Goal: Consume media (video, audio): Consume media (video, audio)

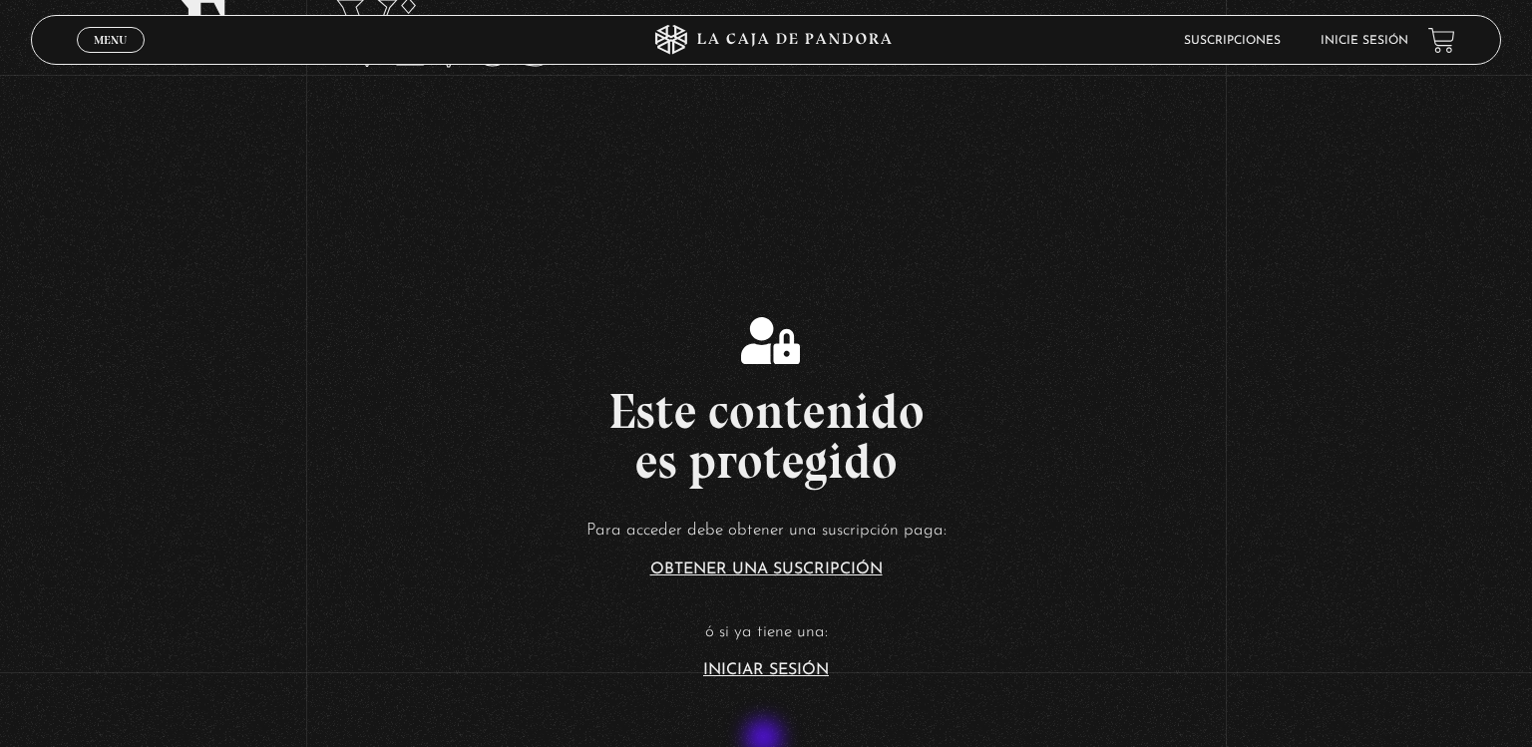
scroll to position [152, 0]
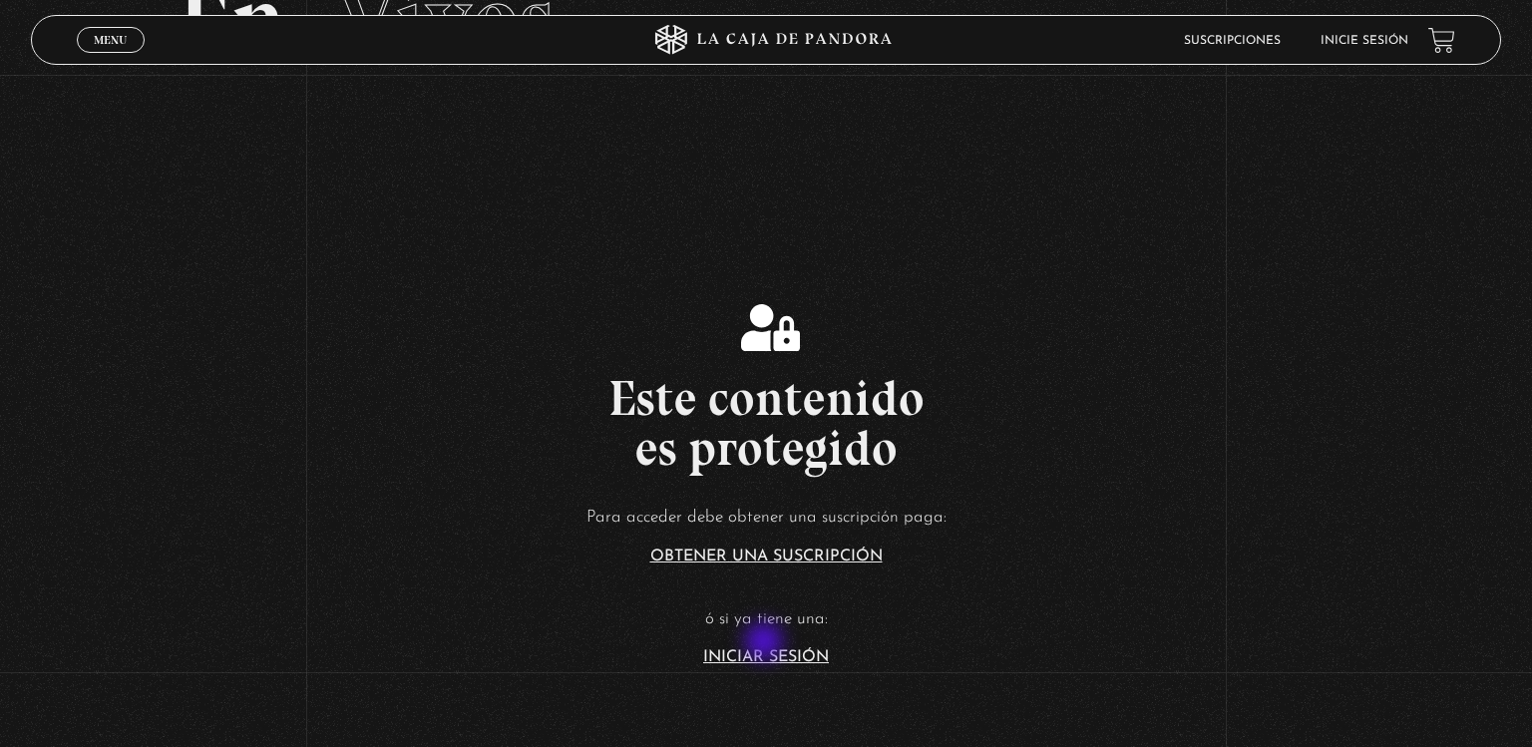
click at [766, 643] on article "Para acceder debe obtener una suscripción paga: Obtener una suscripción ó si ya…" at bounding box center [766, 584] width 1532 height 163
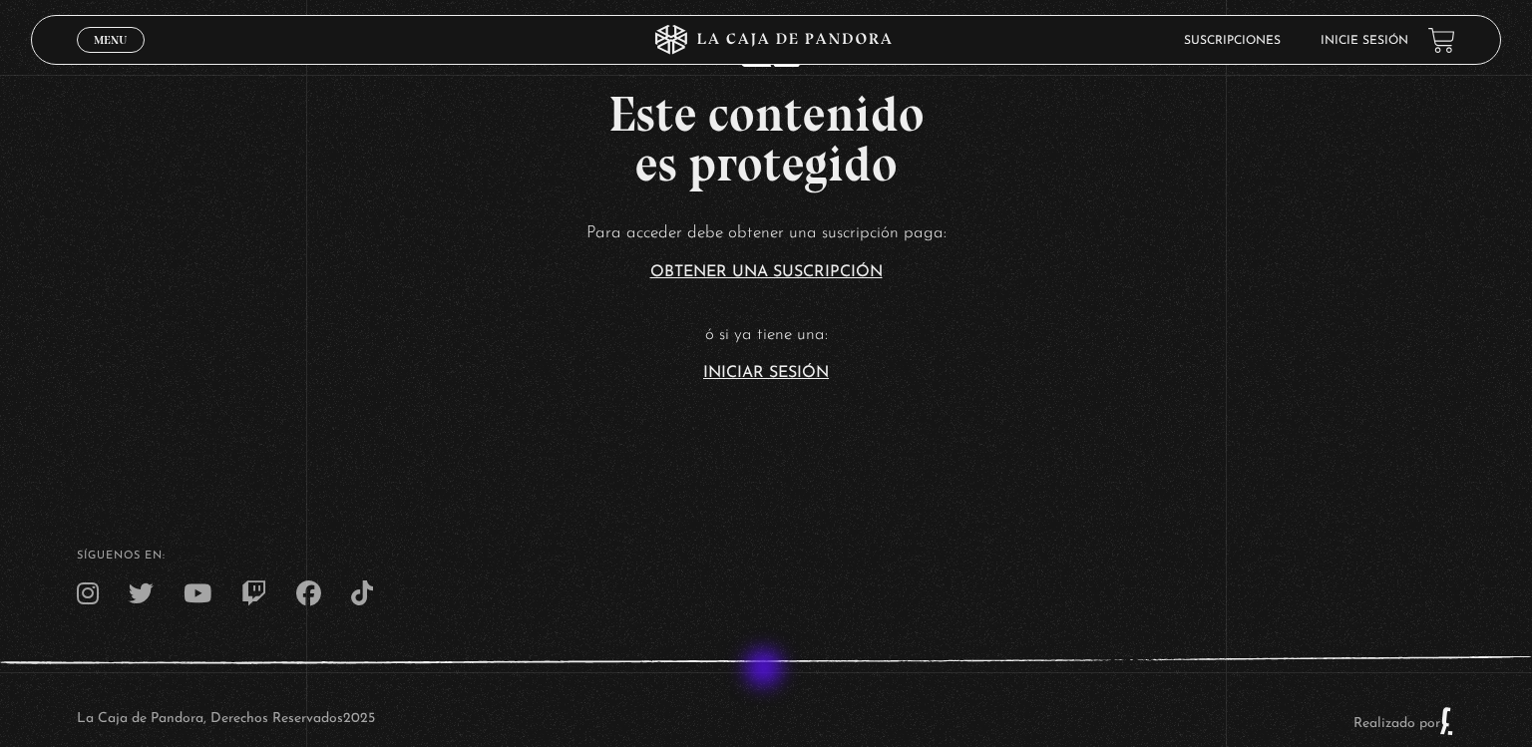
scroll to position [443, 0]
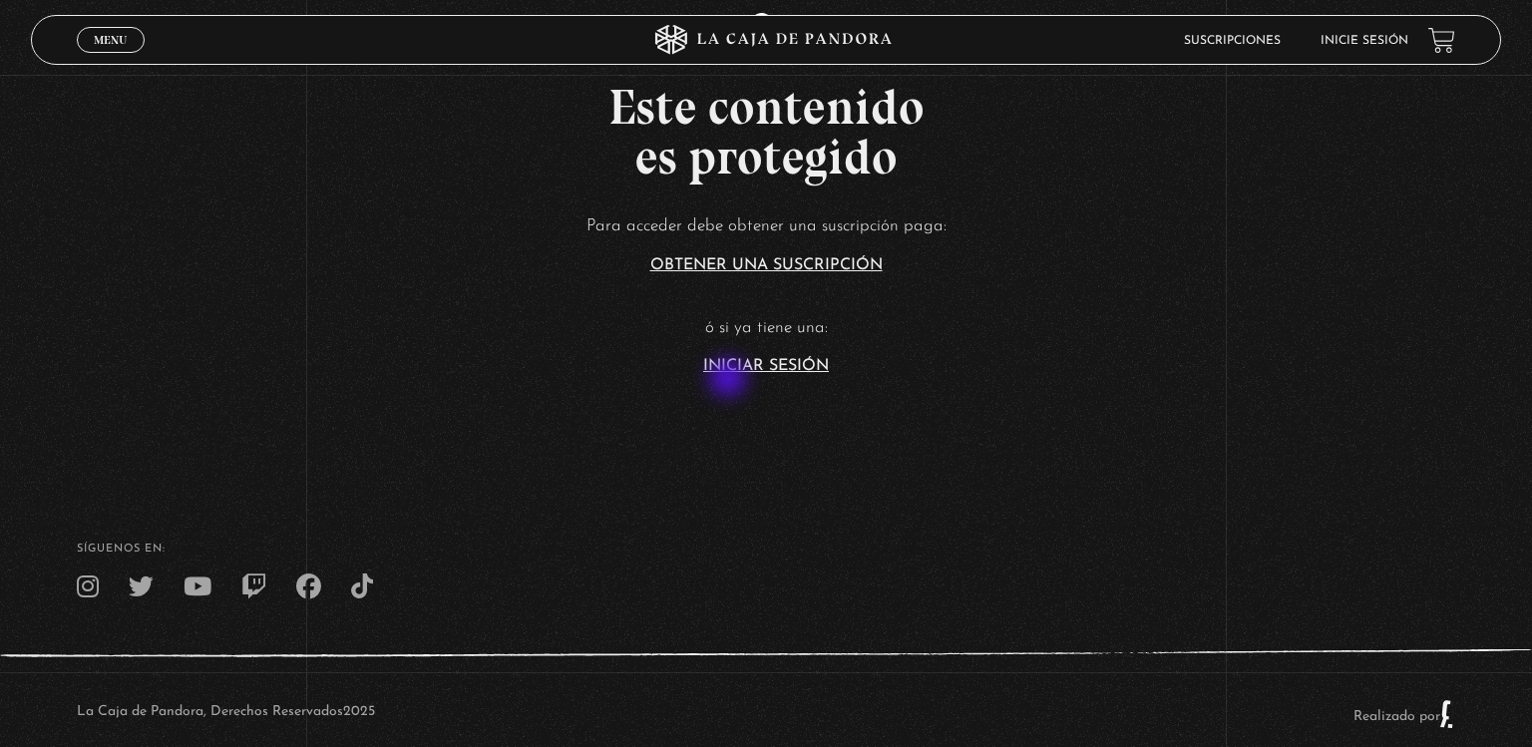
click at [730, 380] on section "Este contenido es protegido Para acceder debe obtener una suscripción paga: Obt…" at bounding box center [766, 174] width 1532 height 597
click at [730, 364] on link "Iniciar Sesión" at bounding box center [766, 366] width 126 height 16
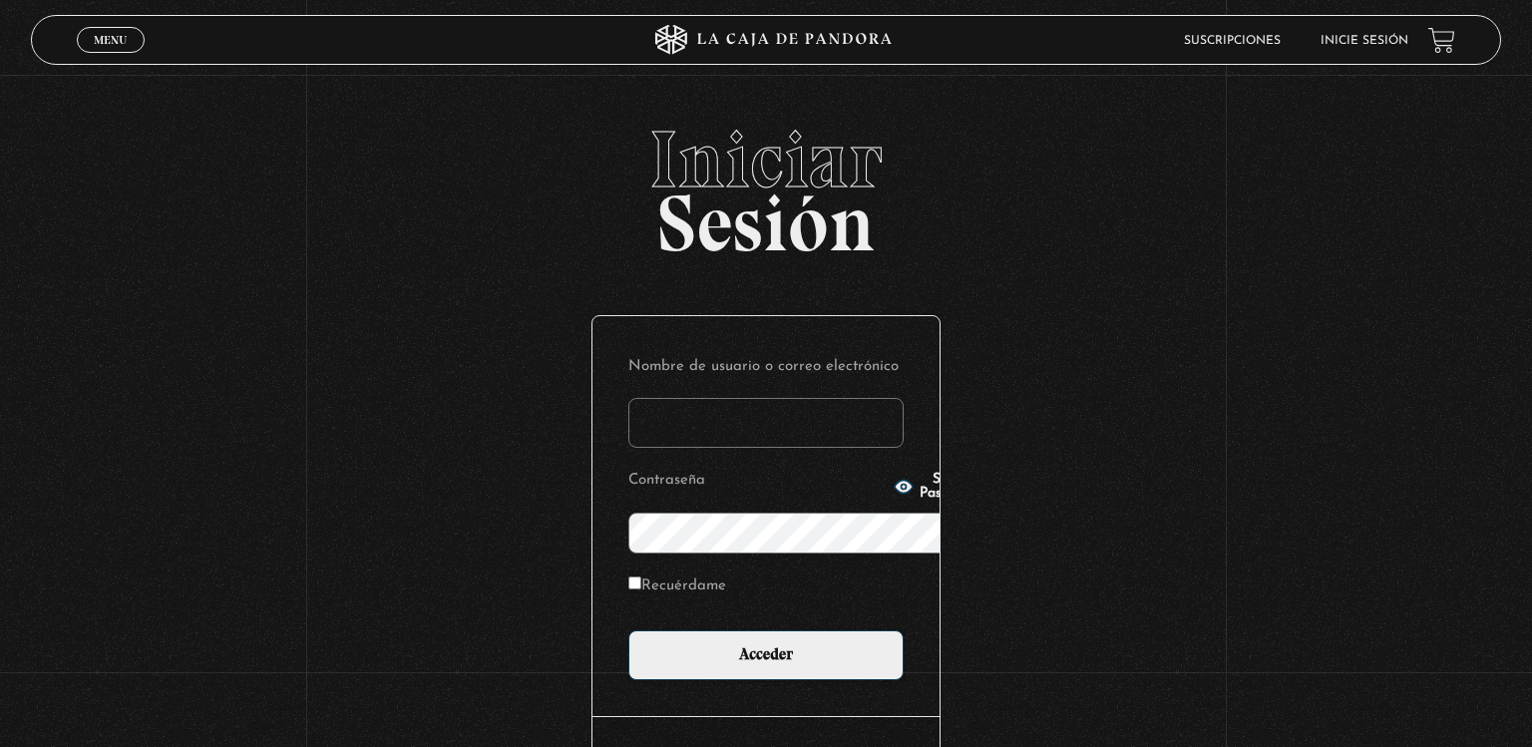
click at [730, 398] on input "Nombre de usuario o correo electrónico" at bounding box center [765, 423] width 275 height 50
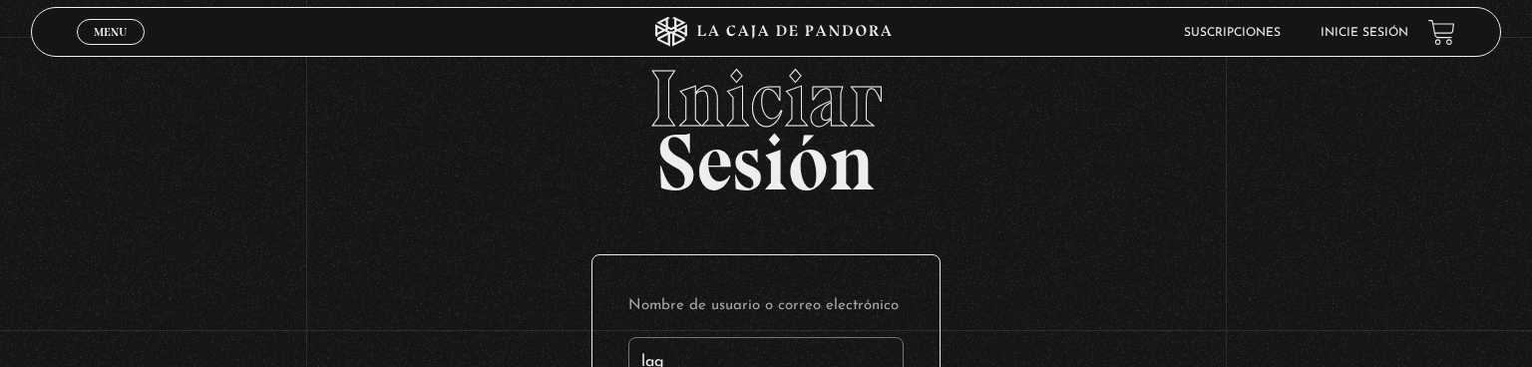
type input "Laguerocastro@yahoo.es"
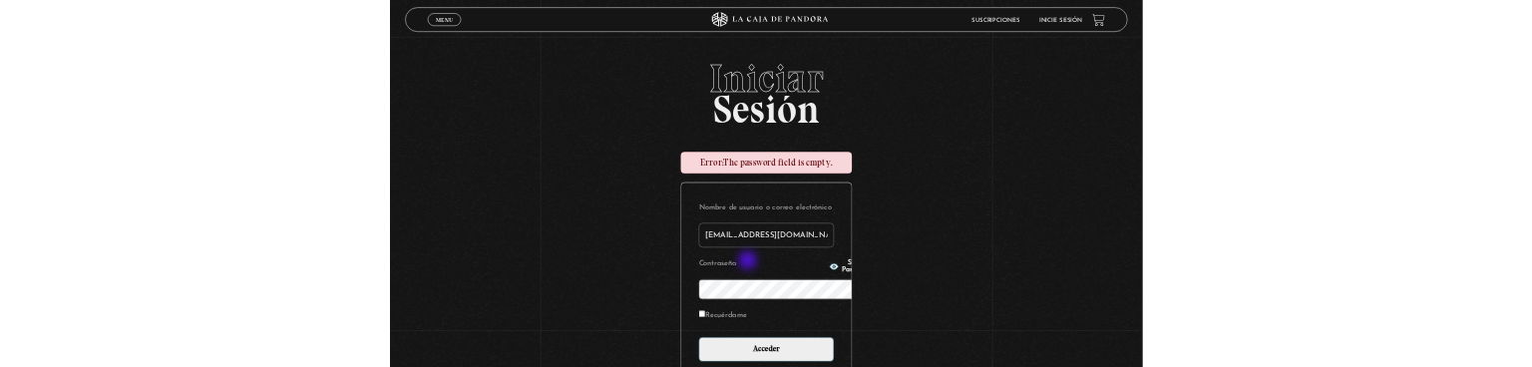
scroll to position [278, 0]
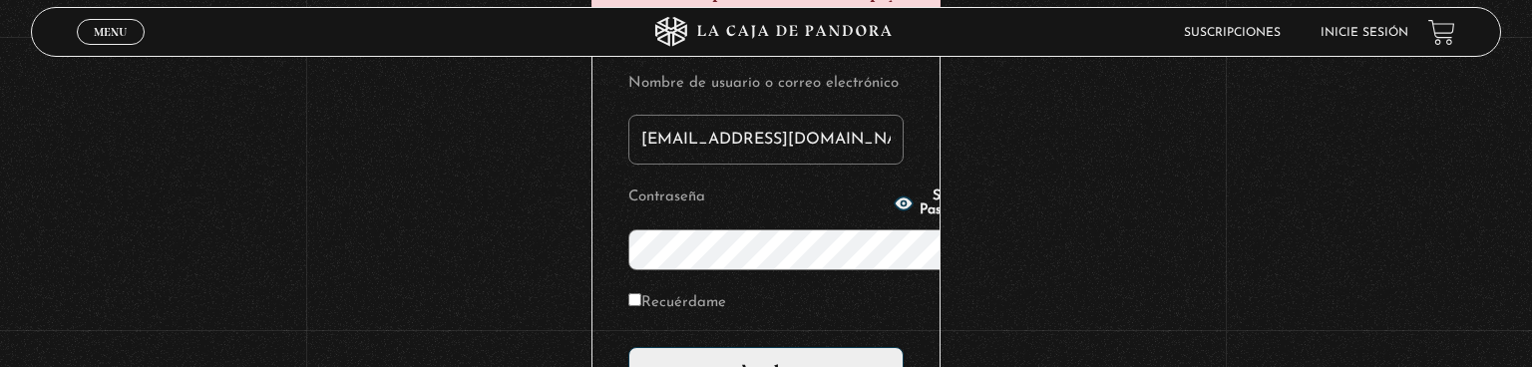
click at [628, 347] on input "Acceder" at bounding box center [765, 372] width 275 height 50
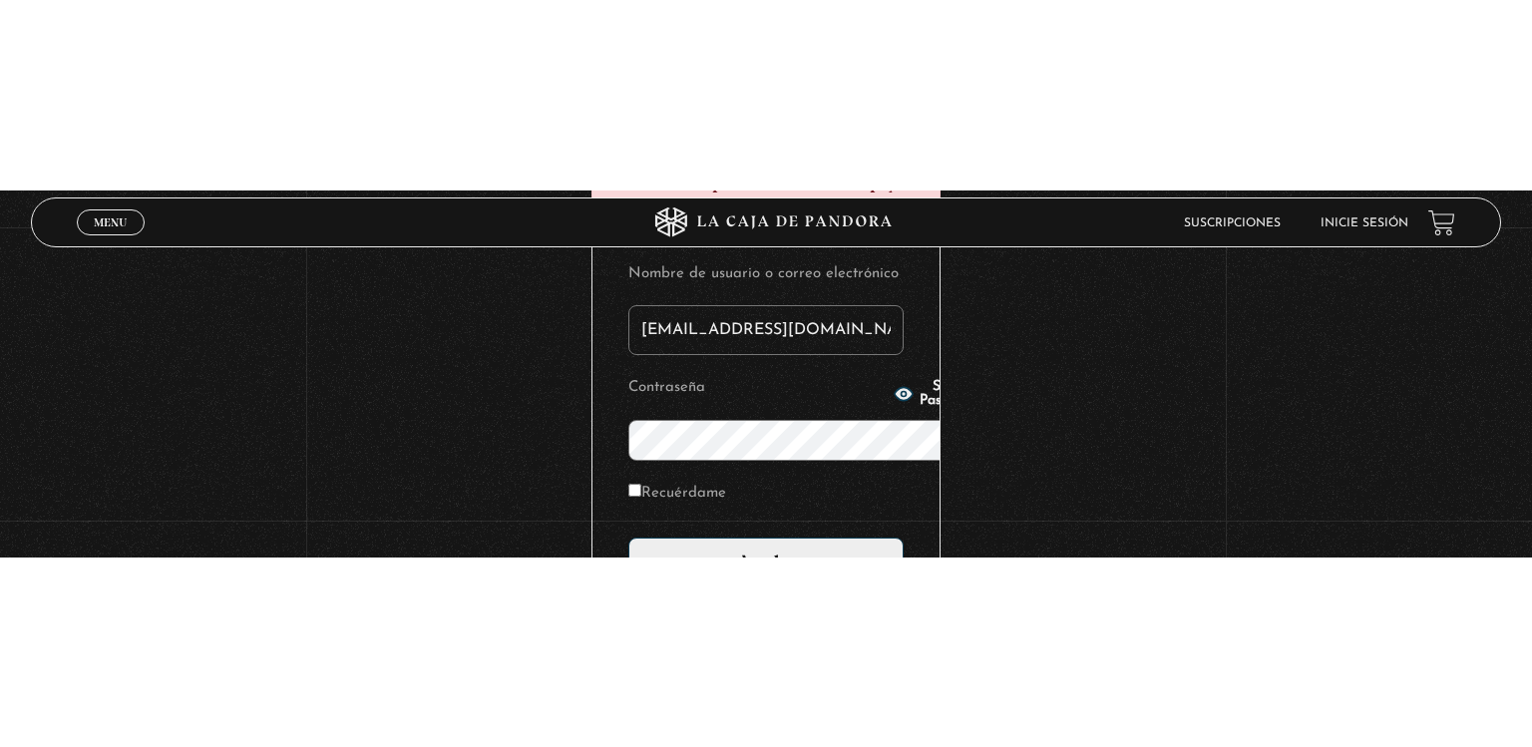
scroll to position [4, 0]
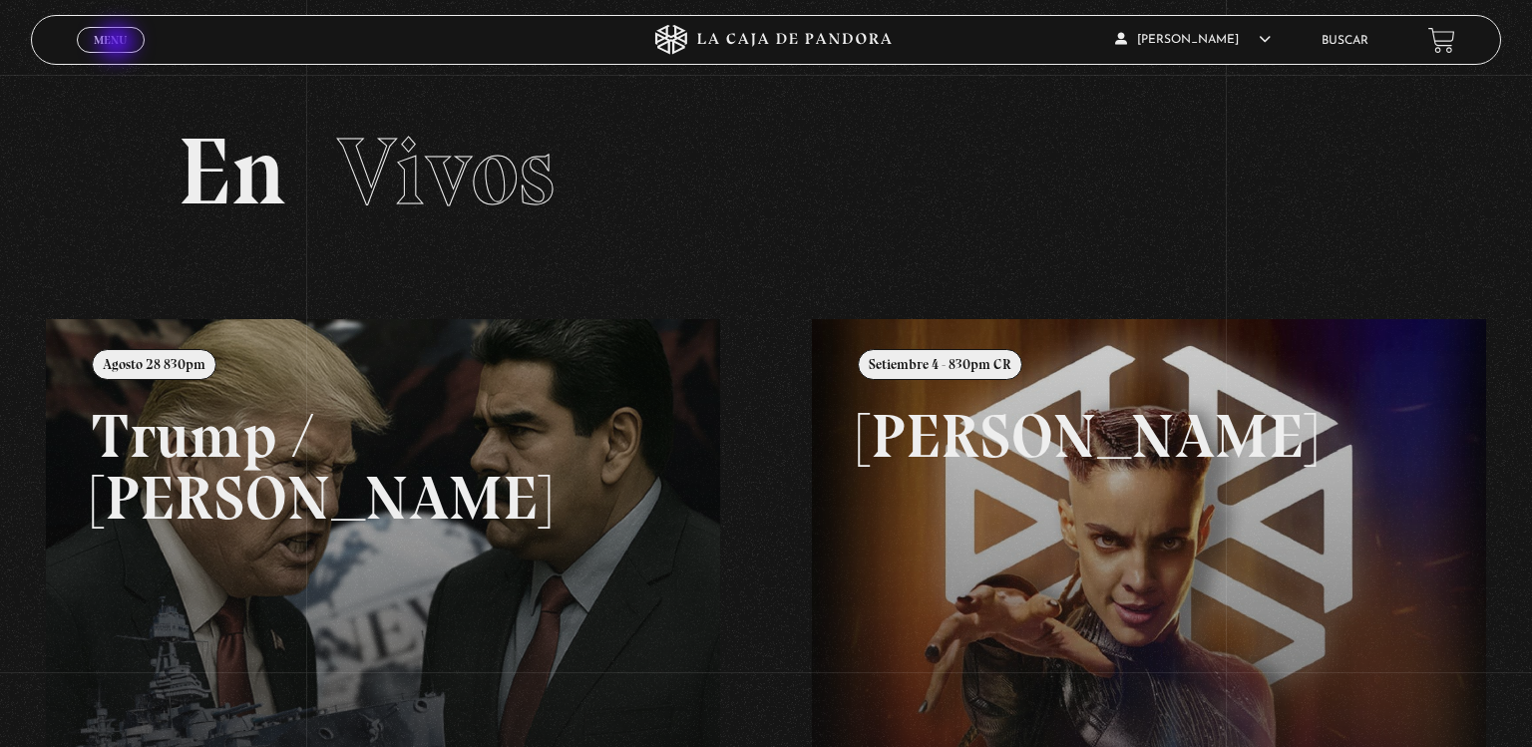
click at [119, 44] on span "Menu" at bounding box center [110, 40] width 33 height 12
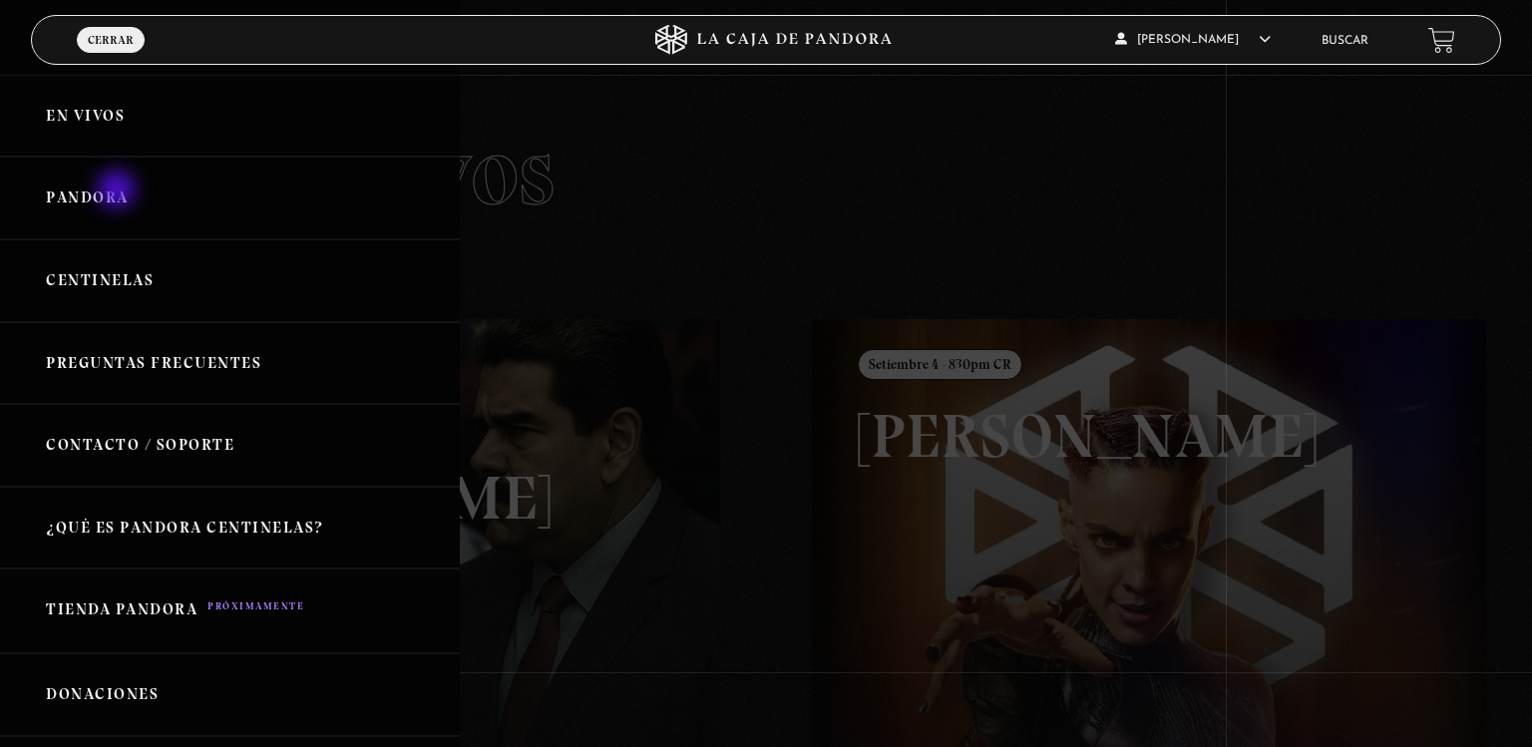
click at [119, 192] on link "Pandora" at bounding box center [230, 198] width 460 height 83
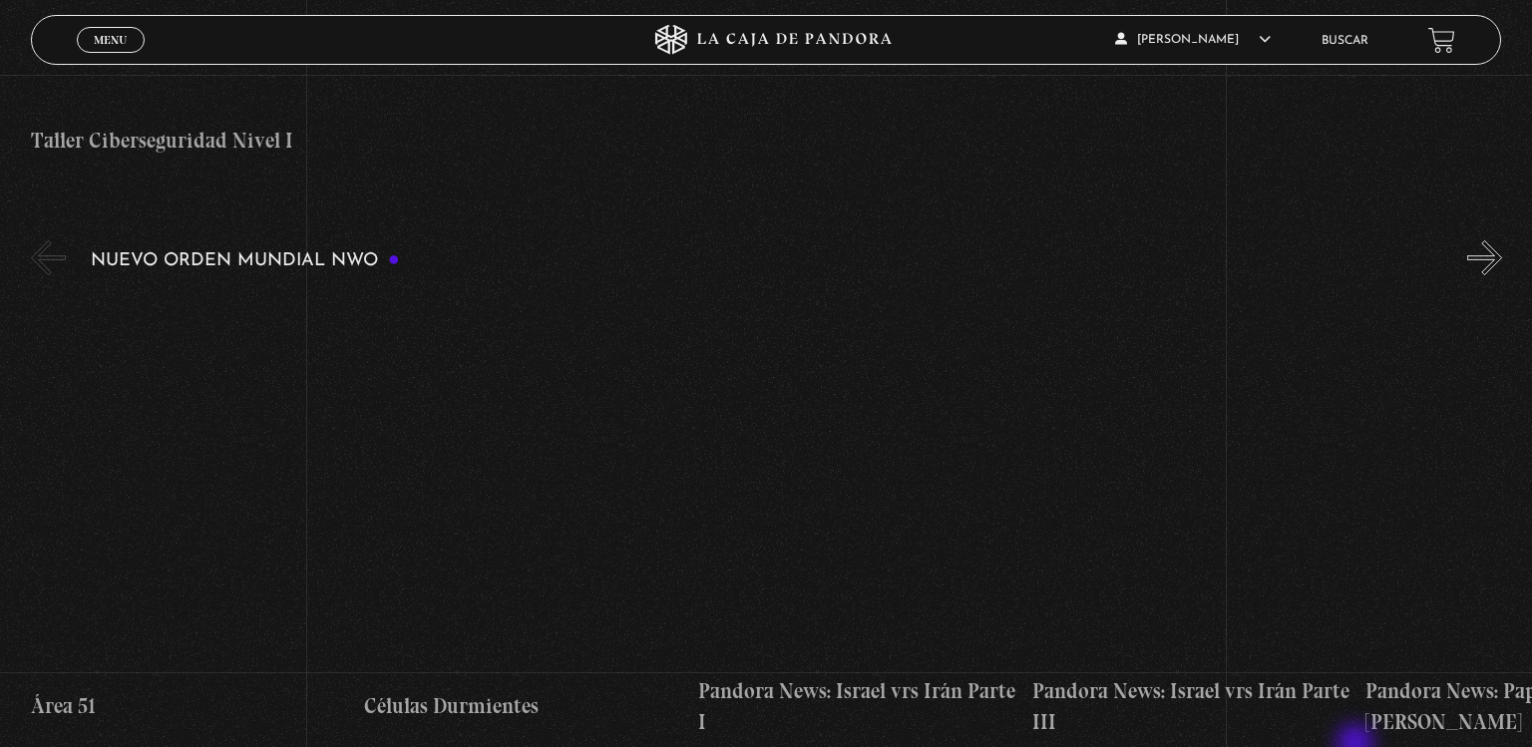
scroll to position [1298, 0]
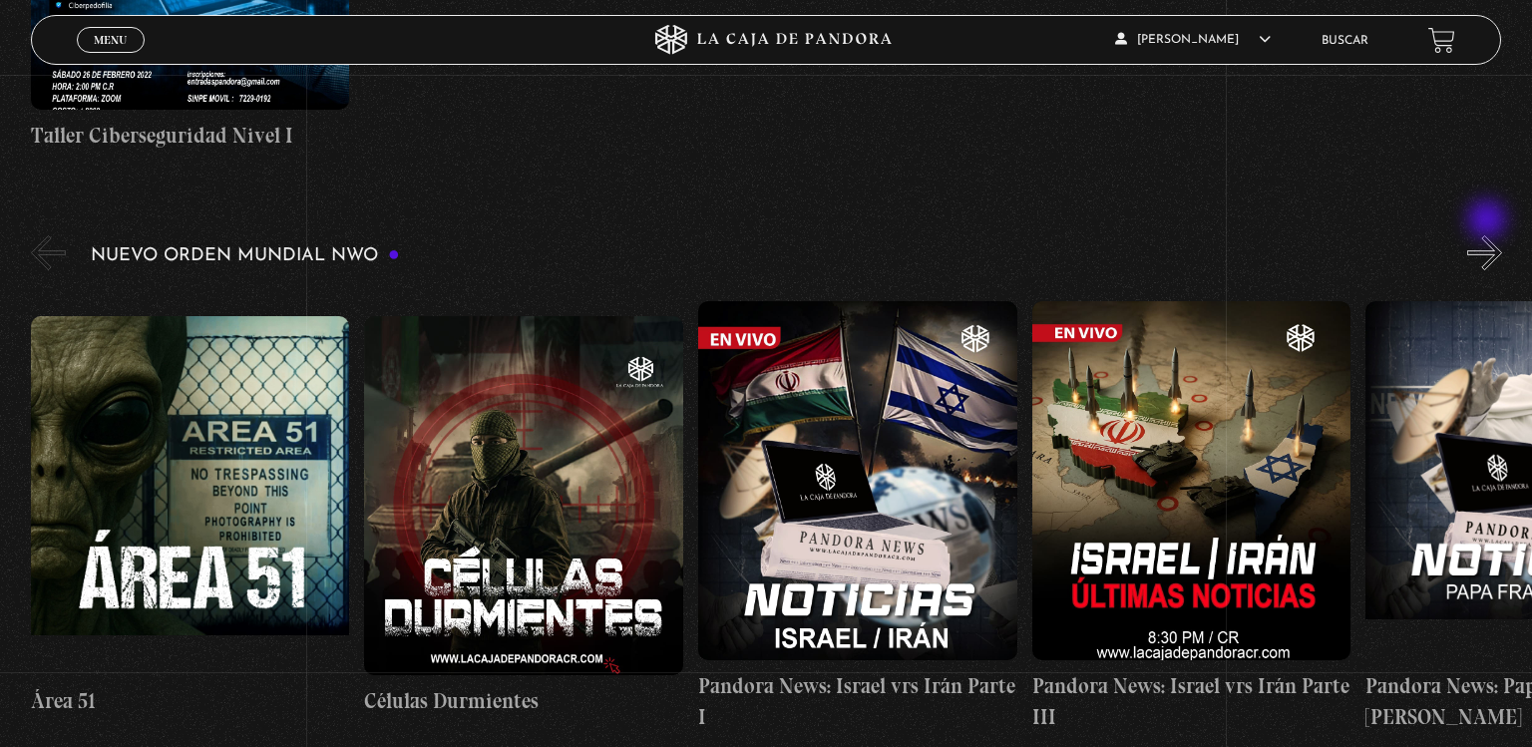
click at [1489, 235] on button "»" at bounding box center [1484, 252] width 35 height 35
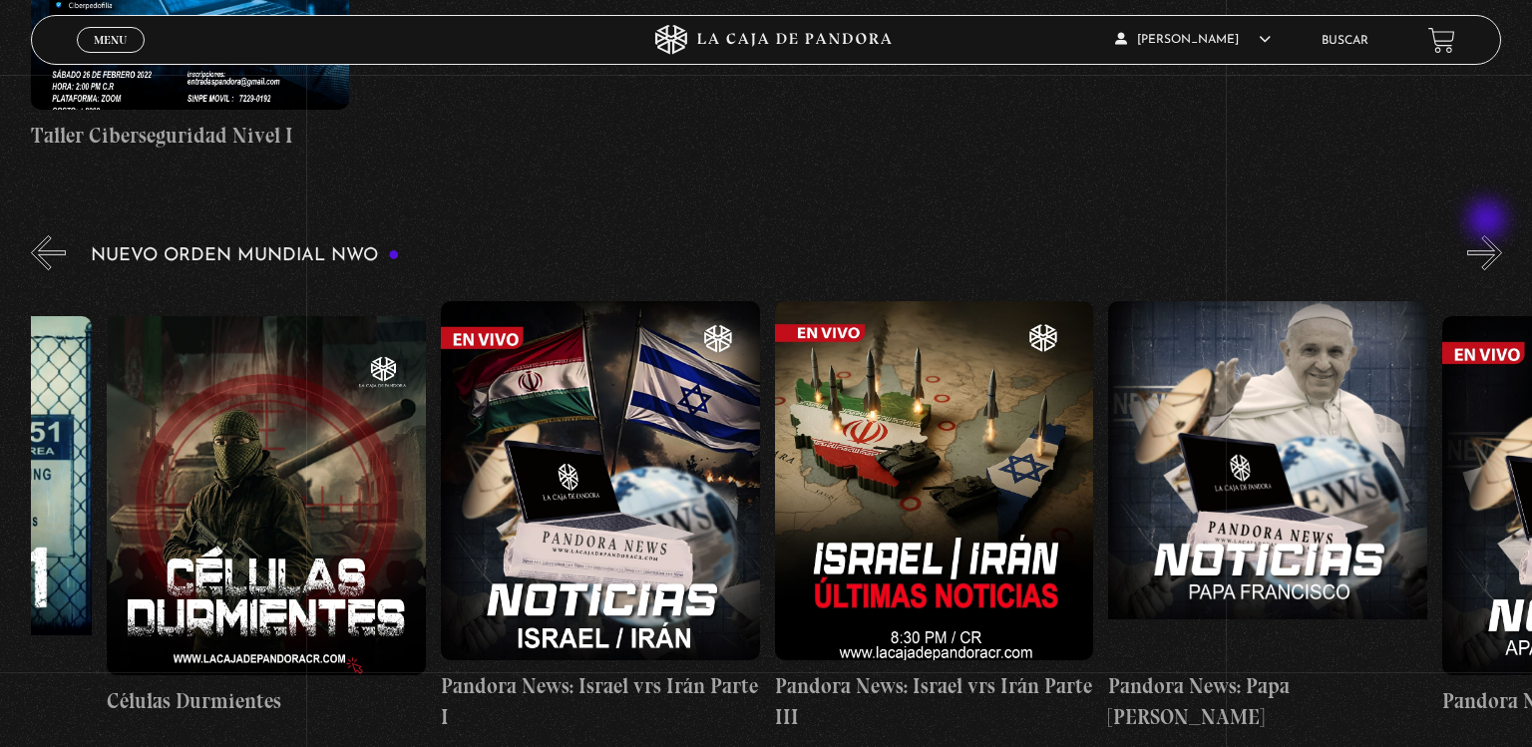
scroll to position [0, 333]
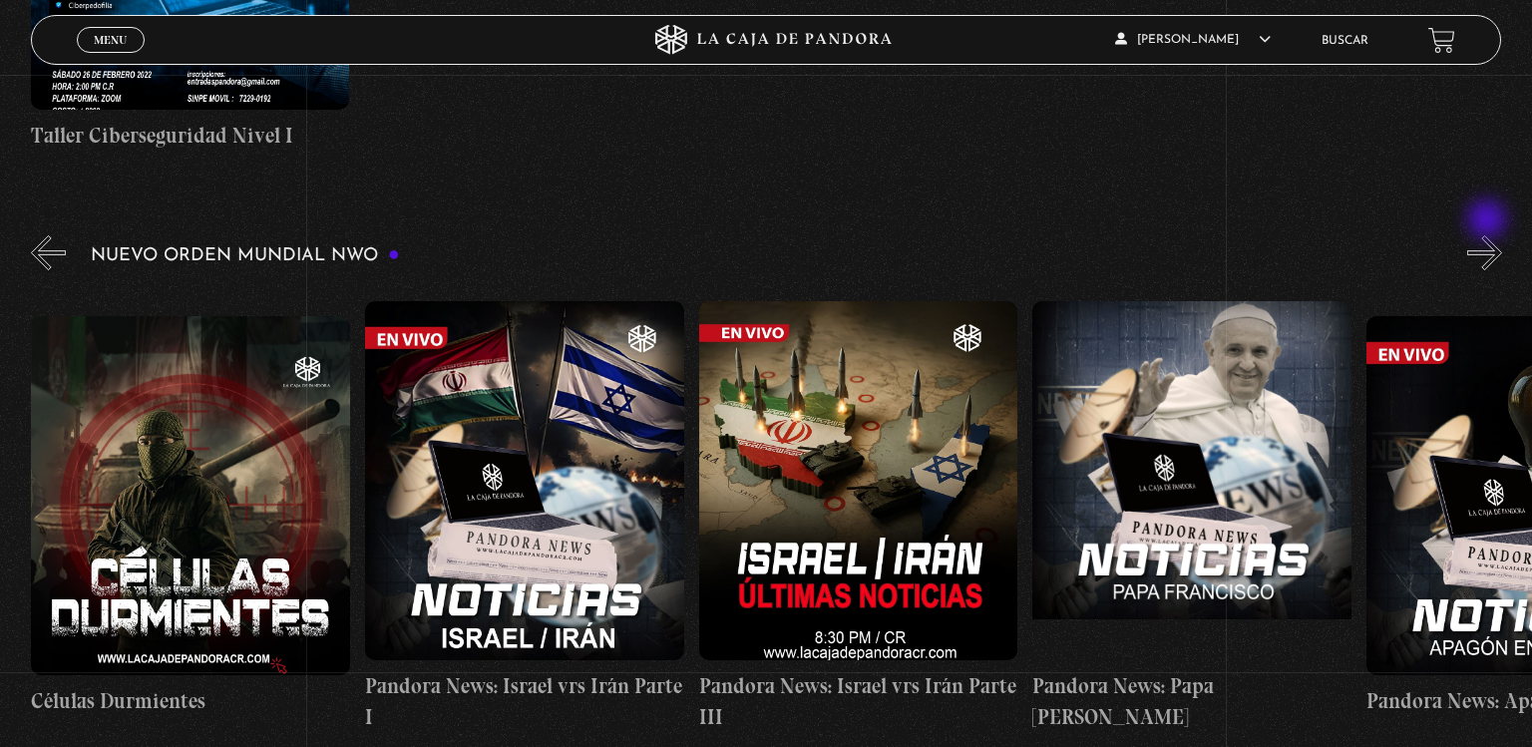
click at [1489, 235] on button "»" at bounding box center [1484, 252] width 35 height 35
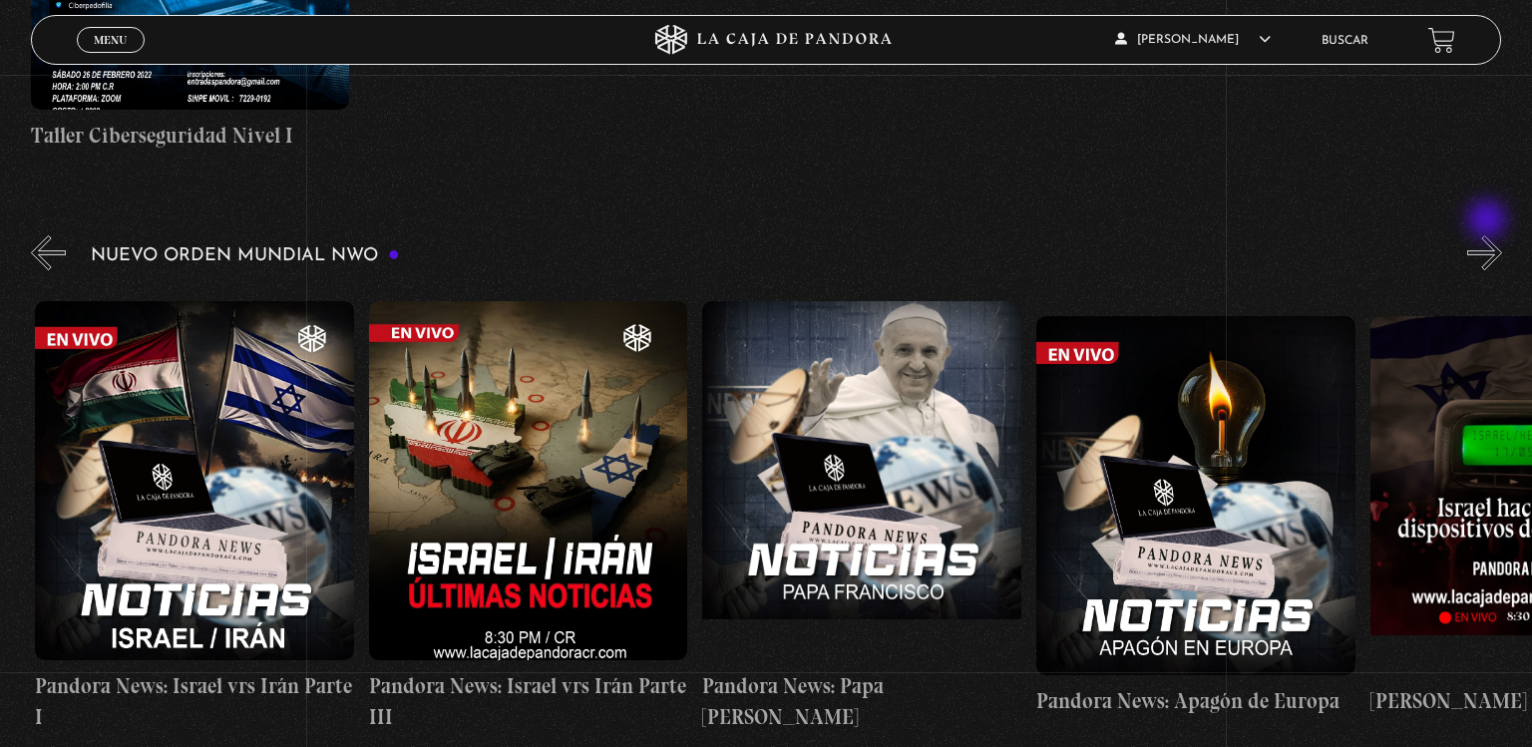
scroll to position [0, 666]
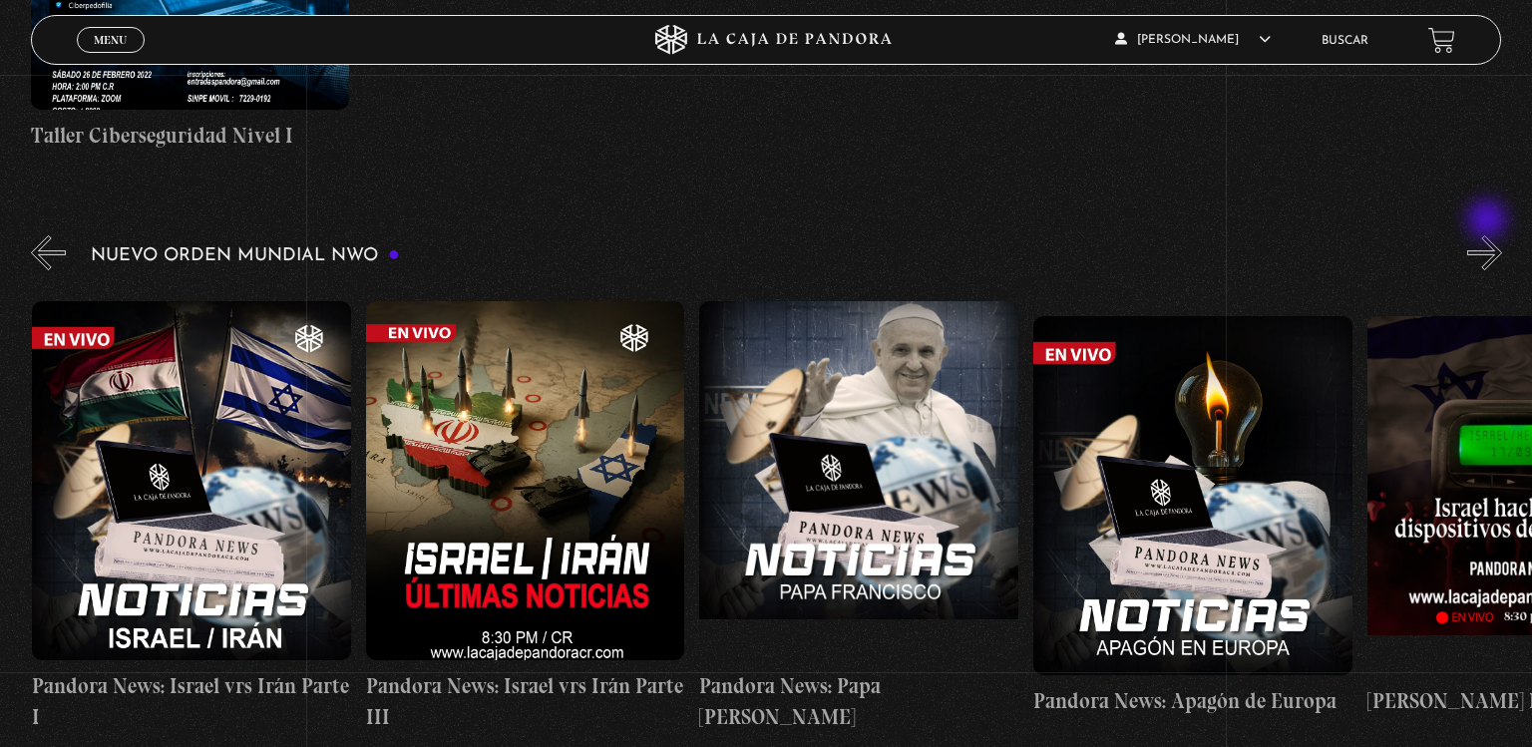
click at [1489, 235] on button "»" at bounding box center [1484, 252] width 35 height 35
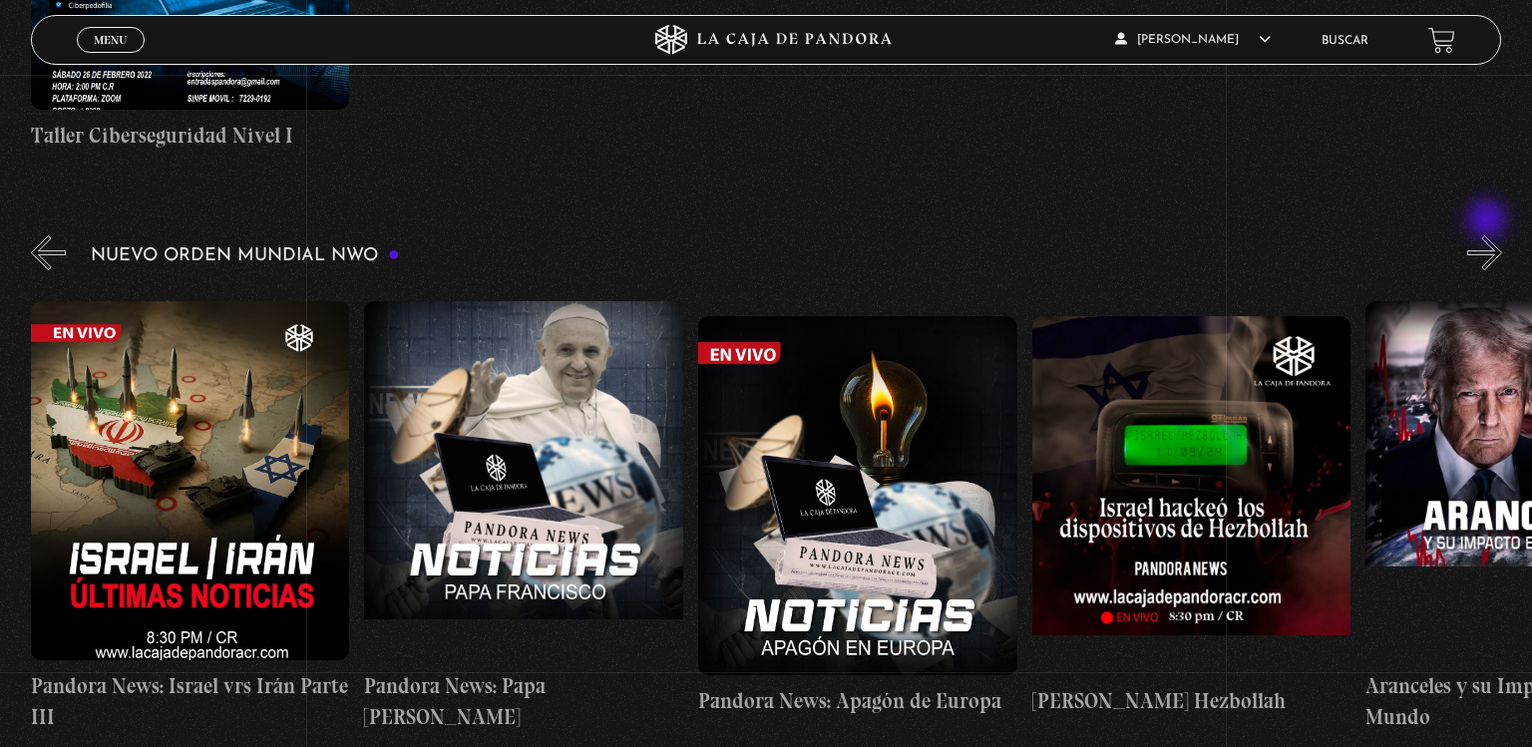
click at [1489, 235] on button "»" at bounding box center [1484, 252] width 35 height 35
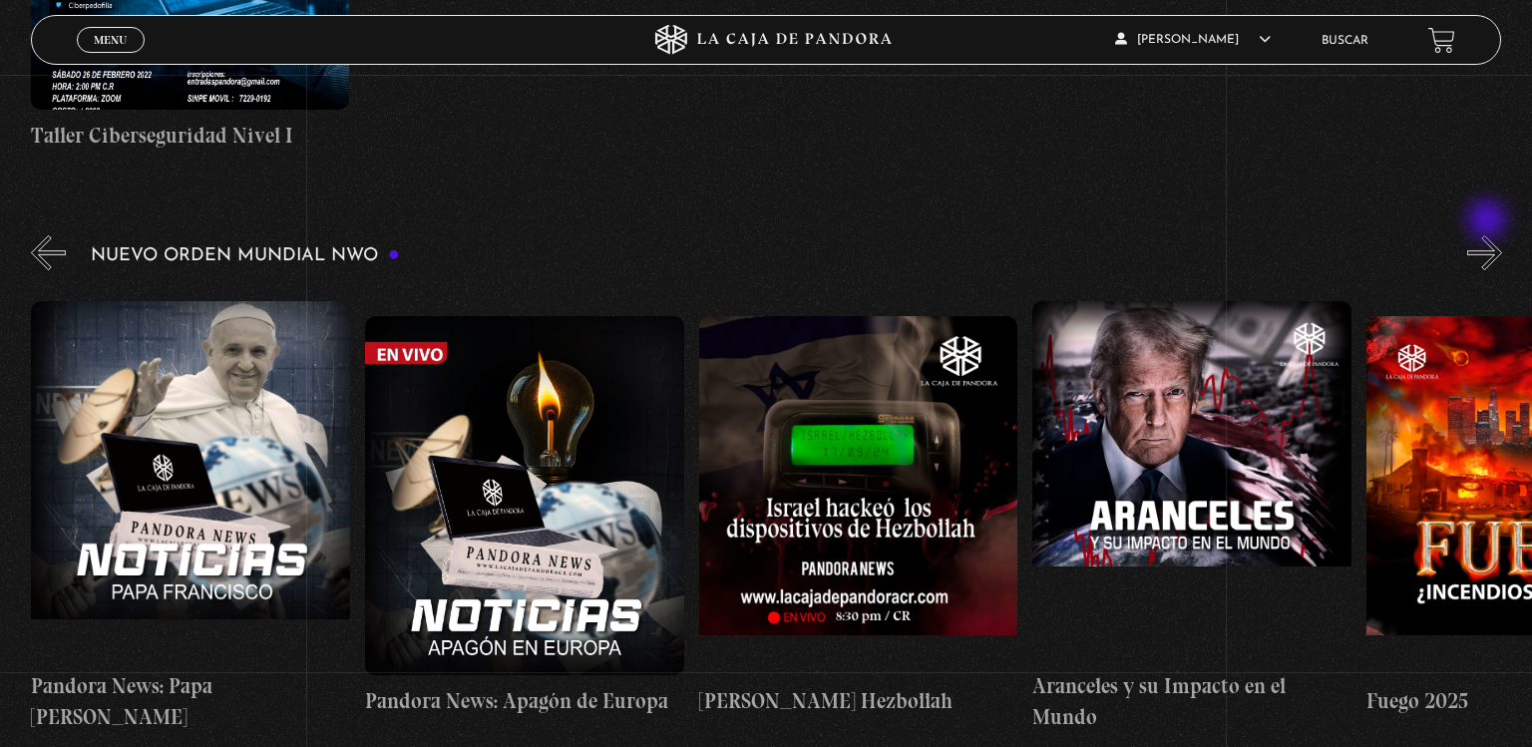
click at [1489, 235] on button "»" at bounding box center [1484, 252] width 35 height 35
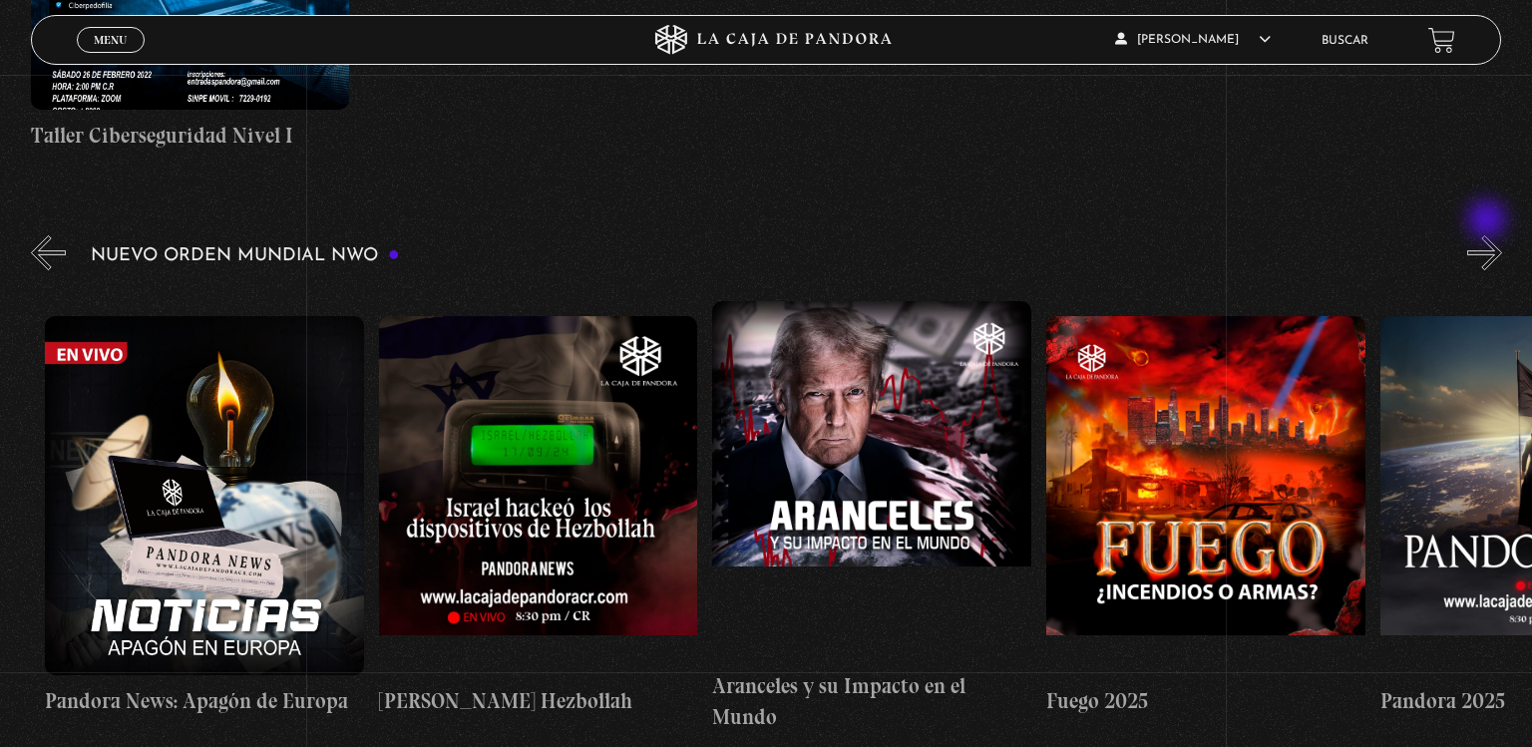
scroll to position [0, 1668]
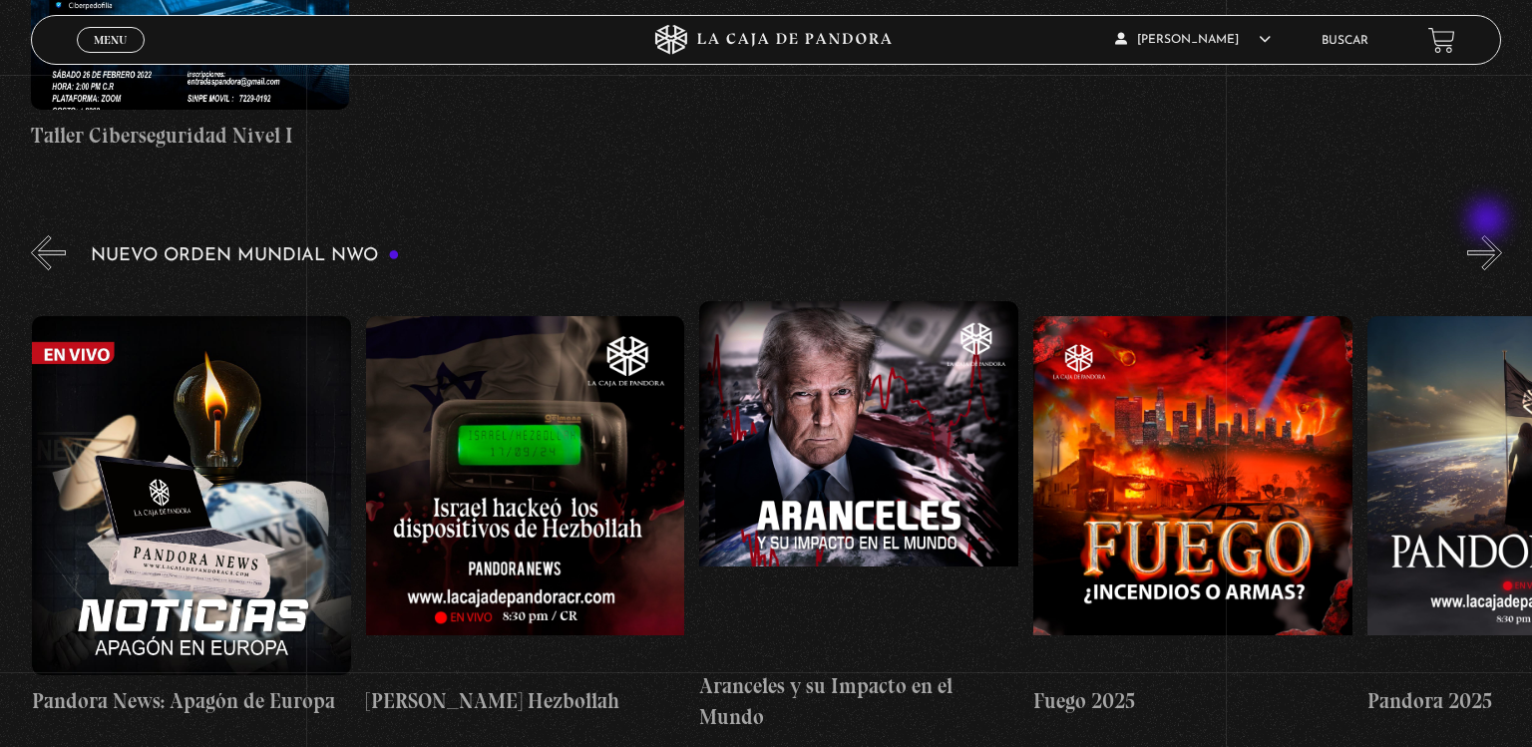
click at [1489, 235] on button "»" at bounding box center [1484, 252] width 35 height 35
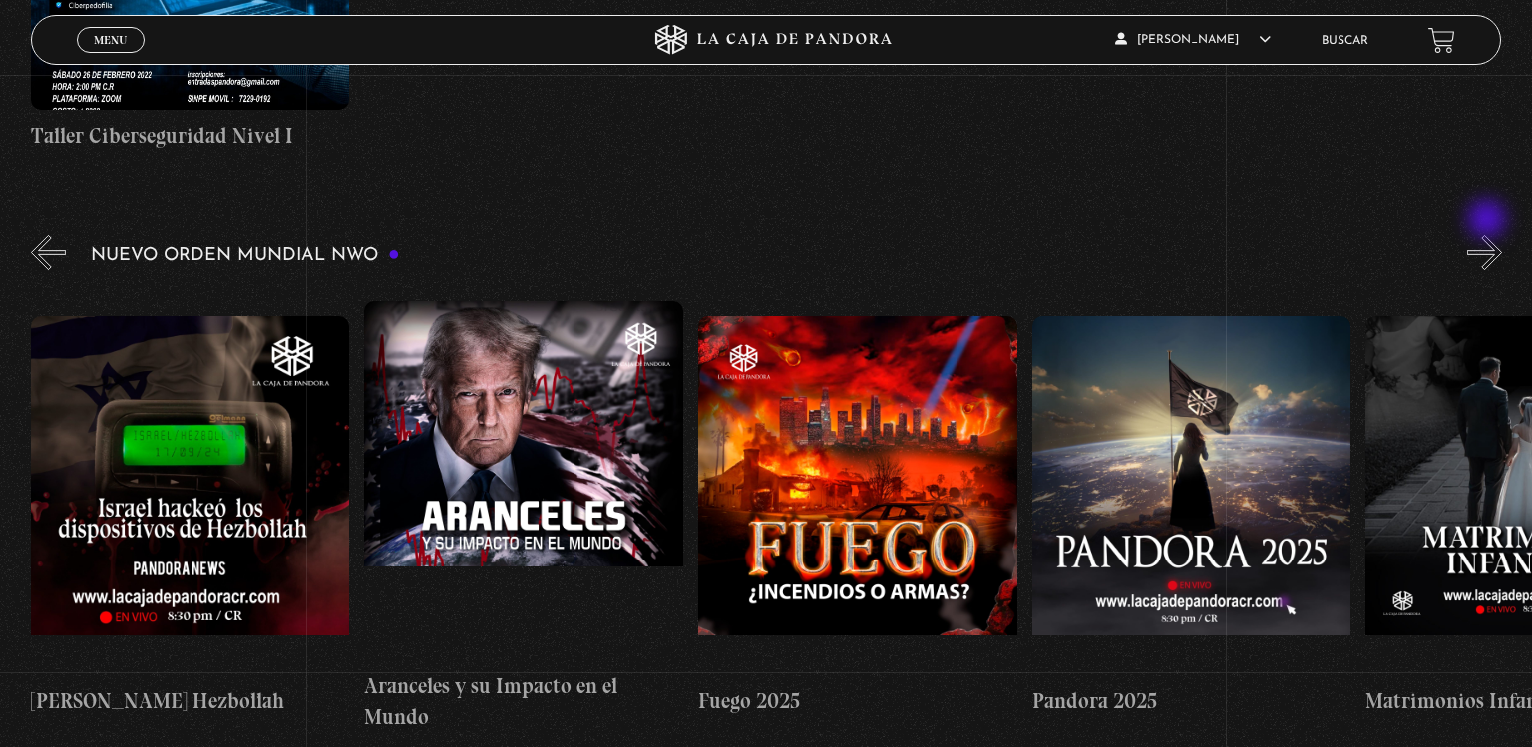
click at [1489, 235] on button "»" at bounding box center [1484, 252] width 35 height 35
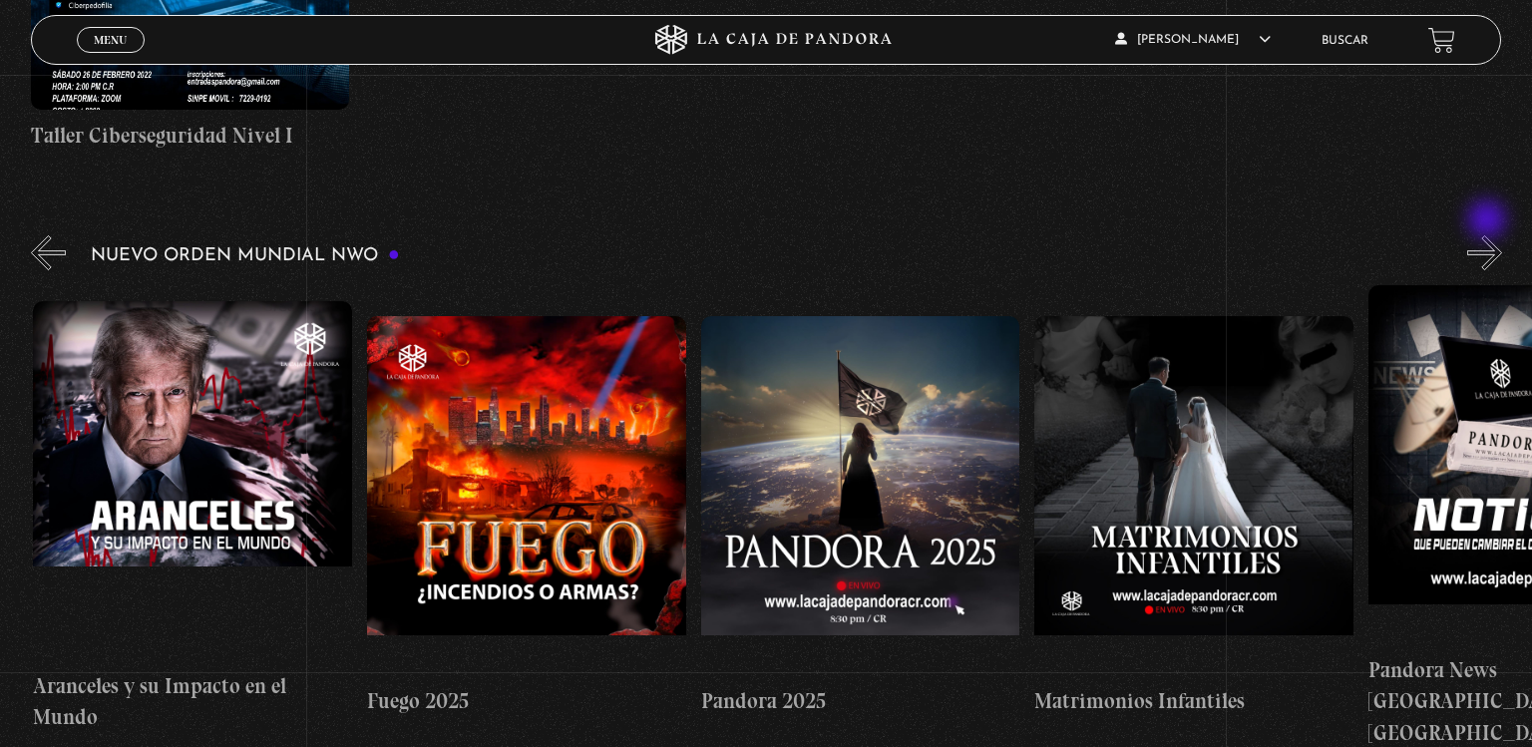
scroll to position [0, 2336]
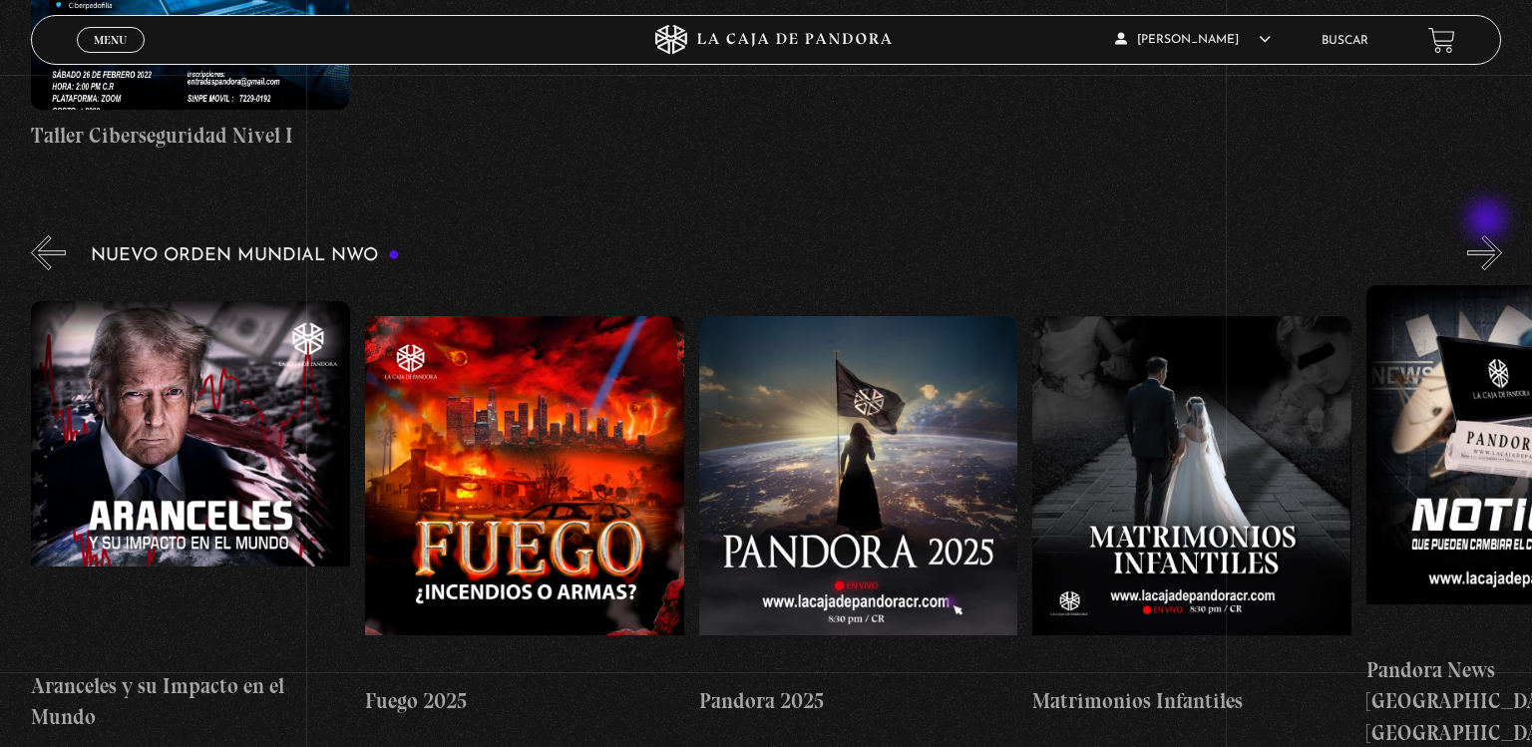
click at [1489, 235] on button "»" at bounding box center [1484, 252] width 35 height 35
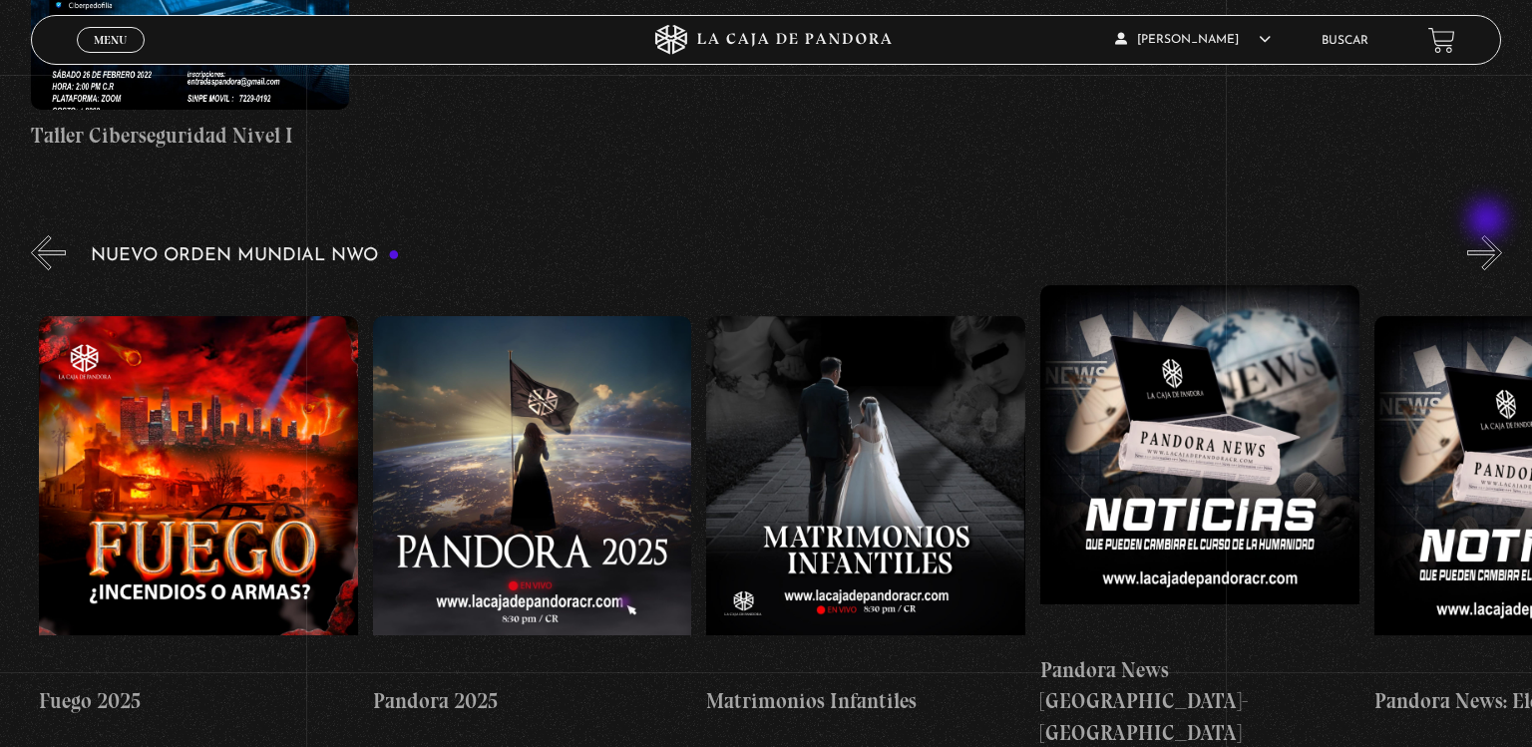
scroll to position [0, 2669]
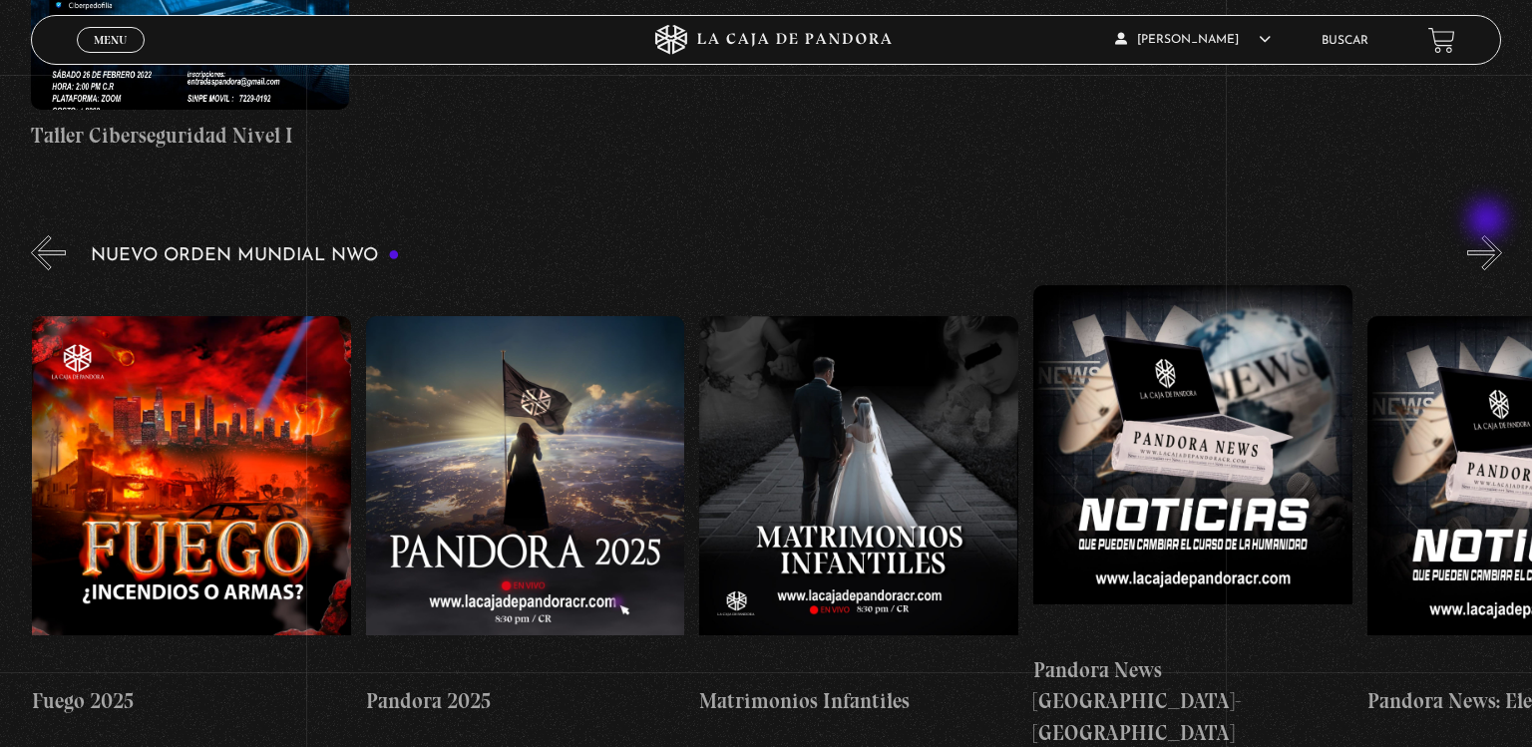
click at [1489, 235] on button "»" at bounding box center [1484, 252] width 35 height 35
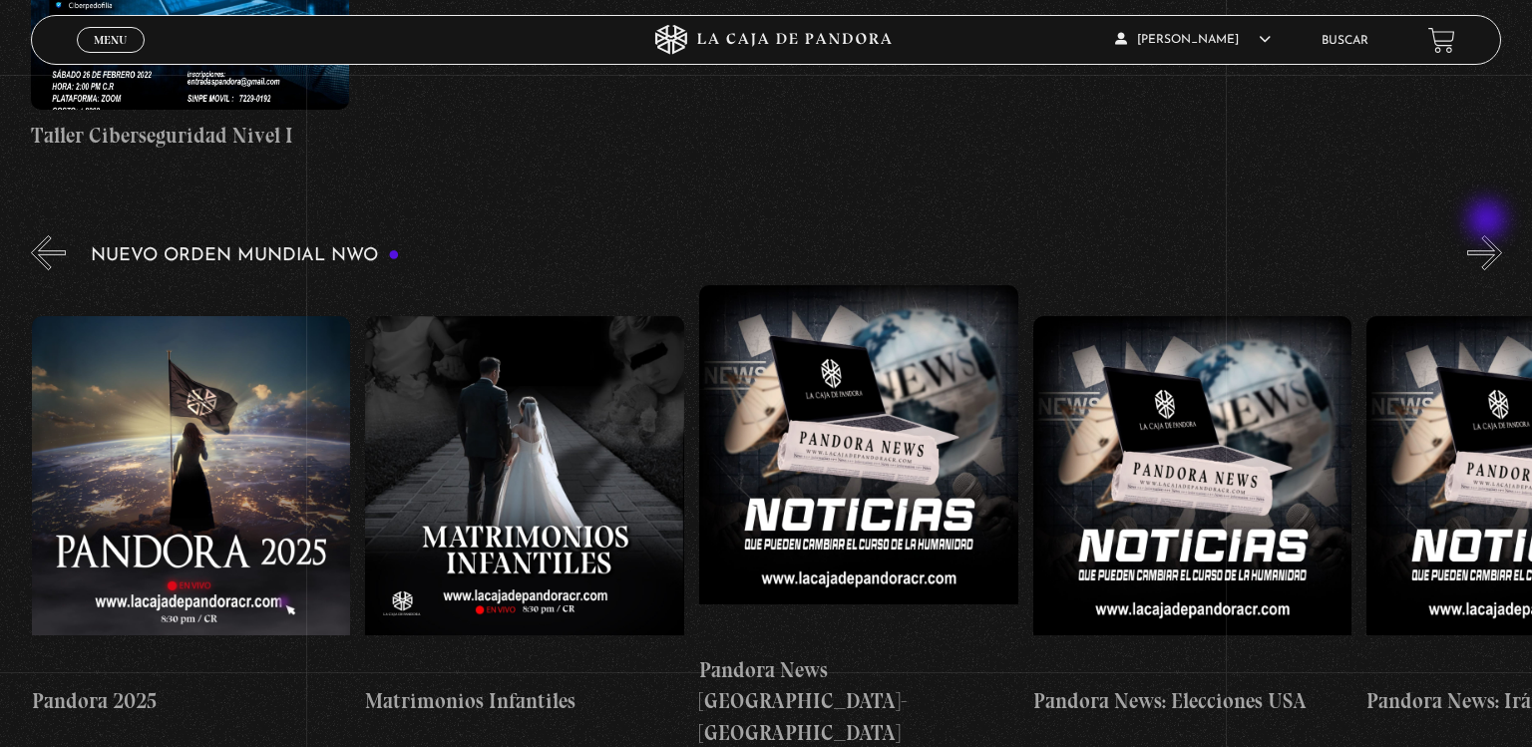
scroll to position [0, 3004]
click at [1489, 235] on button "»" at bounding box center [1484, 252] width 35 height 35
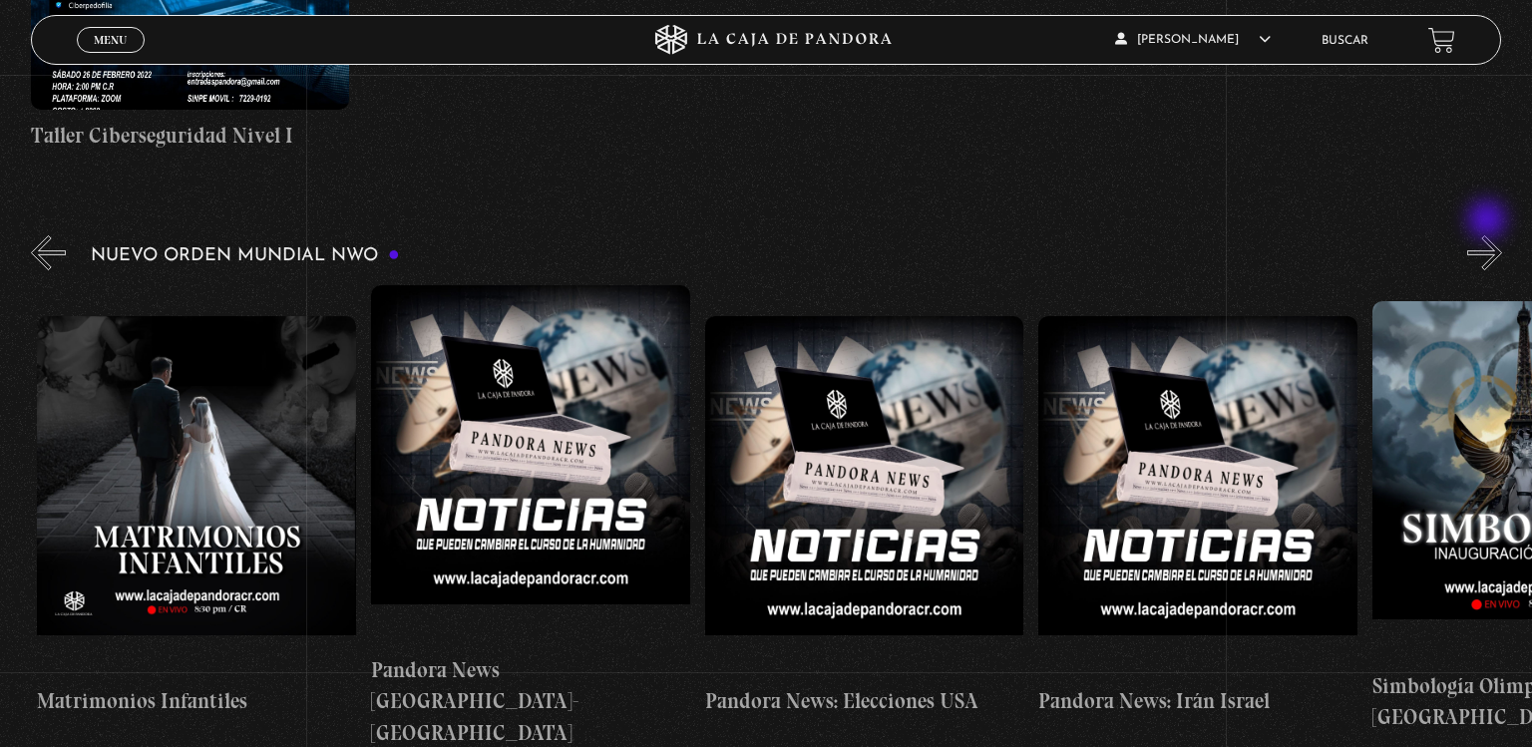
scroll to position [0, 3338]
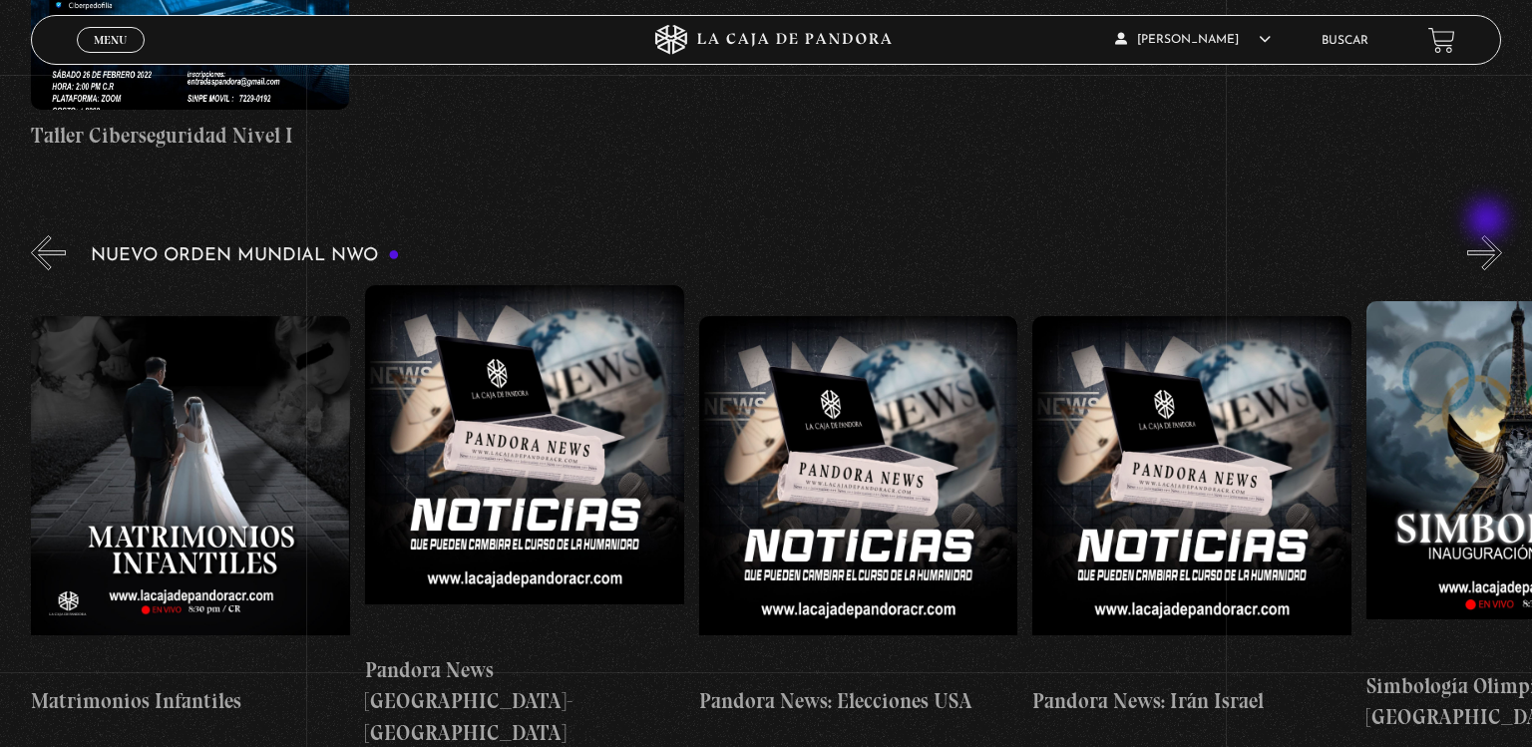
click at [1489, 235] on button "»" at bounding box center [1484, 252] width 35 height 35
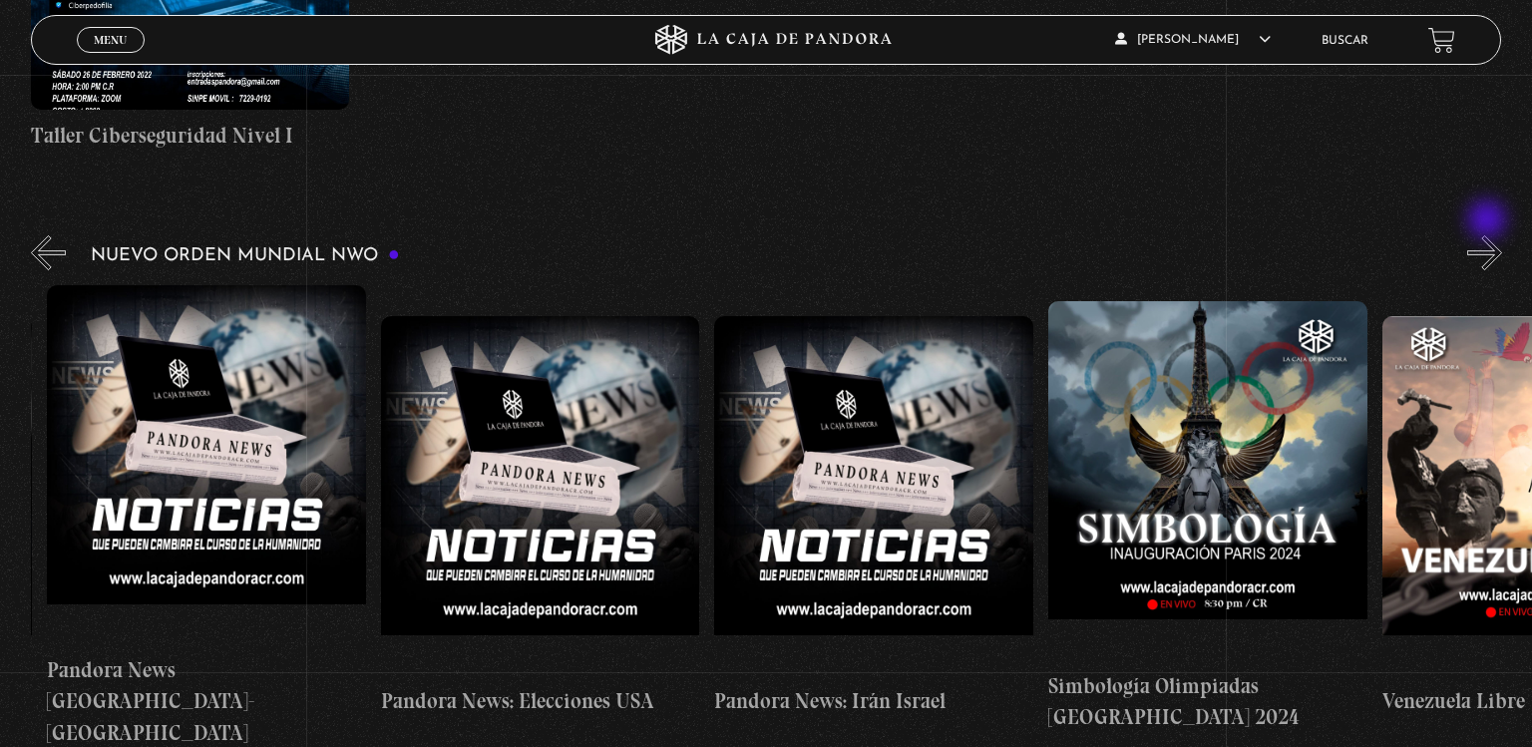
scroll to position [0, 3671]
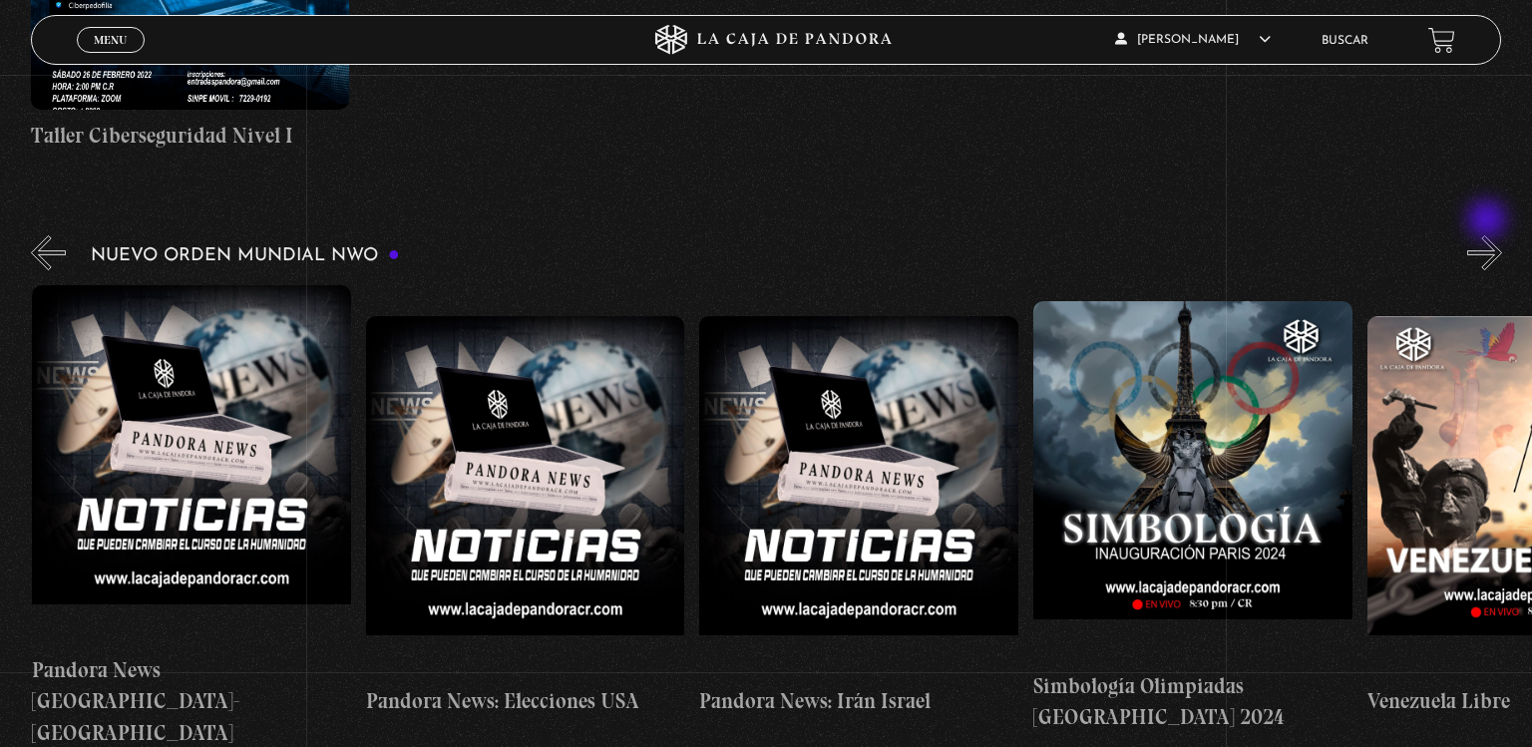
click at [1489, 235] on button "»" at bounding box center [1484, 252] width 35 height 35
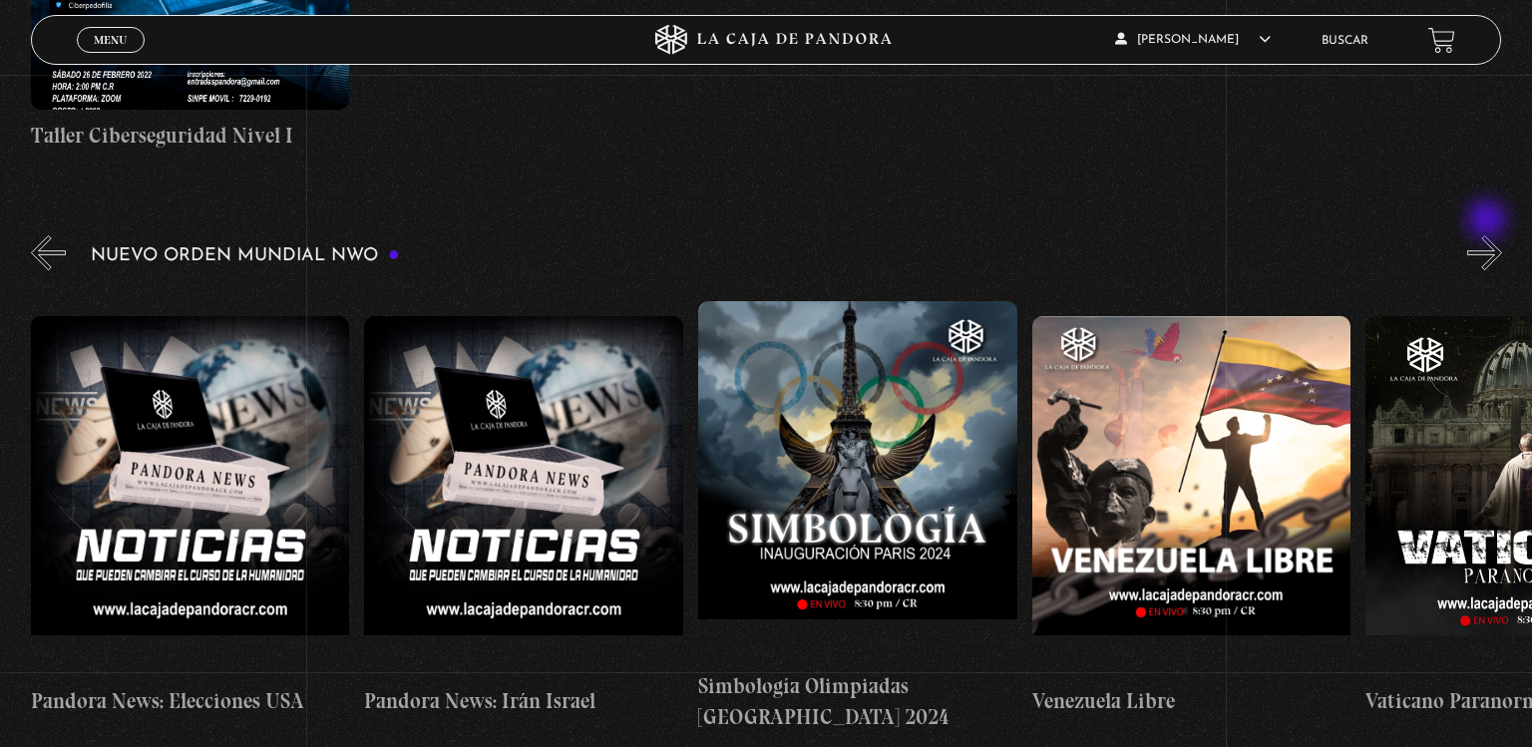
click at [1489, 235] on button "»" at bounding box center [1484, 252] width 35 height 35
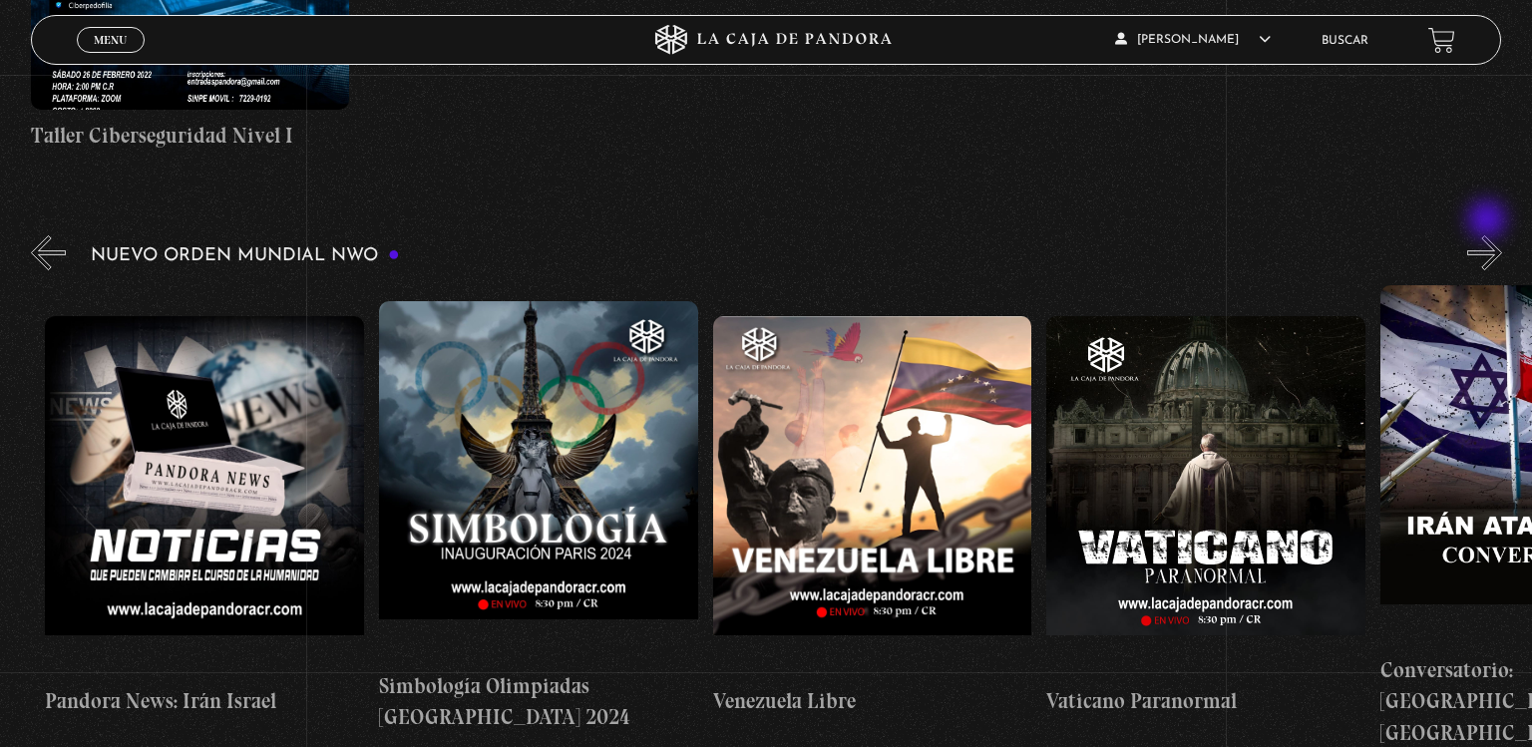
scroll to position [0, 4339]
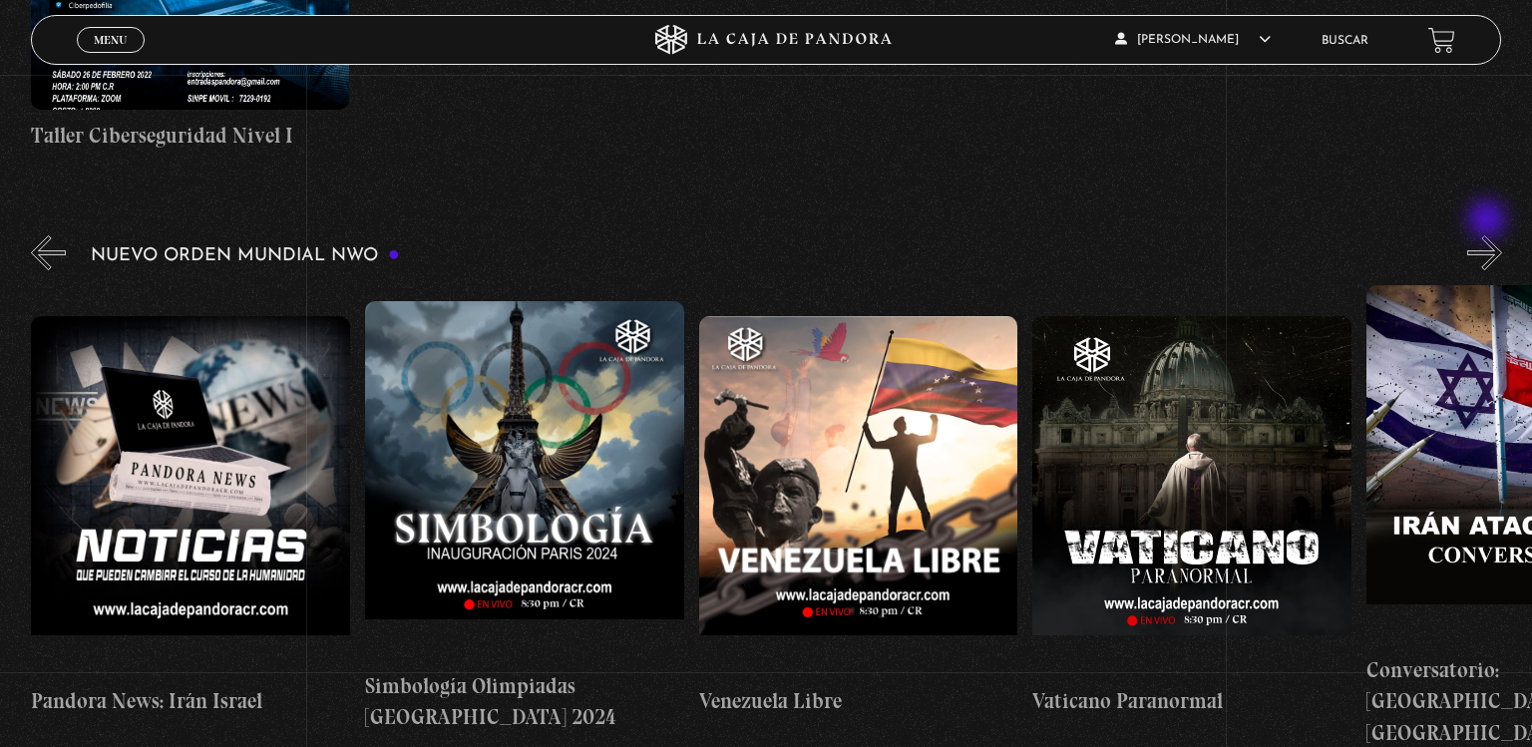
click at [1489, 235] on button "»" at bounding box center [1484, 252] width 35 height 35
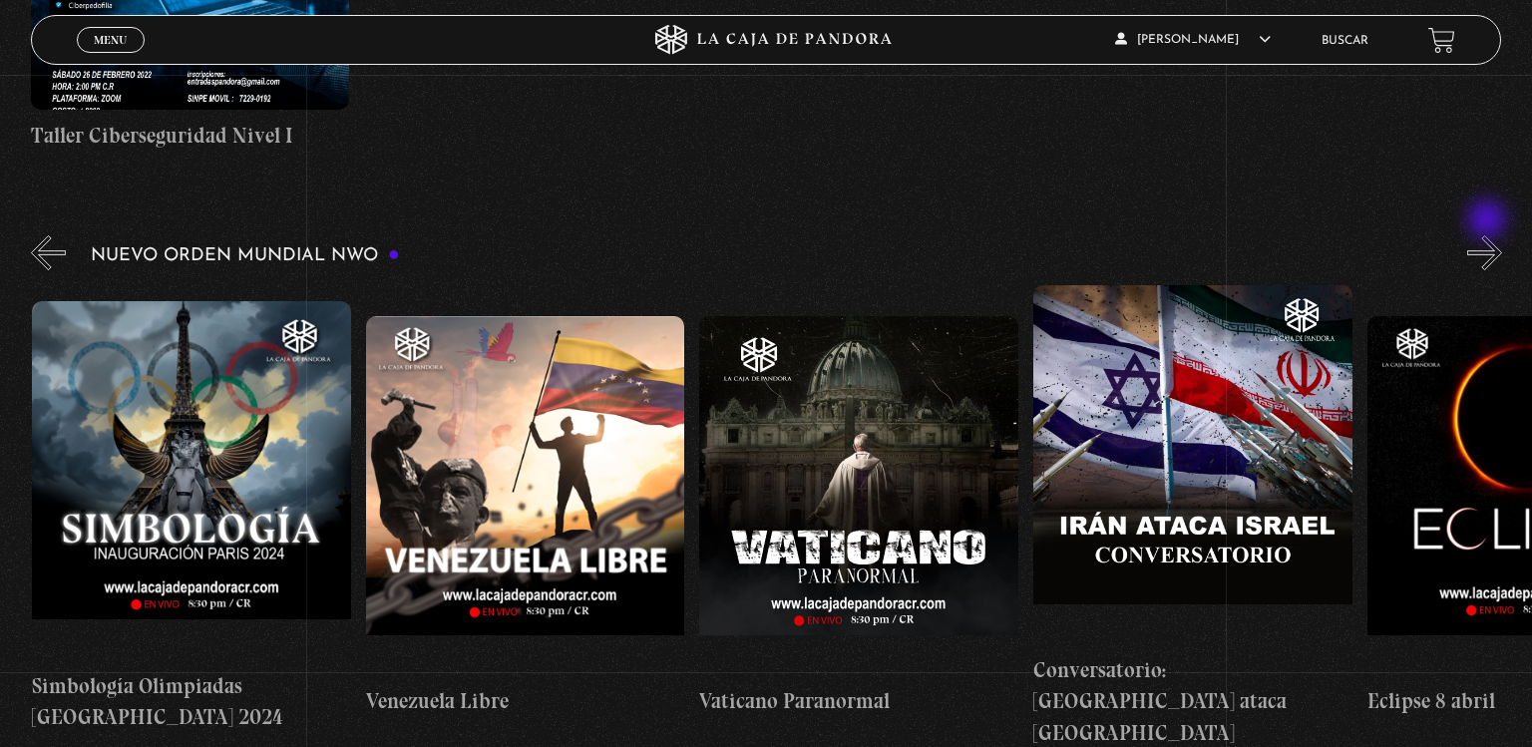
scroll to position [0, 4672]
click at [1489, 235] on button "»" at bounding box center [1484, 252] width 35 height 35
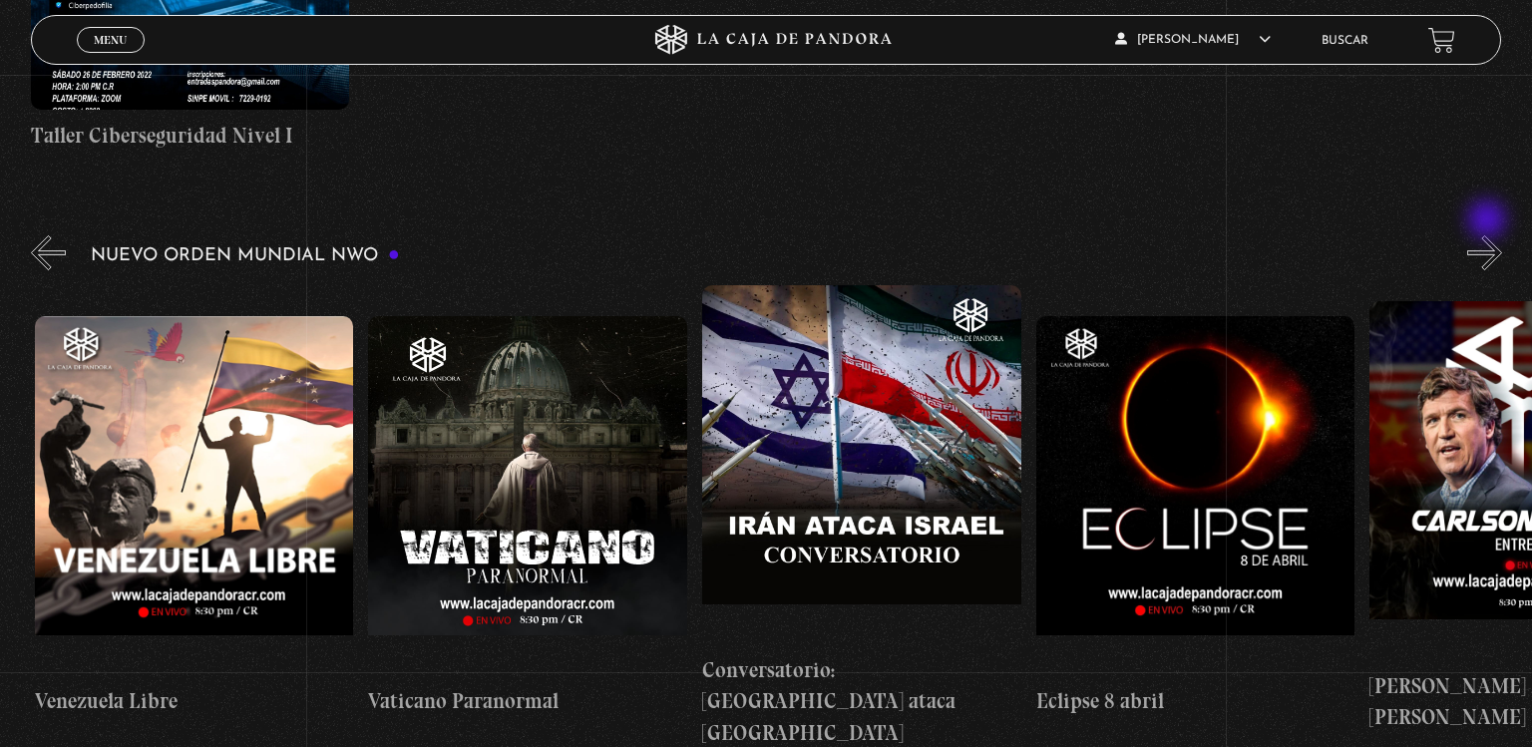
scroll to position [0, 5007]
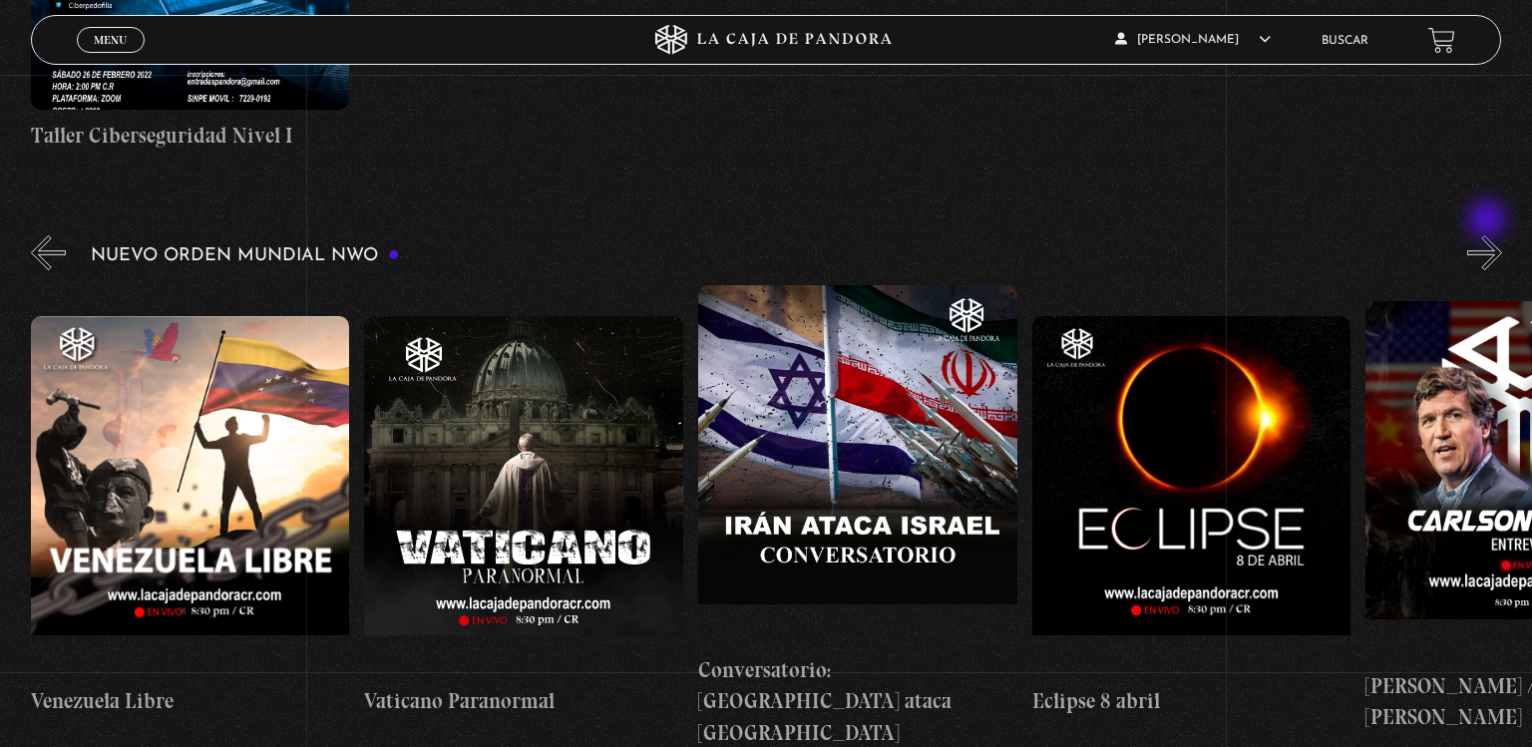
click at [1489, 235] on button "»" at bounding box center [1484, 252] width 35 height 35
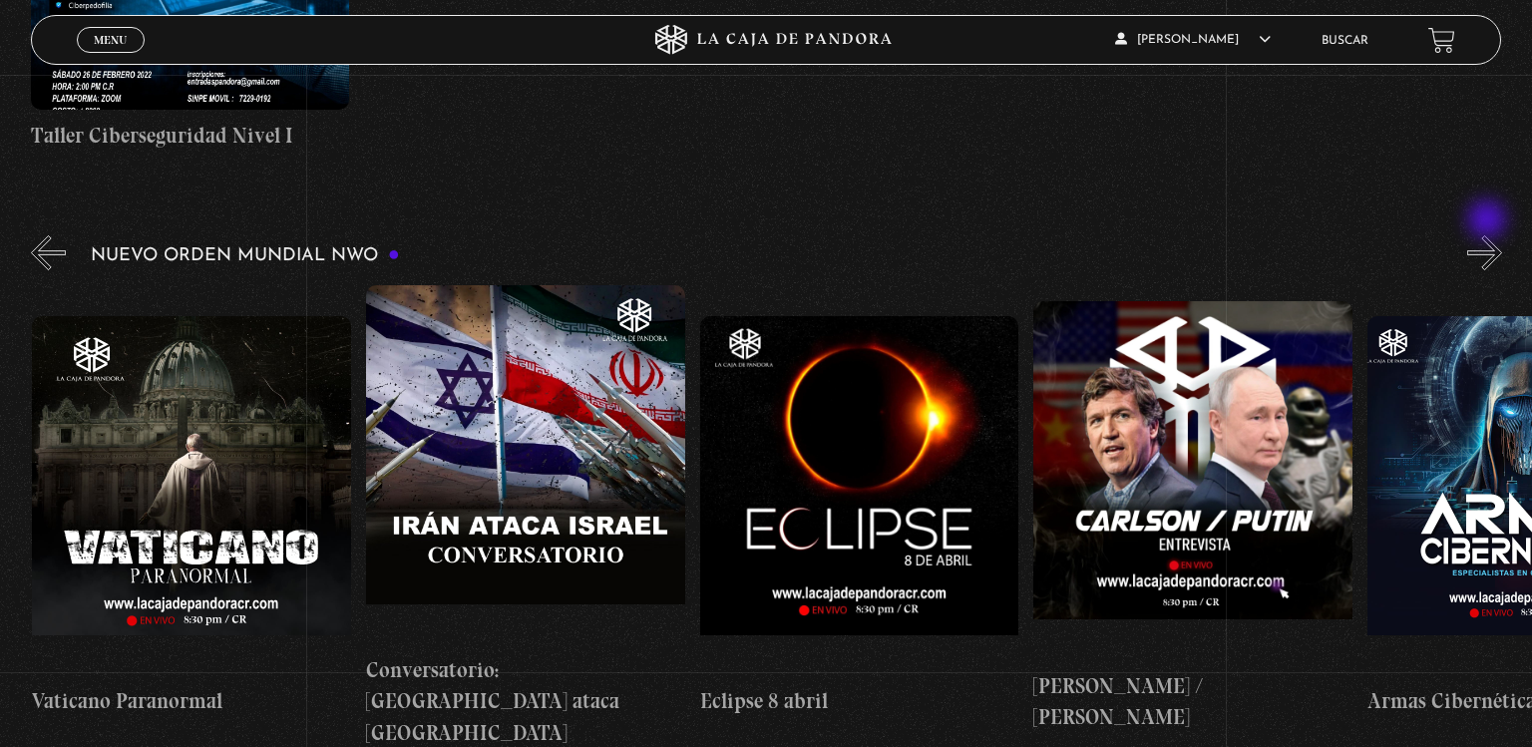
scroll to position [0, 5340]
click at [1489, 235] on button "»" at bounding box center [1484, 252] width 35 height 35
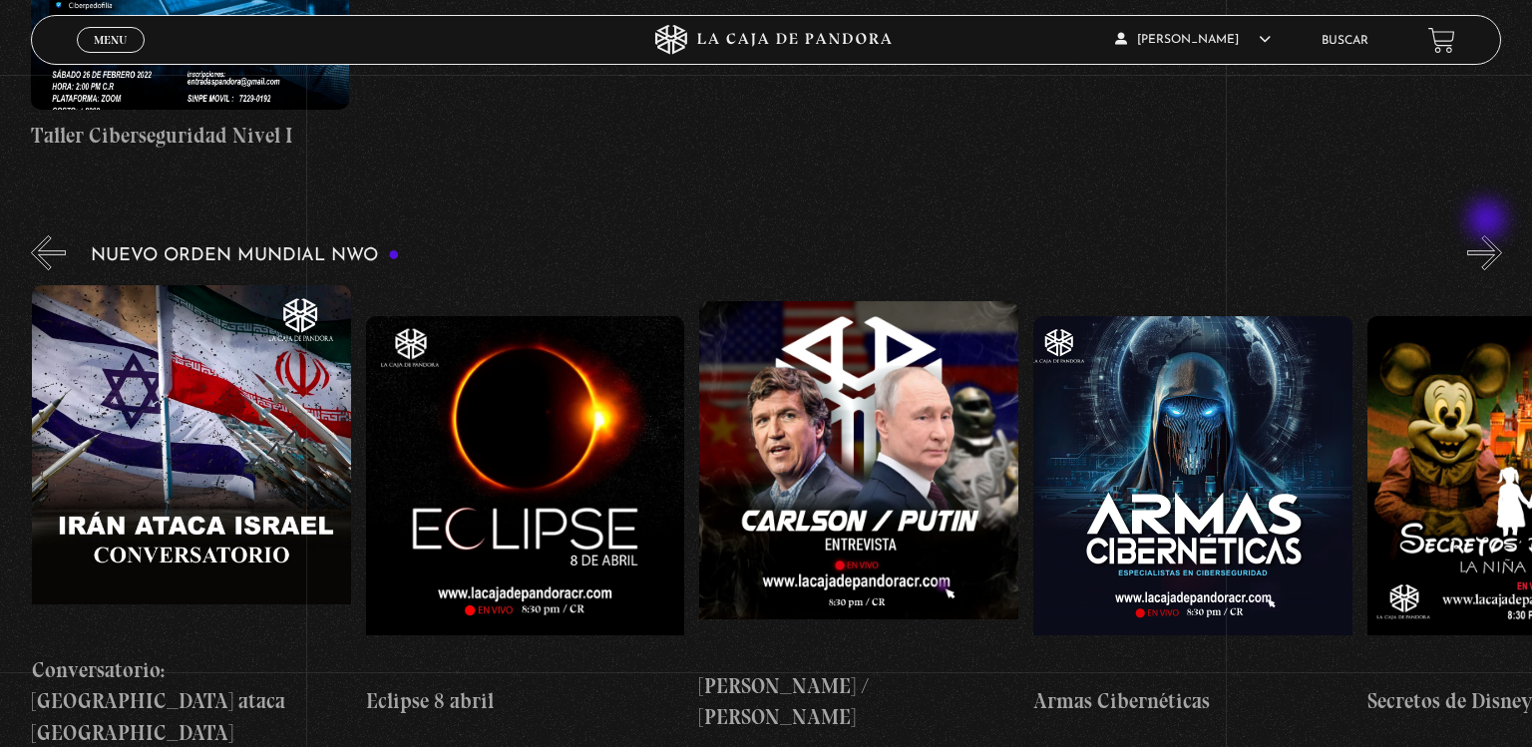
scroll to position [0, 5674]
click at [1489, 235] on button "»" at bounding box center [1484, 252] width 35 height 35
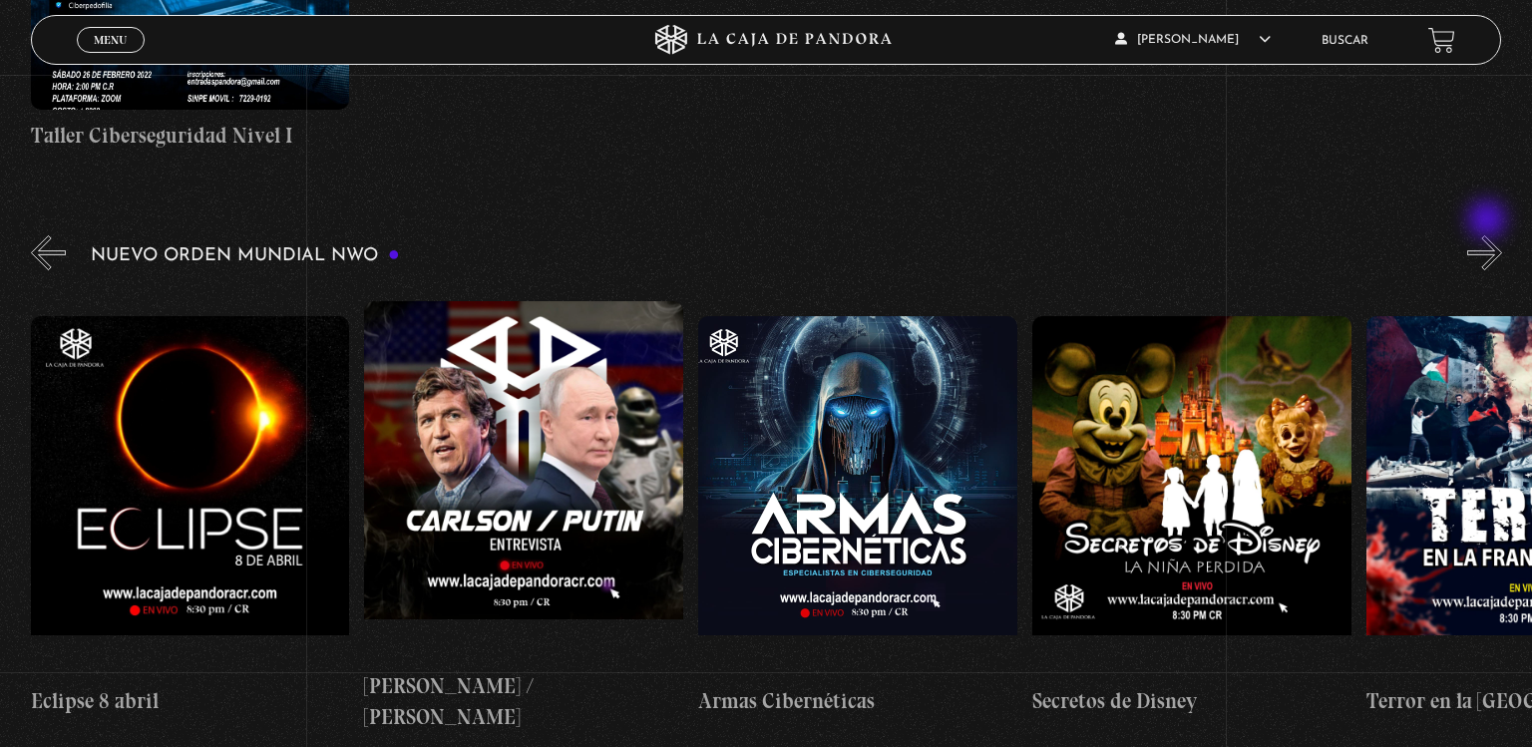
click at [1489, 235] on button "»" at bounding box center [1484, 252] width 35 height 35
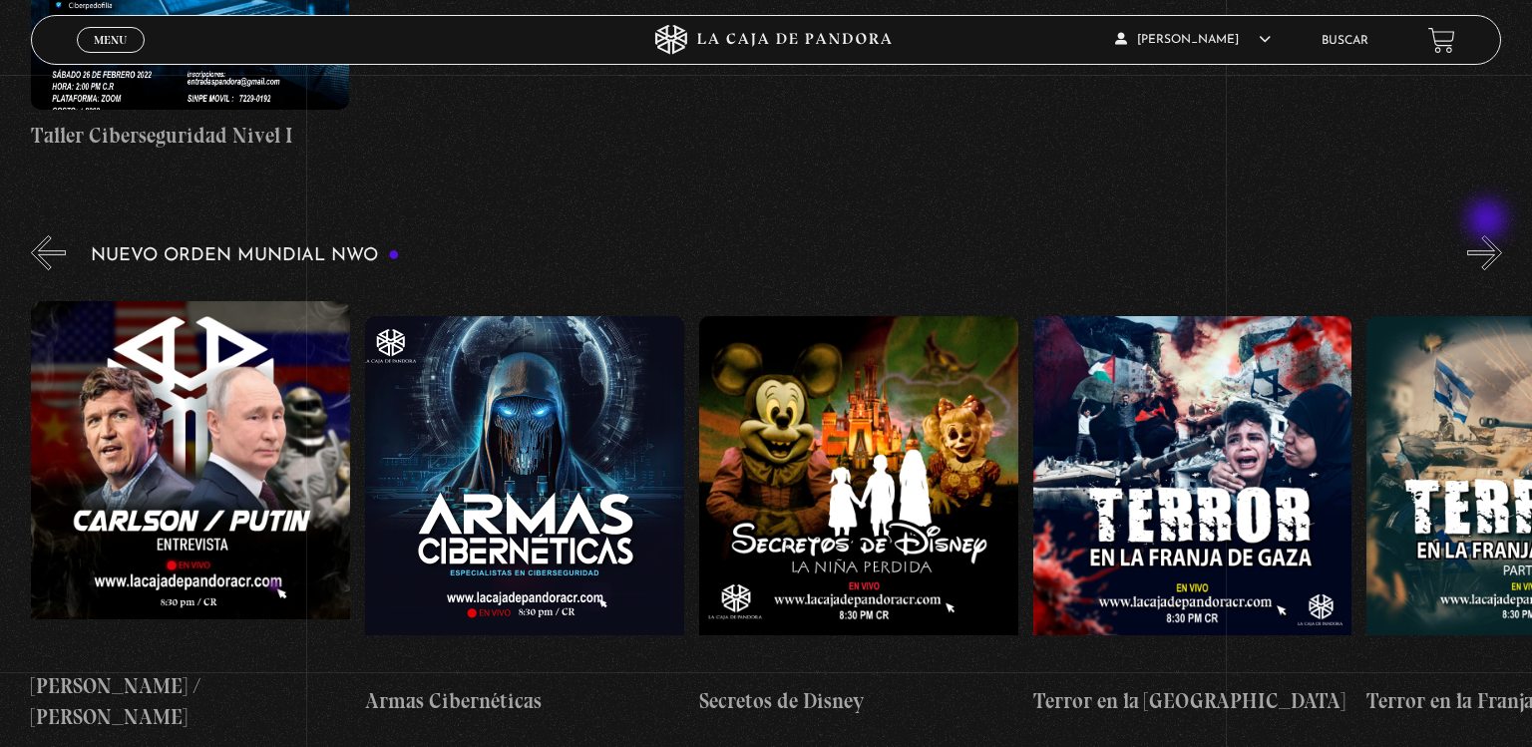
click at [1489, 235] on button "»" at bounding box center [1484, 252] width 35 height 35
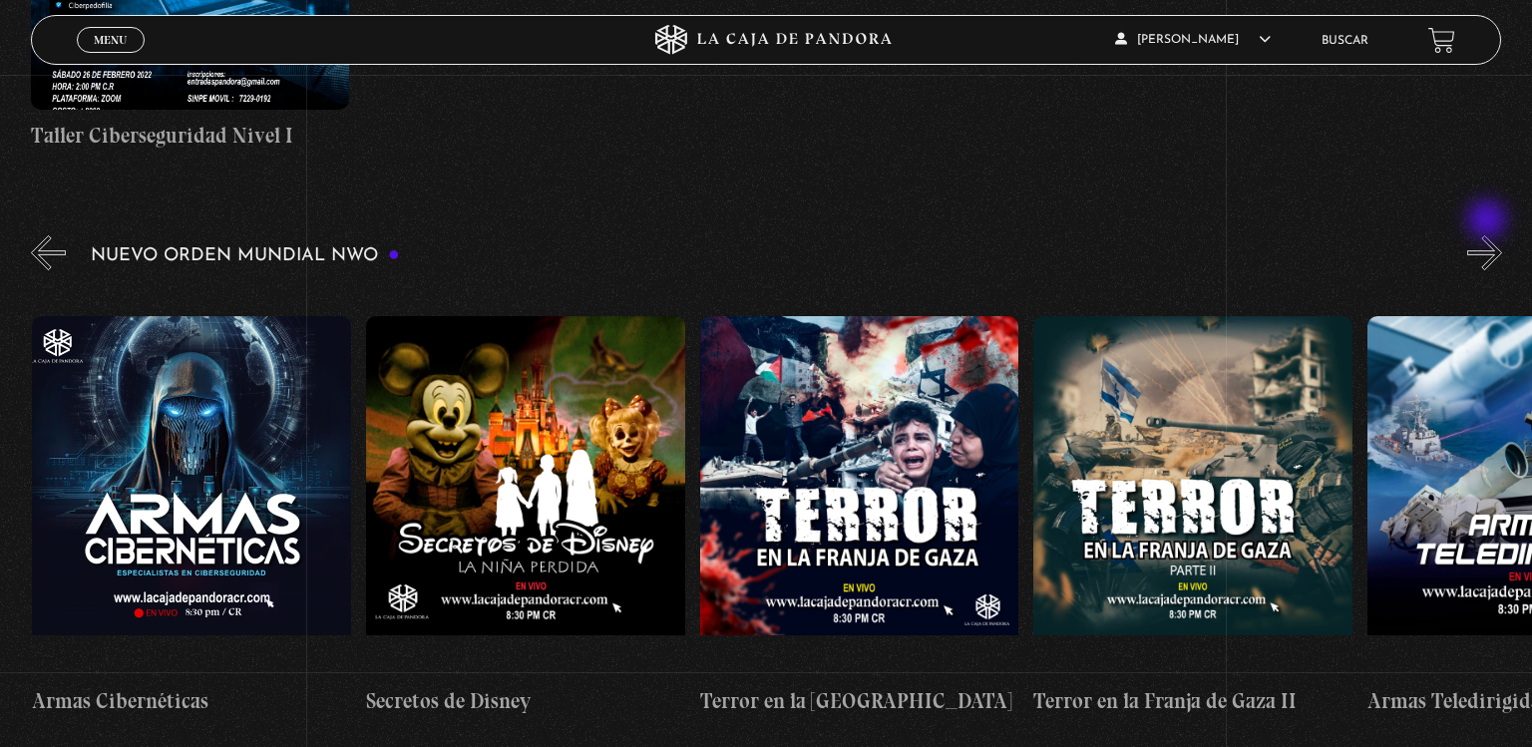
click at [1489, 235] on button "»" at bounding box center [1484, 252] width 35 height 35
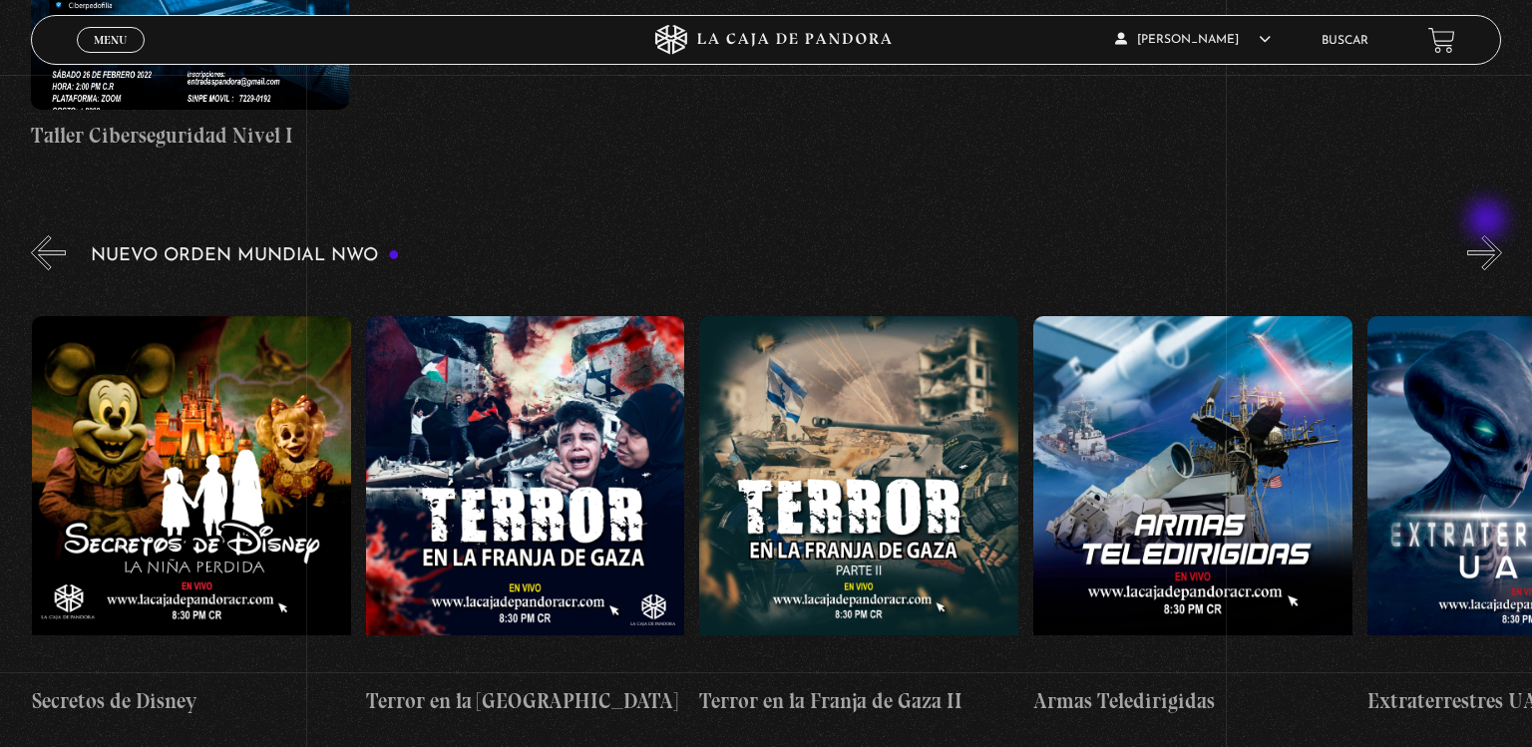
scroll to position [0, 7010]
click at [1489, 235] on button "»" at bounding box center [1484, 252] width 35 height 35
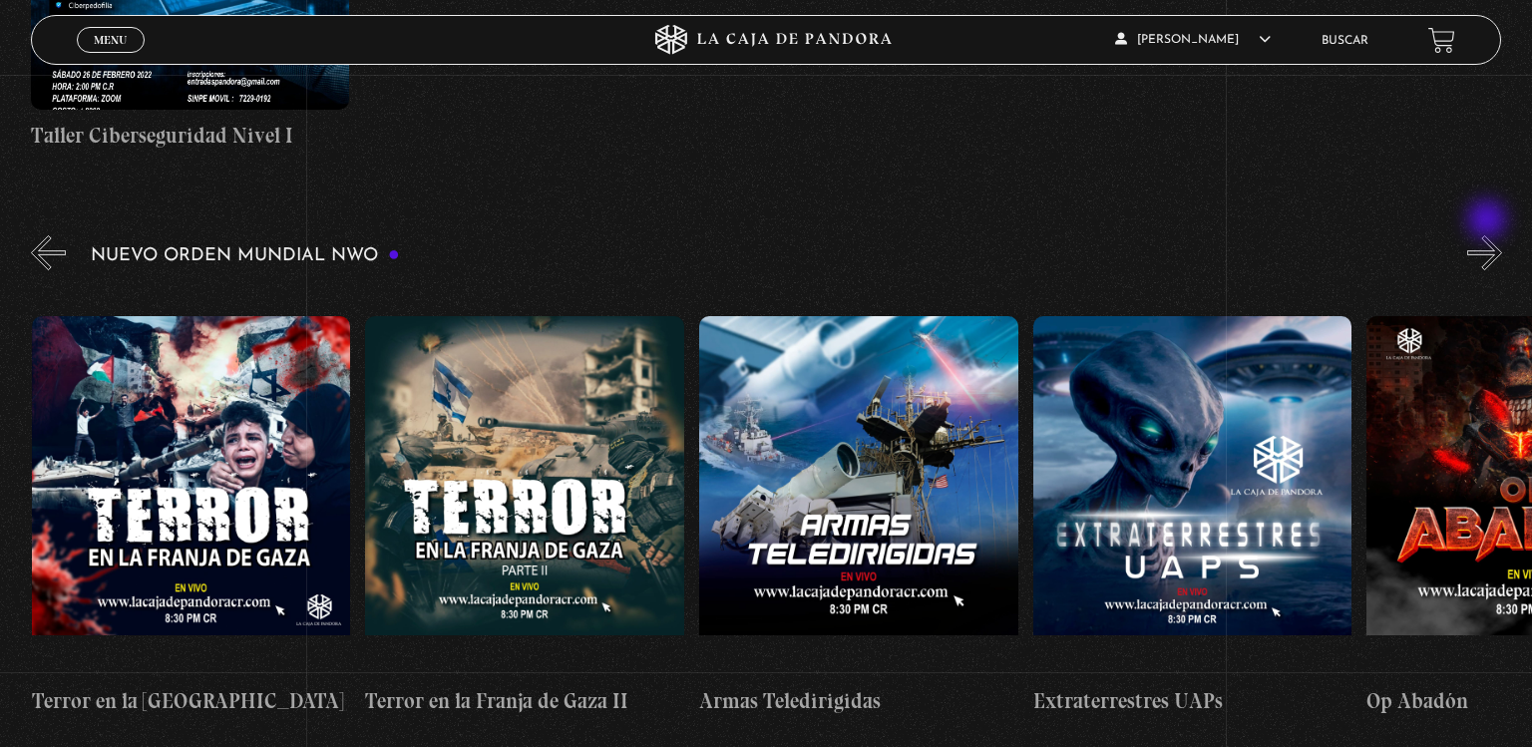
click at [1489, 235] on button "»" at bounding box center [1484, 252] width 35 height 35
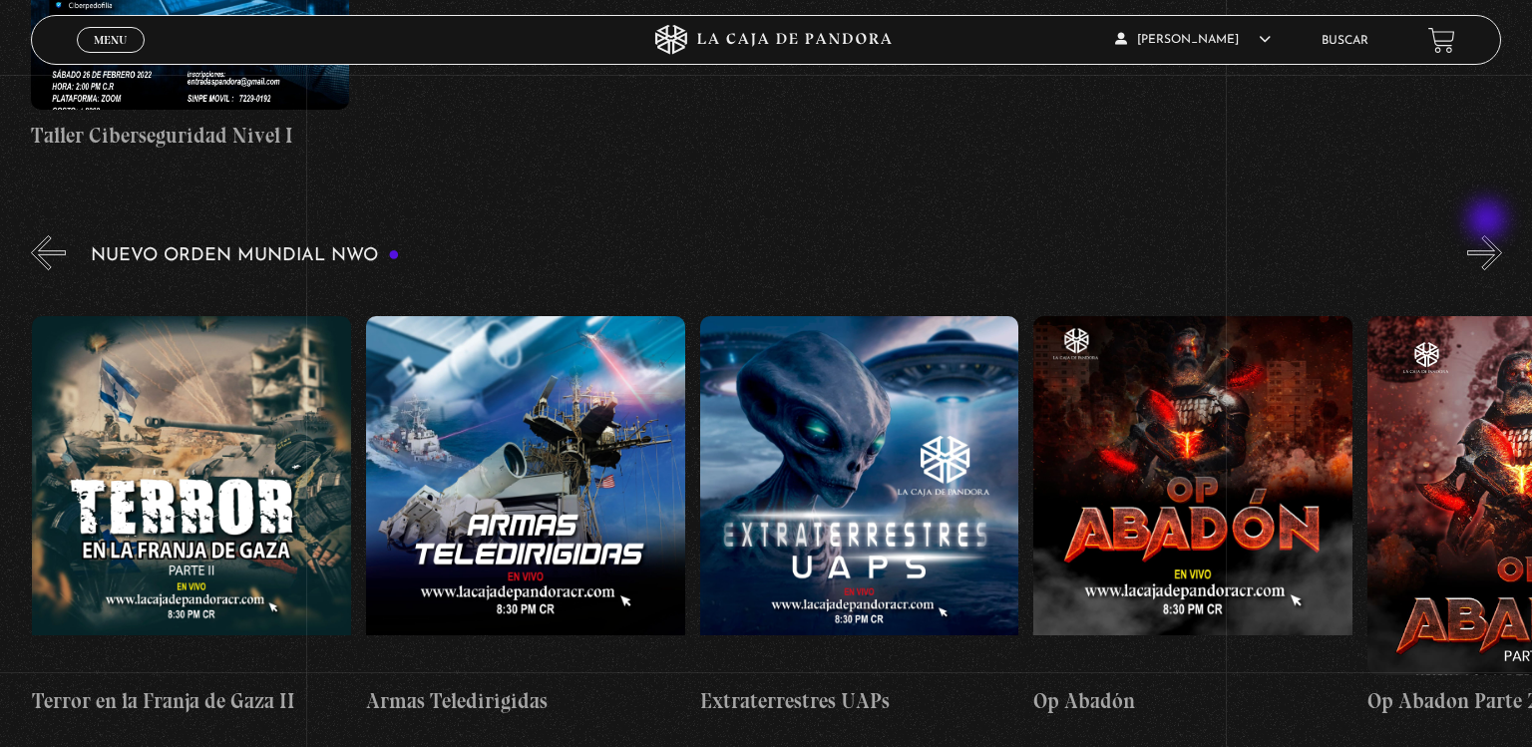
click at [1489, 235] on button "»" at bounding box center [1484, 252] width 35 height 35
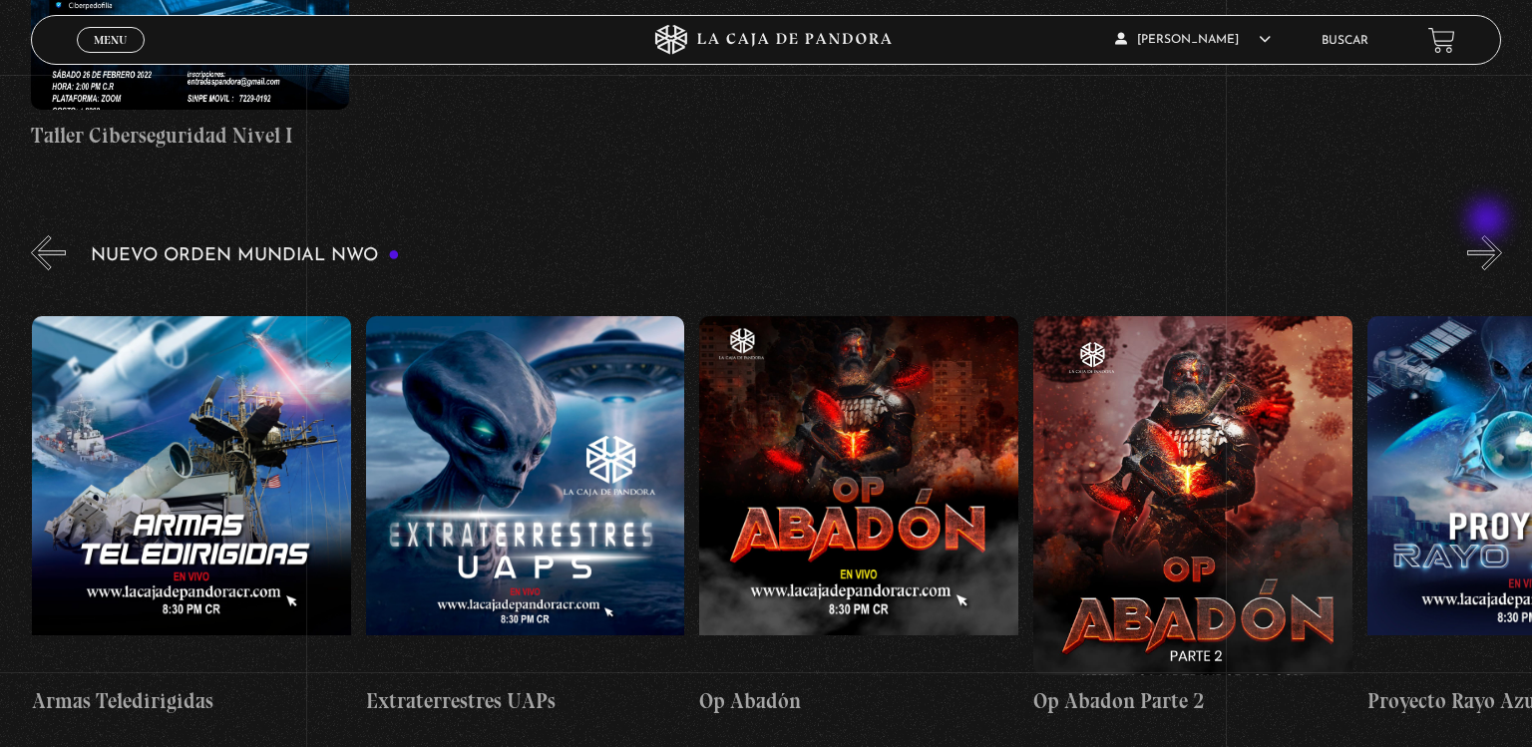
click at [1489, 235] on button "»" at bounding box center [1484, 252] width 35 height 35
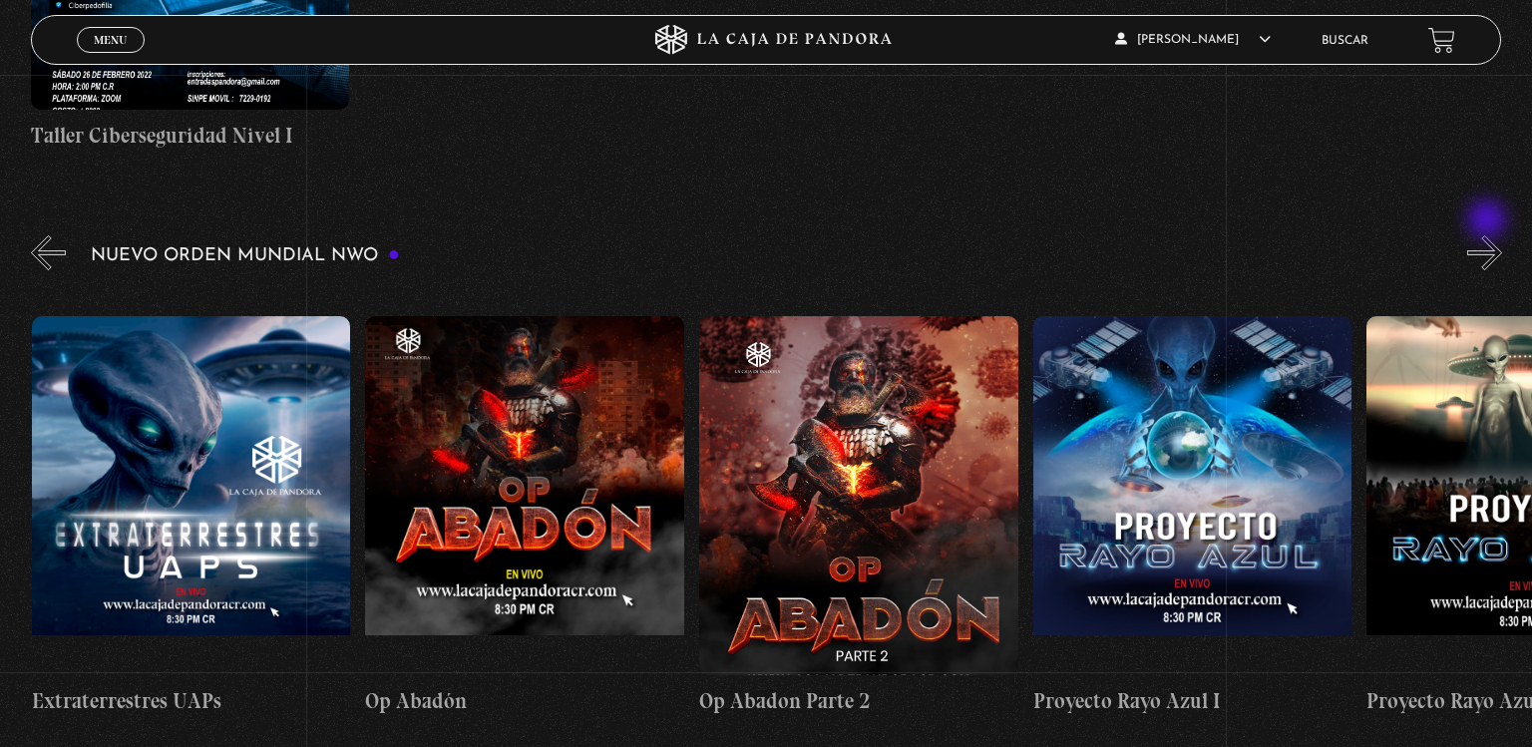
click at [1489, 235] on button "»" at bounding box center [1484, 252] width 35 height 35
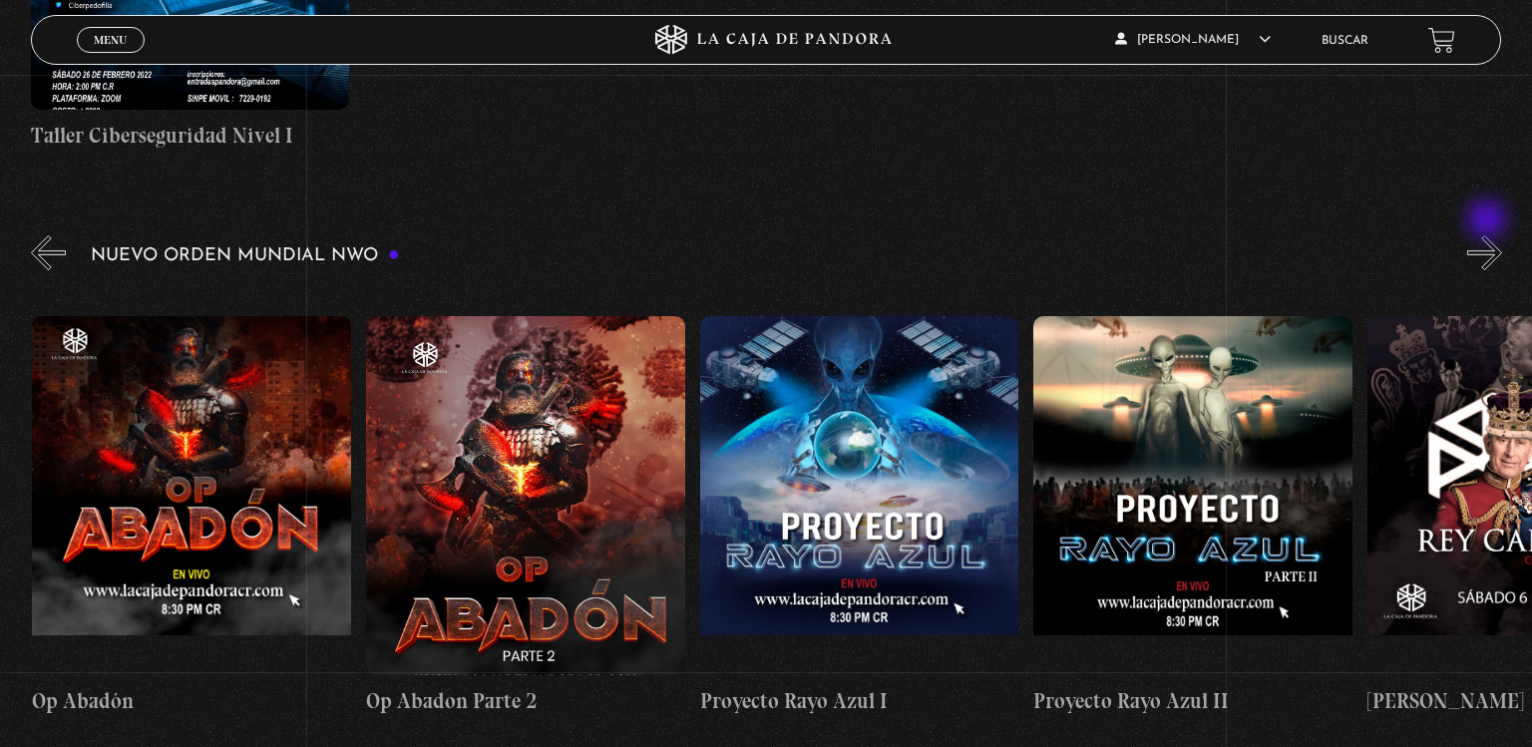
click at [1489, 235] on button "»" at bounding box center [1484, 252] width 35 height 35
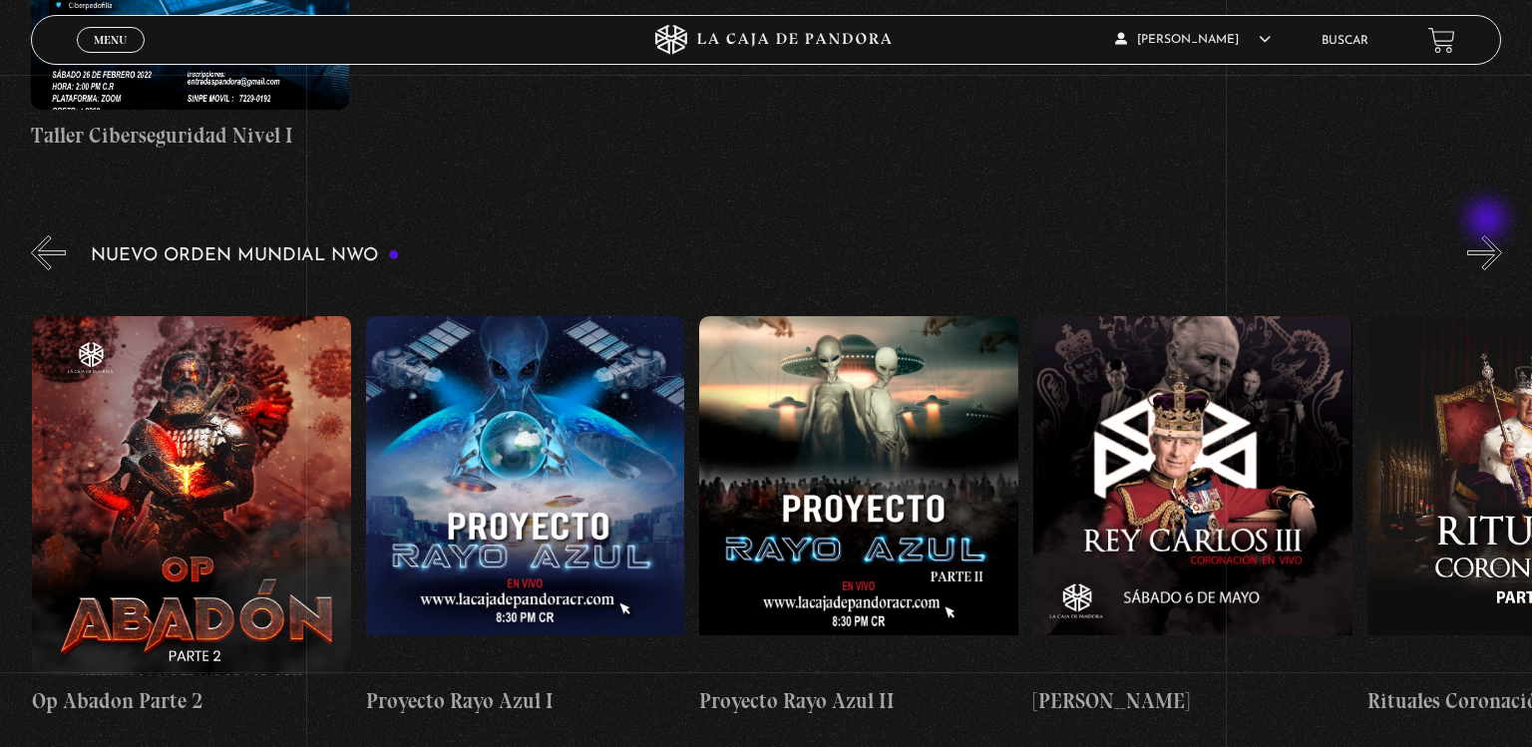
click at [1489, 235] on button "»" at bounding box center [1484, 252] width 35 height 35
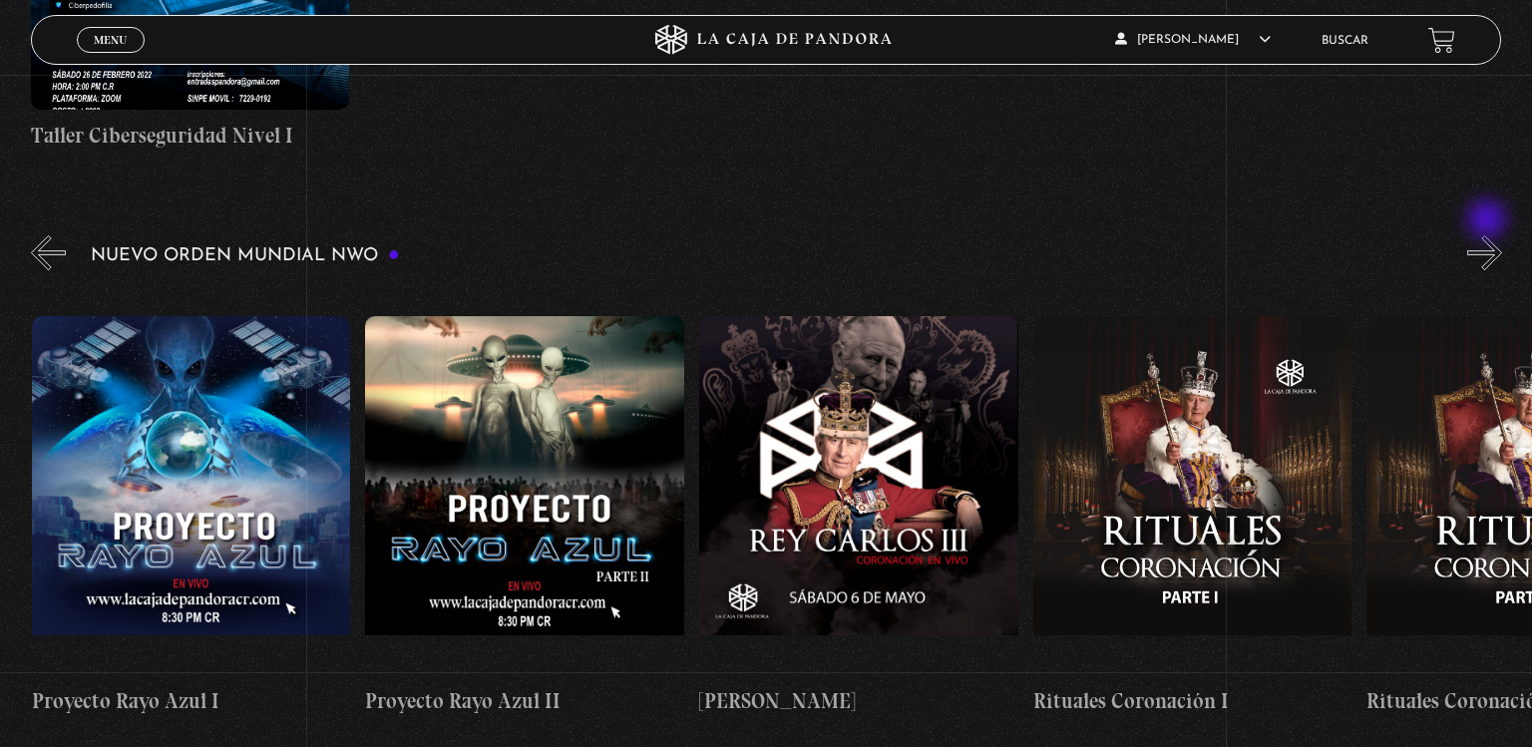
click at [1489, 235] on button "»" at bounding box center [1484, 252] width 35 height 35
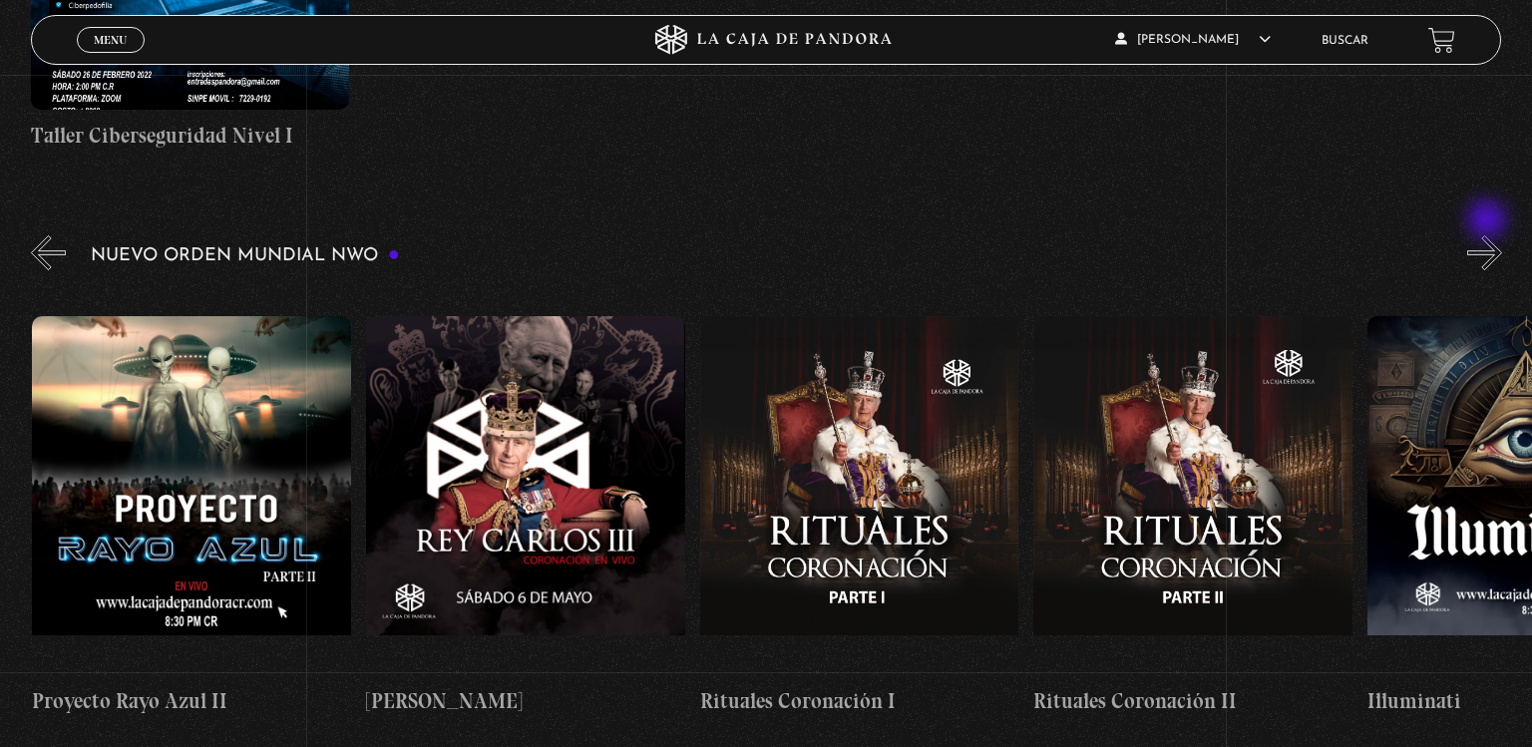
click at [1489, 235] on button "»" at bounding box center [1484, 252] width 35 height 35
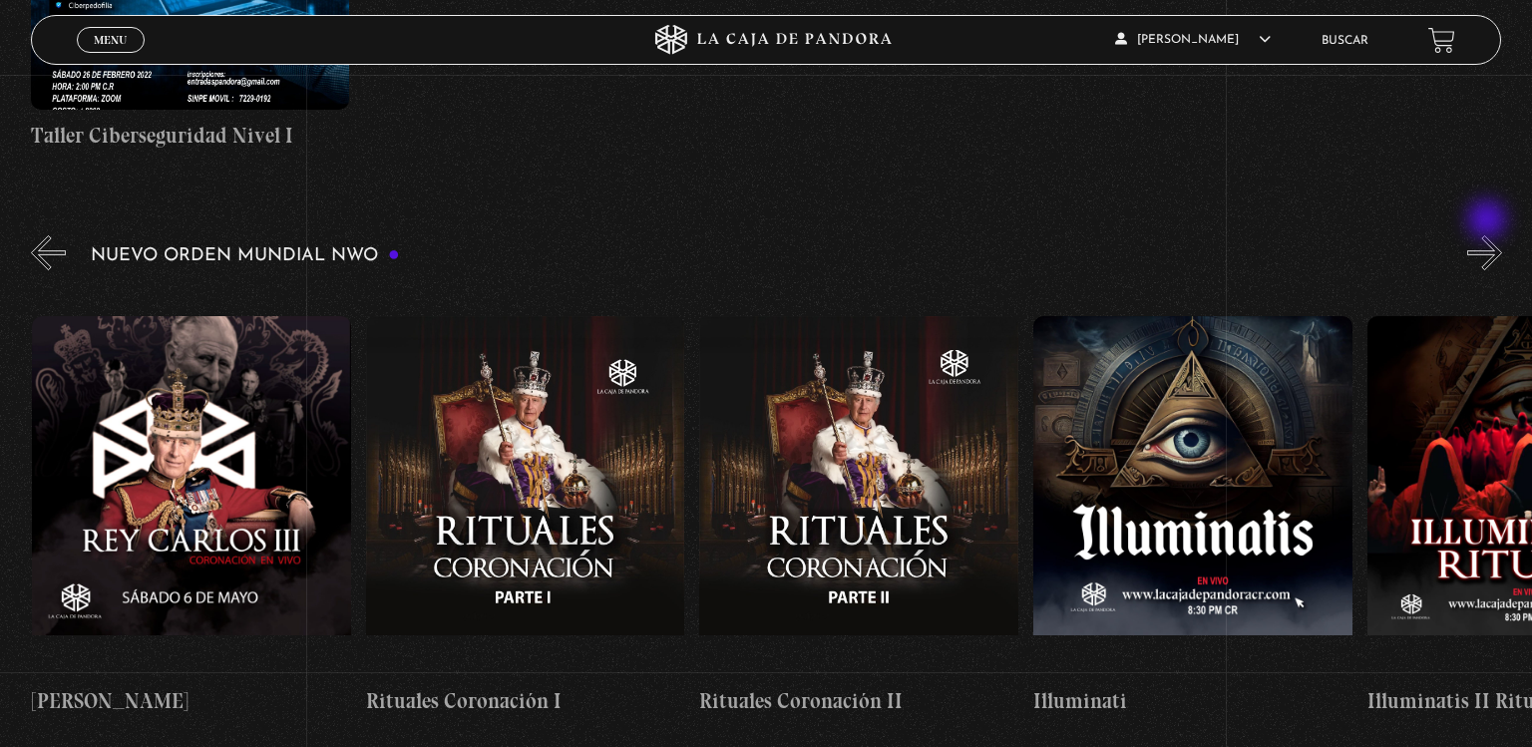
click at [1489, 235] on button "»" at bounding box center [1484, 252] width 35 height 35
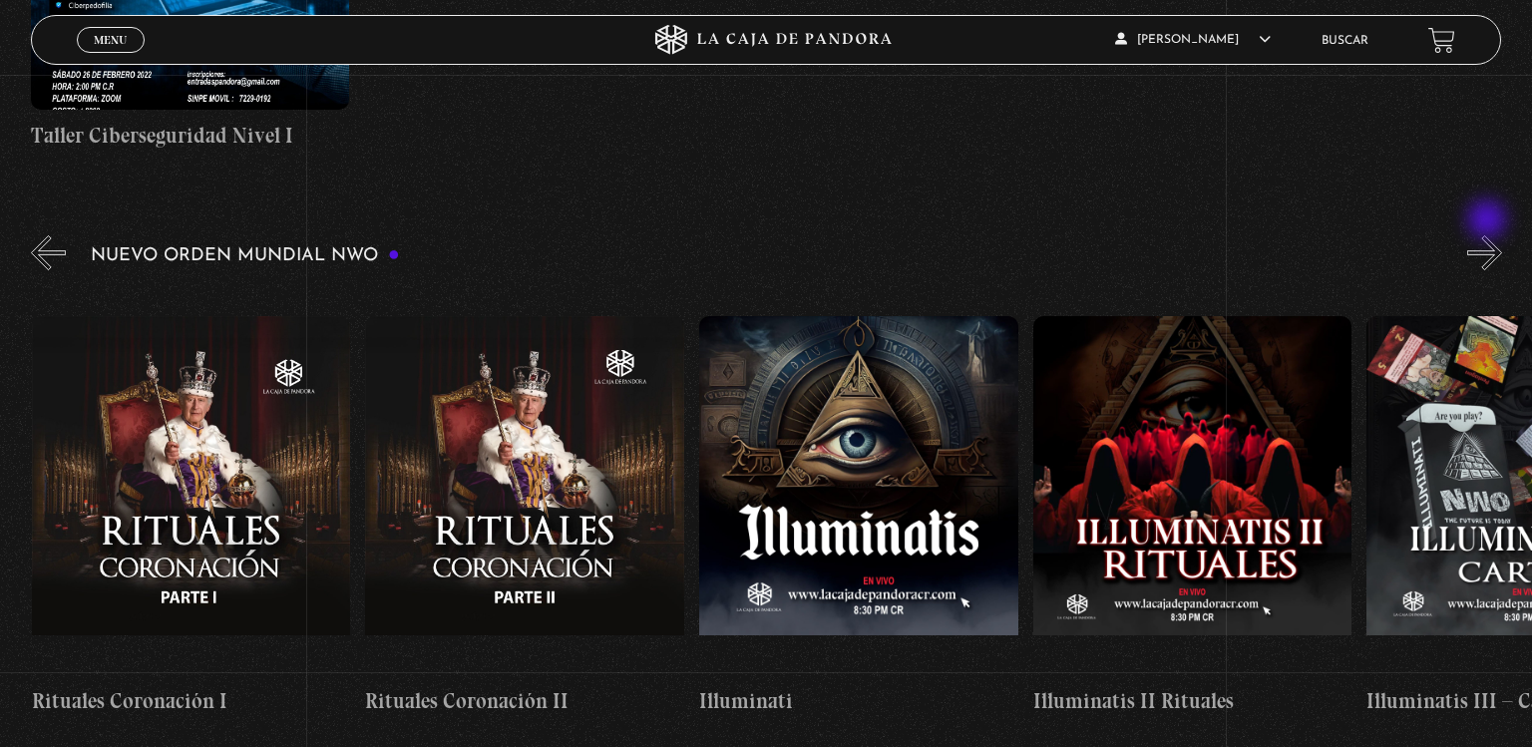
click at [1489, 235] on button "»" at bounding box center [1484, 252] width 35 height 35
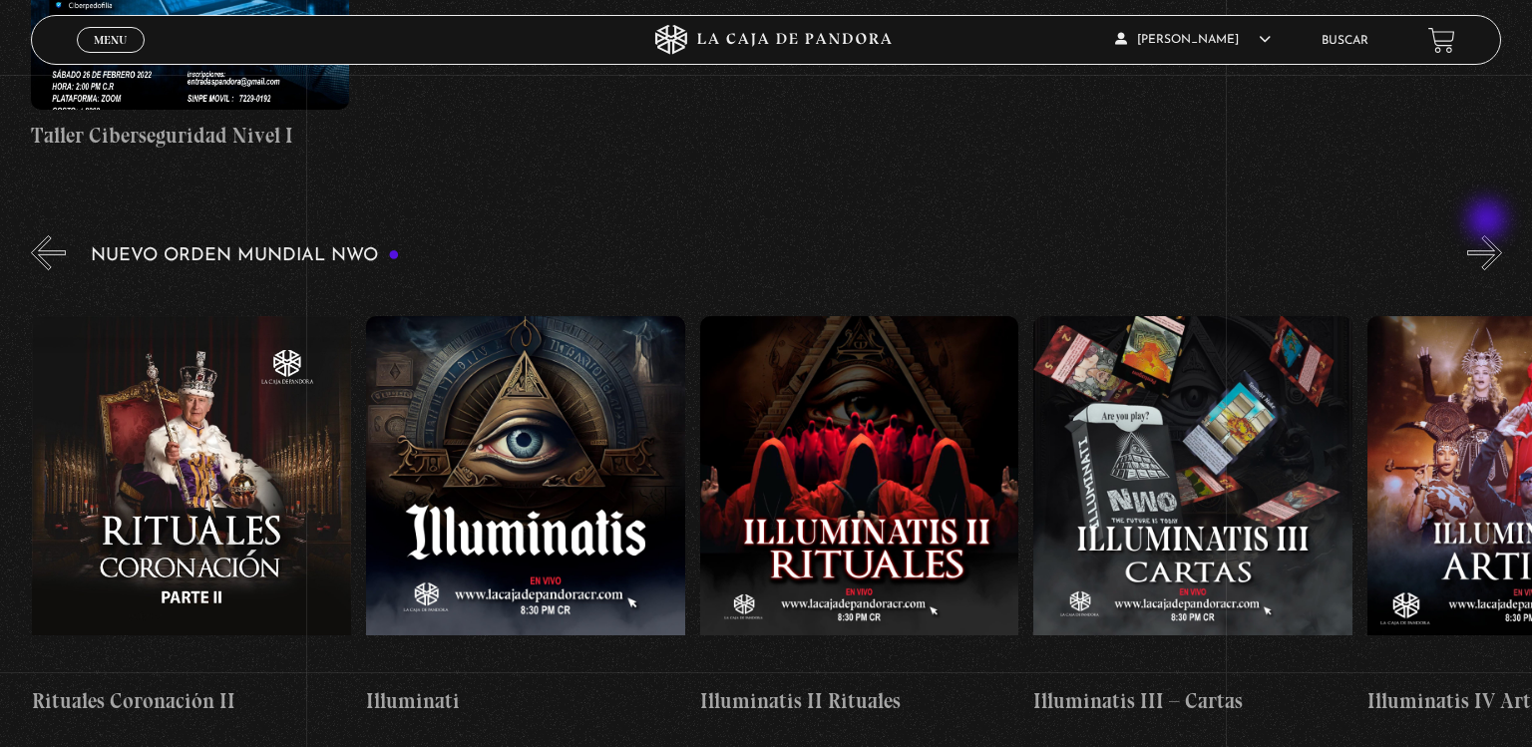
click at [1489, 235] on button "»" at bounding box center [1484, 252] width 35 height 35
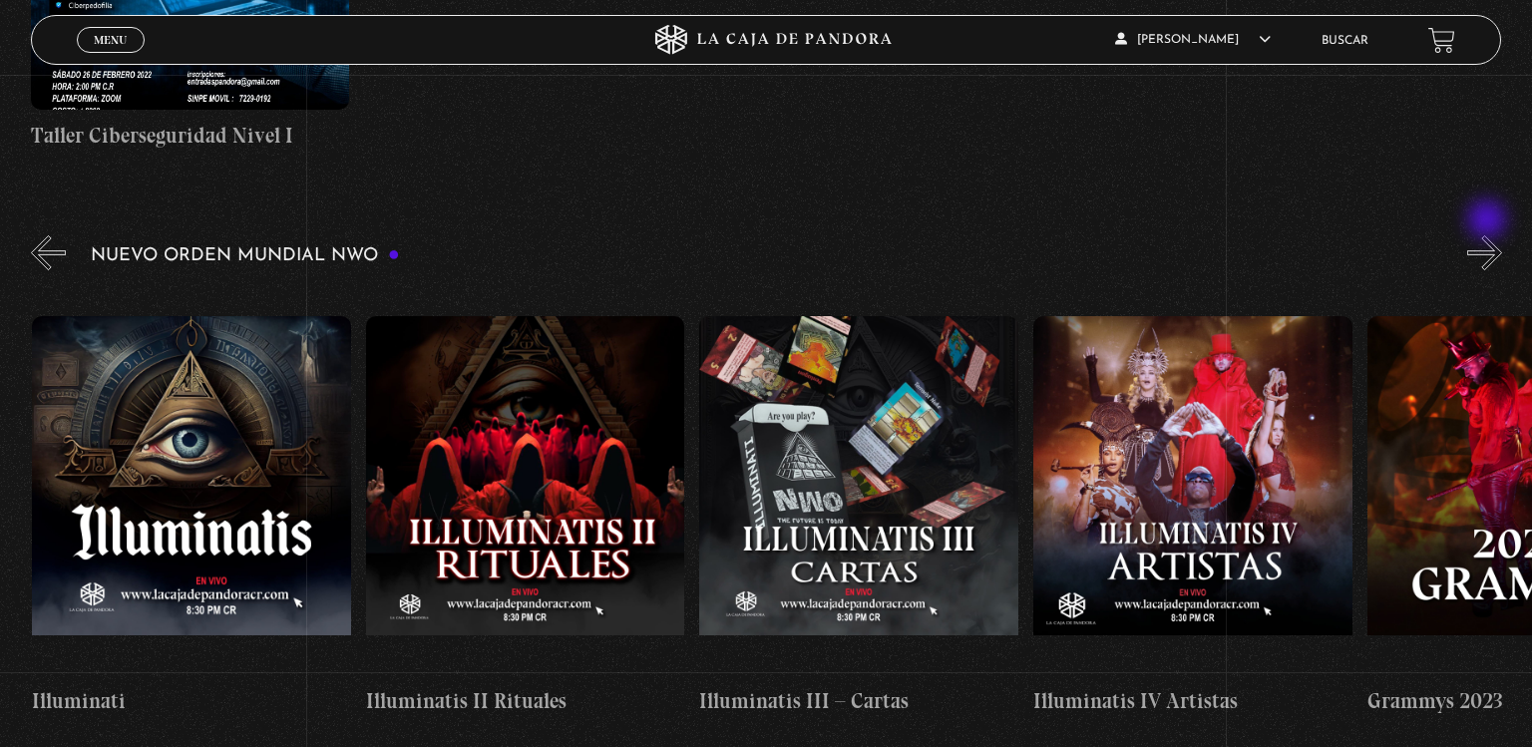
click at [1489, 235] on button "»" at bounding box center [1484, 252] width 35 height 35
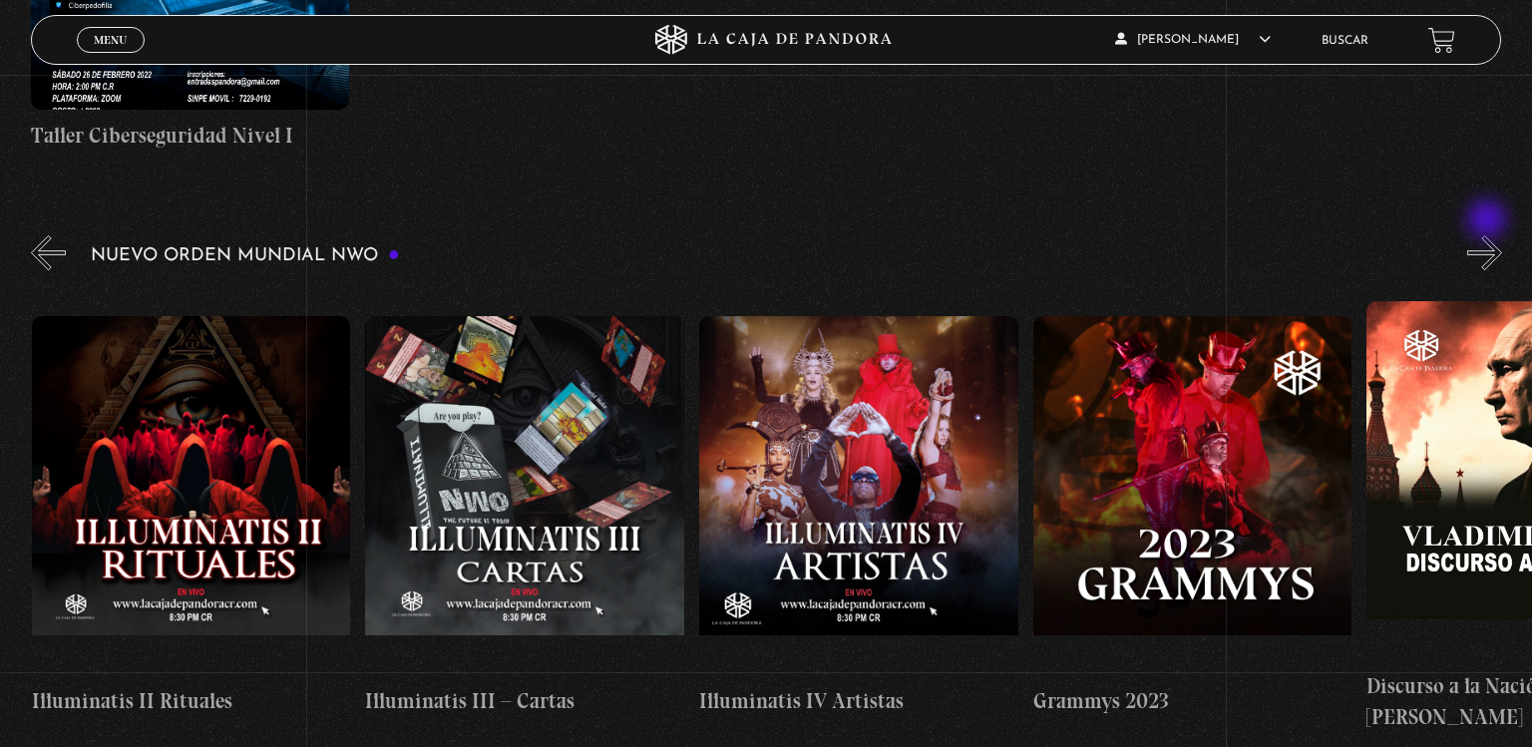
click at [1489, 235] on button "»" at bounding box center [1484, 252] width 35 height 35
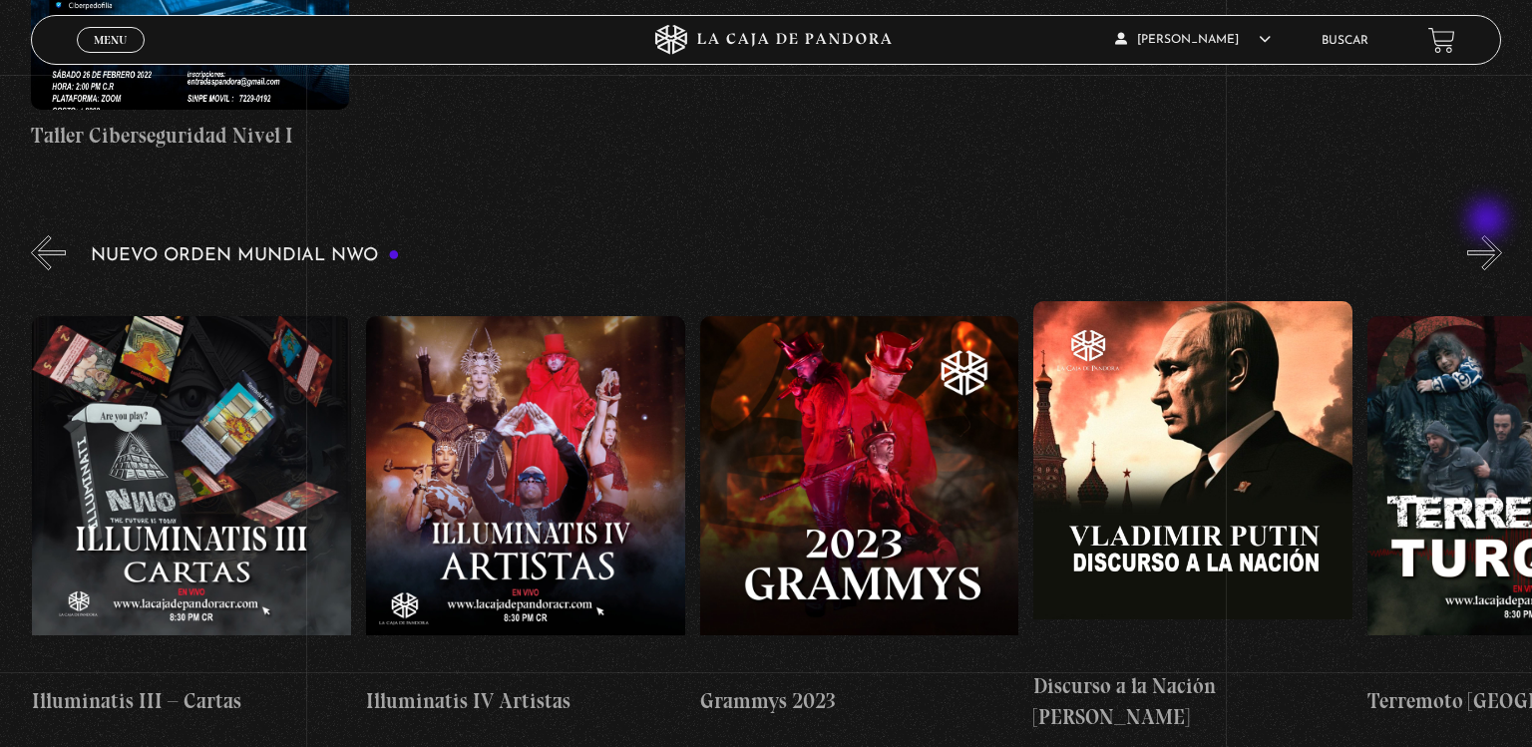
scroll to position [0, 11682]
click at [1489, 235] on button "»" at bounding box center [1484, 252] width 35 height 35
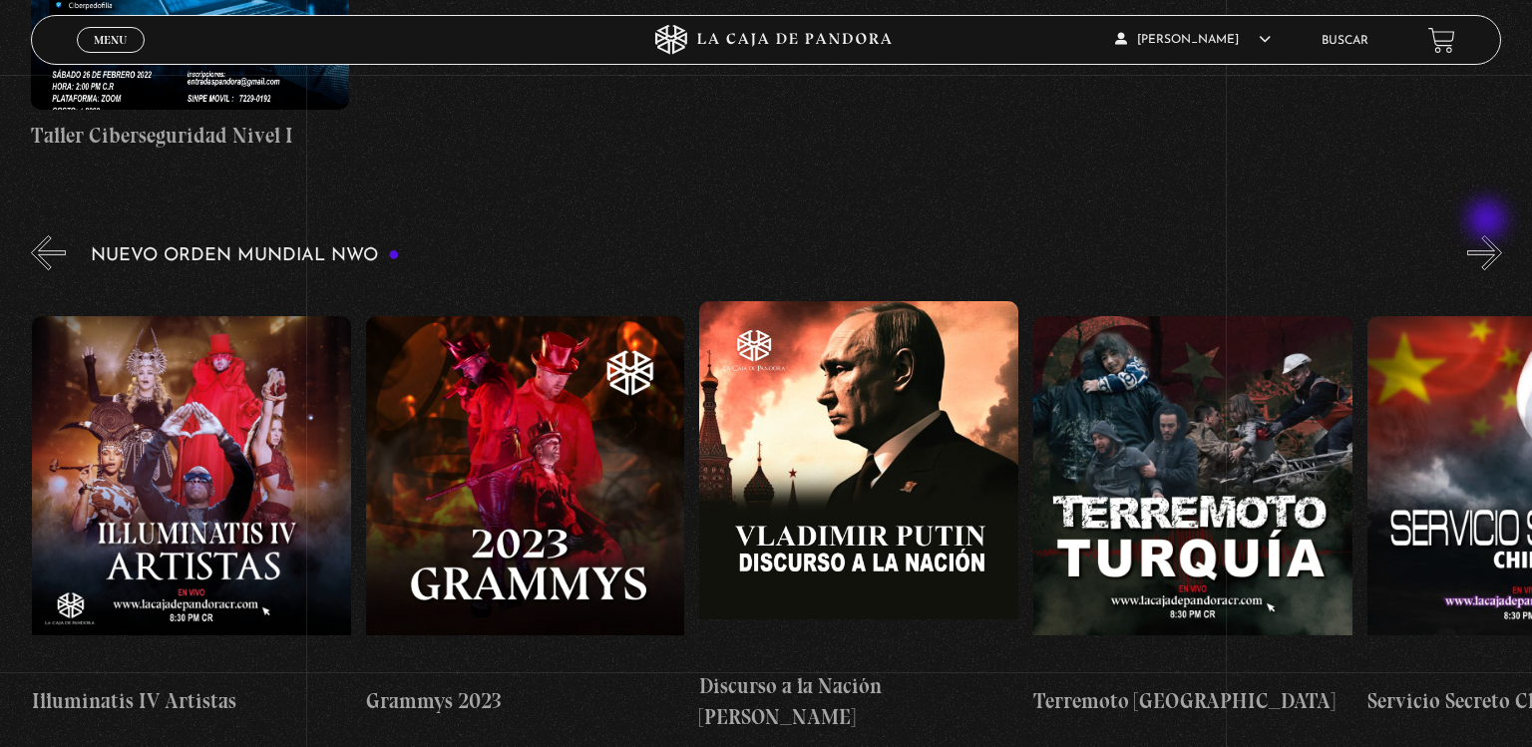
click at [1489, 235] on button "»" at bounding box center [1484, 252] width 35 height 35
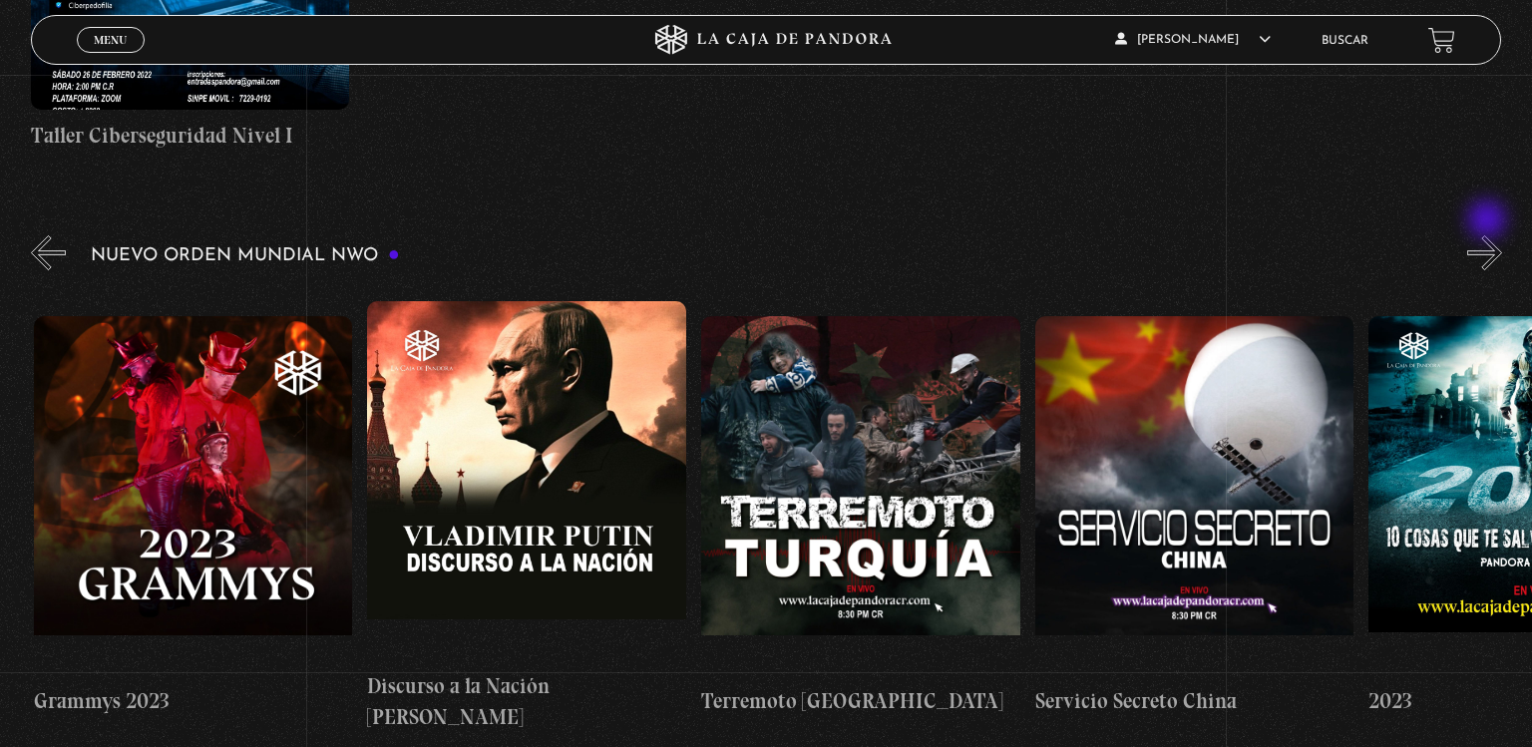
scroll to position [0, 12351]
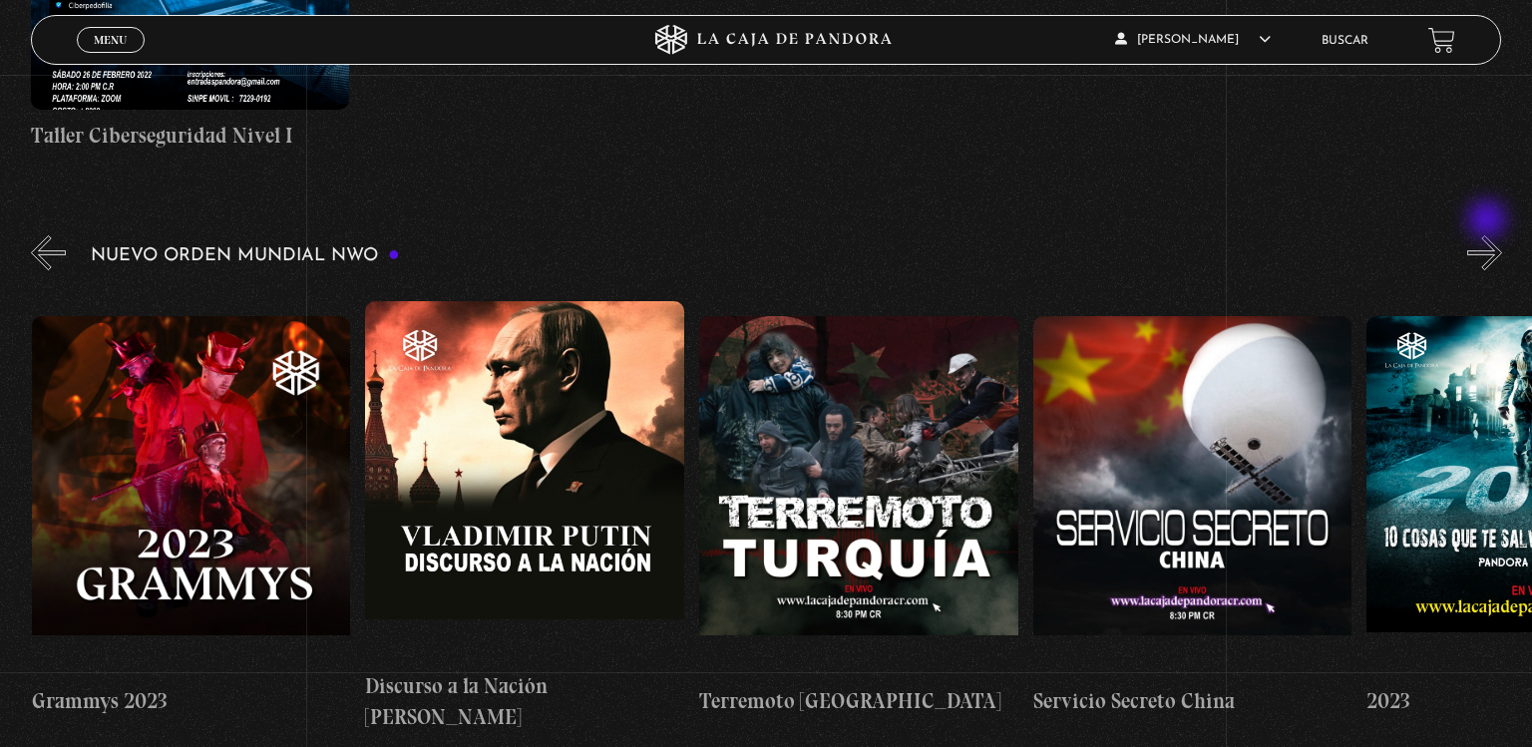
click at [1489, 235] on button "»" at bounding box center [1484, 252] width 35 height 35
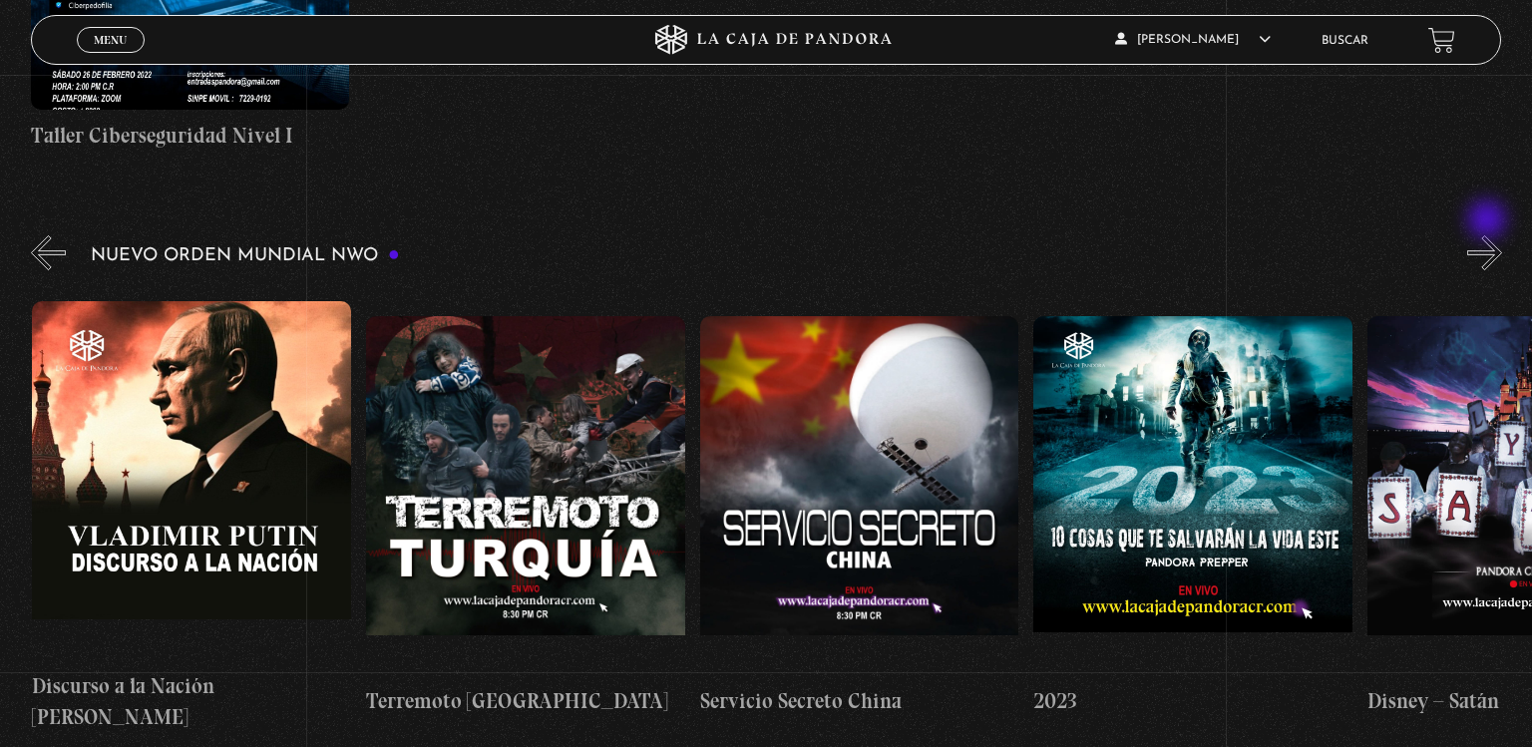
scroll to position [0, 12684]
click at [1489, 235] on button "»" at bounding box center [1484, 252] width 35 height 35
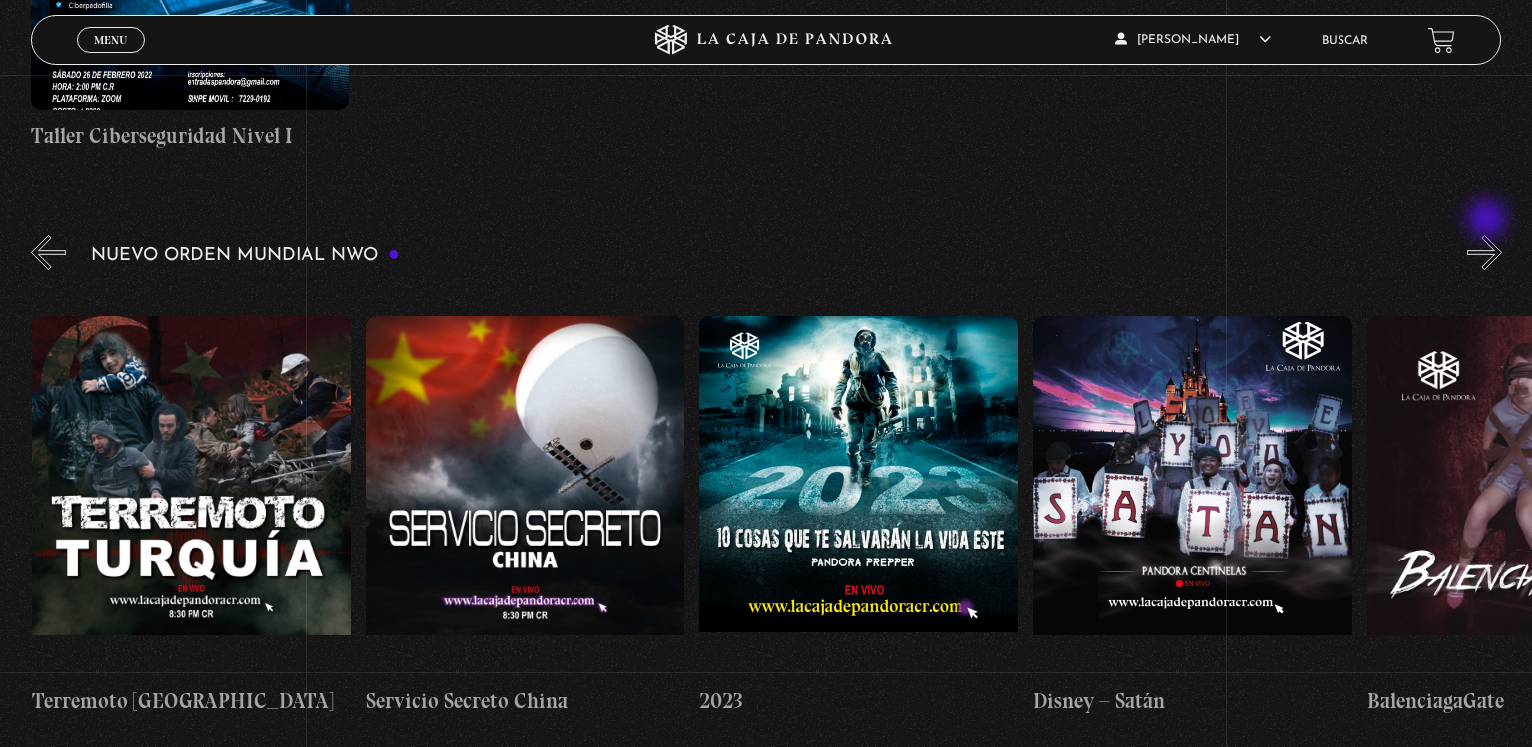
scroll to position [0, 13019]
click at [1489, 235] on button "»" at bounding box center [1484, 252] width 35 height 35
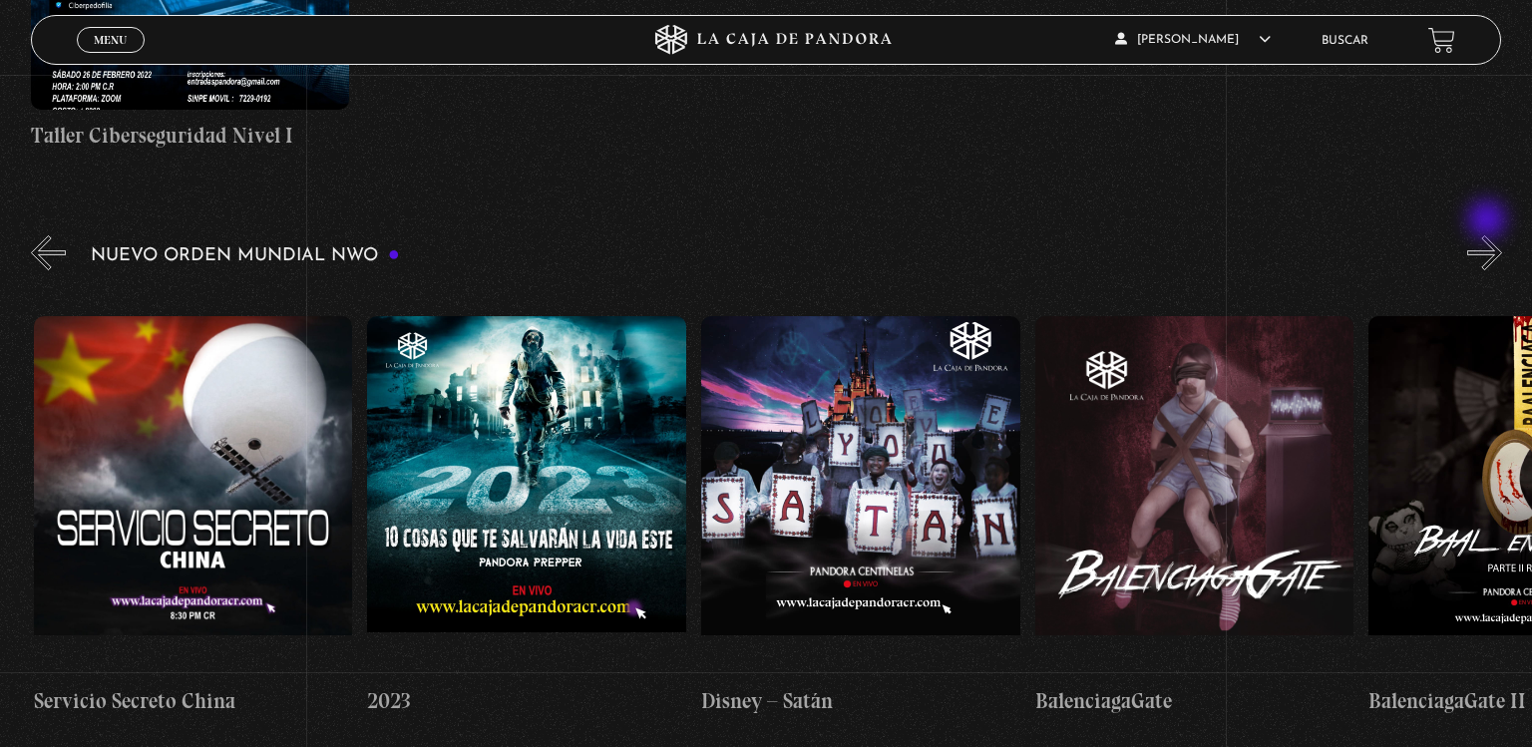
scroll to position [0, 13352]
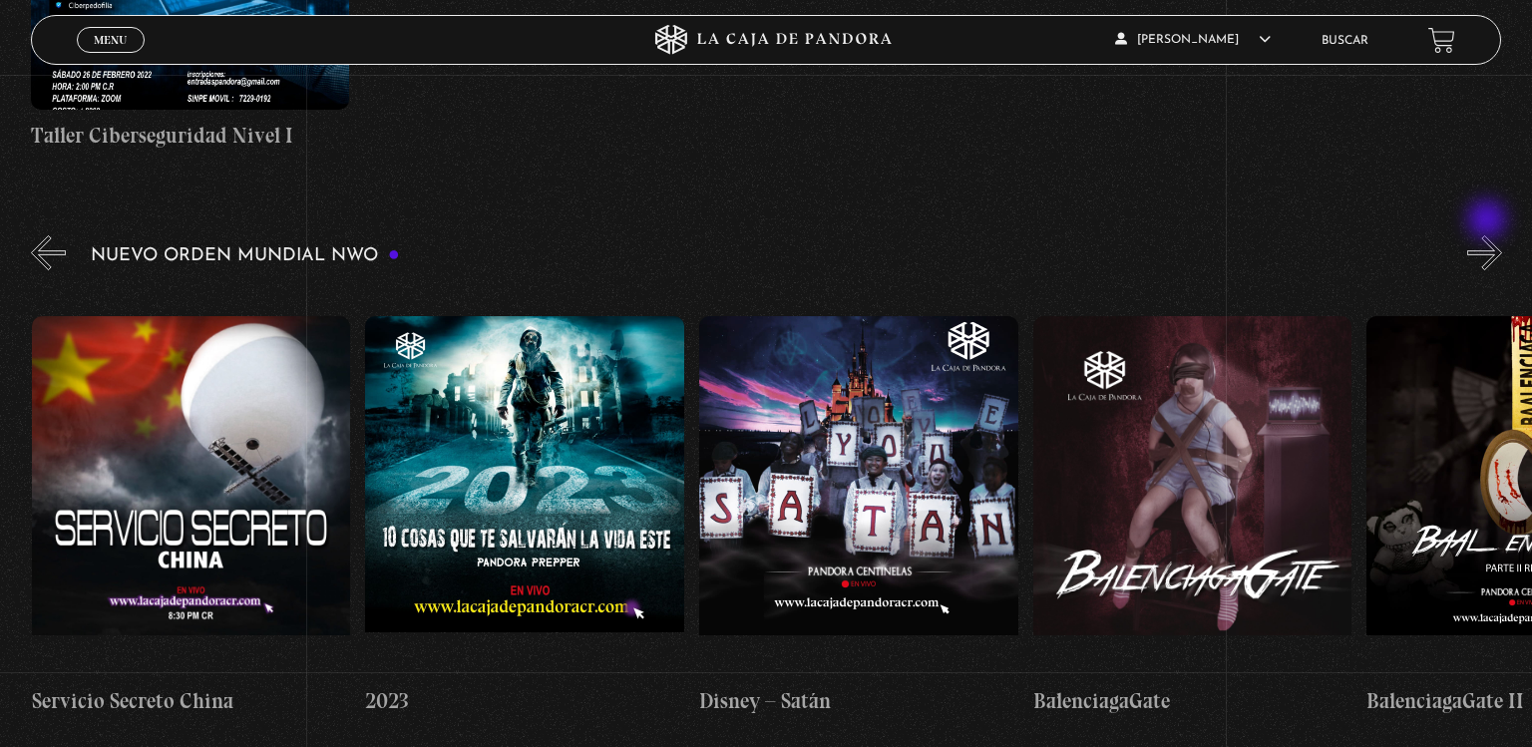
click at [1489, 235] on button "»" at bounding box center [1484, 252] width 35 height 35
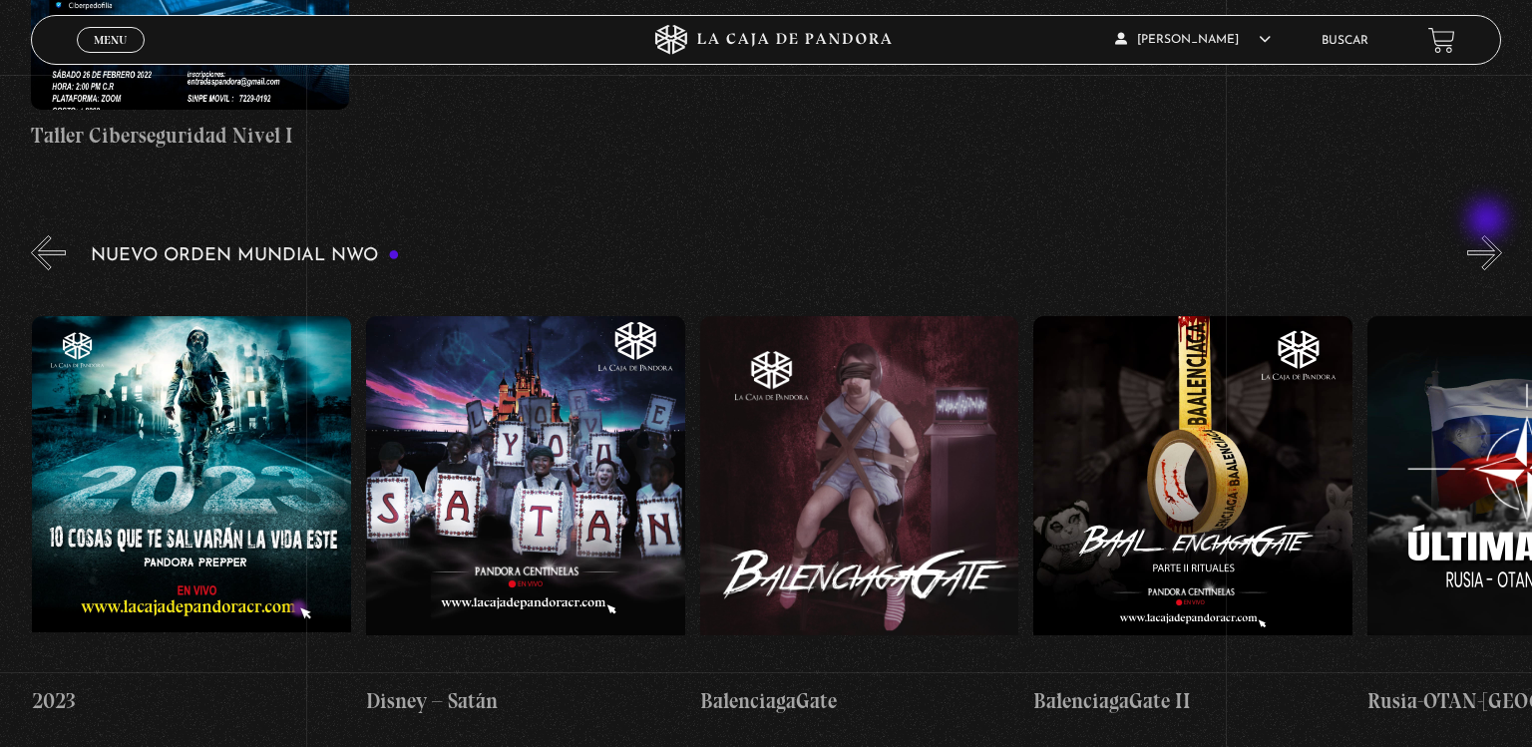
scroll to position [0, 13685]
click at [1489, 235] on button "»" at bounding box center [1484, 252] width 35 height 35
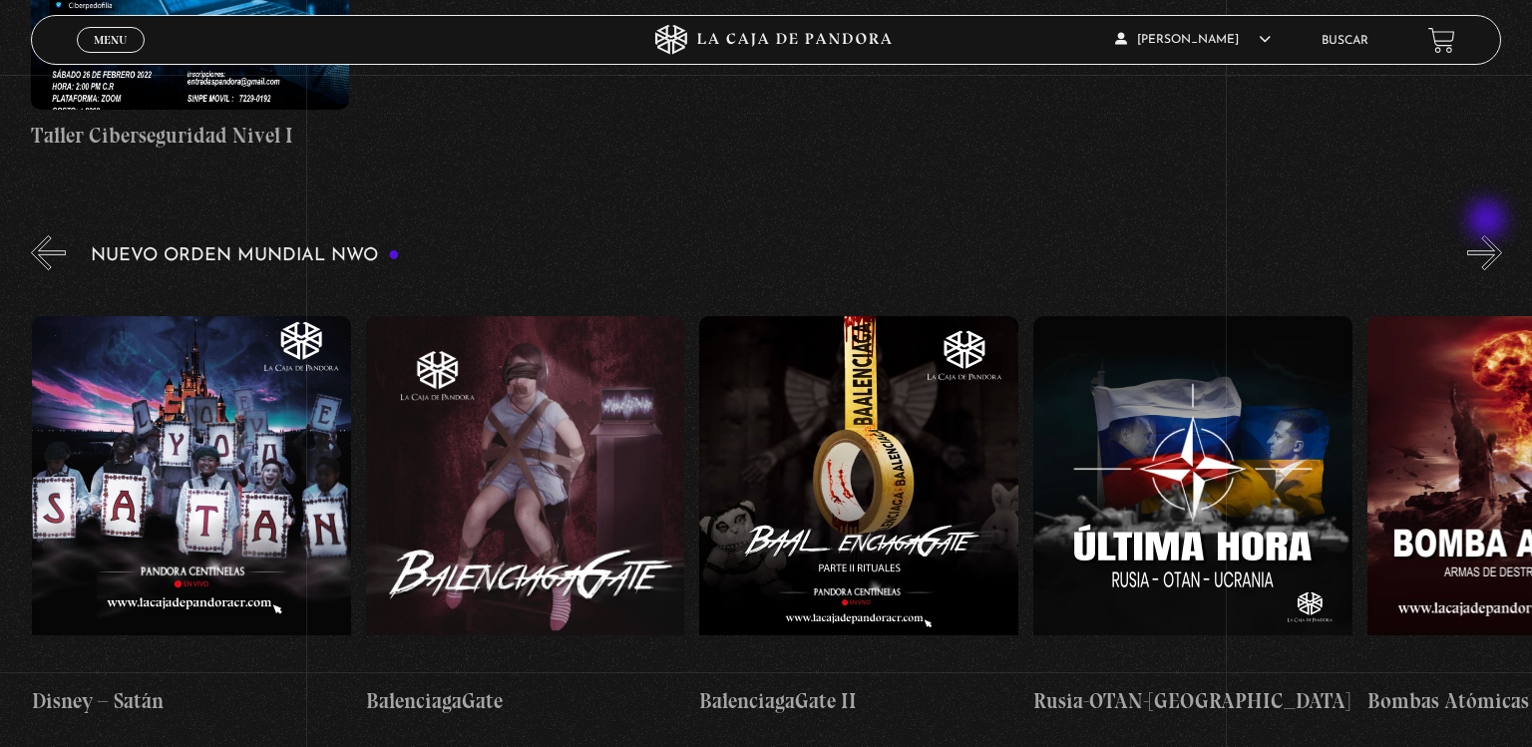
scroll to position [0, 14020]
click at [1489, 235] on button "»" at bounding box center [1484, 252] width 35 height 35
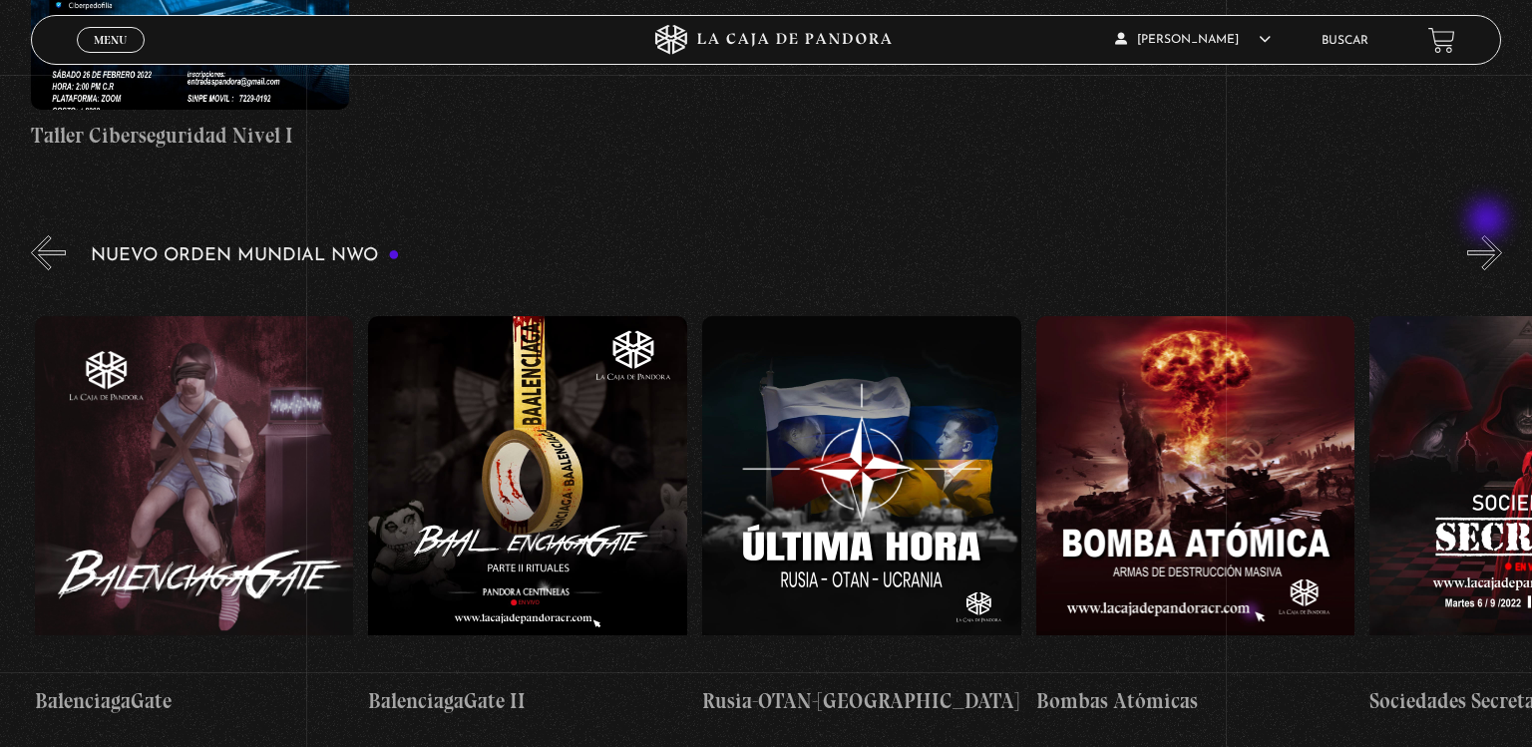
scroll to position [0, 14353]
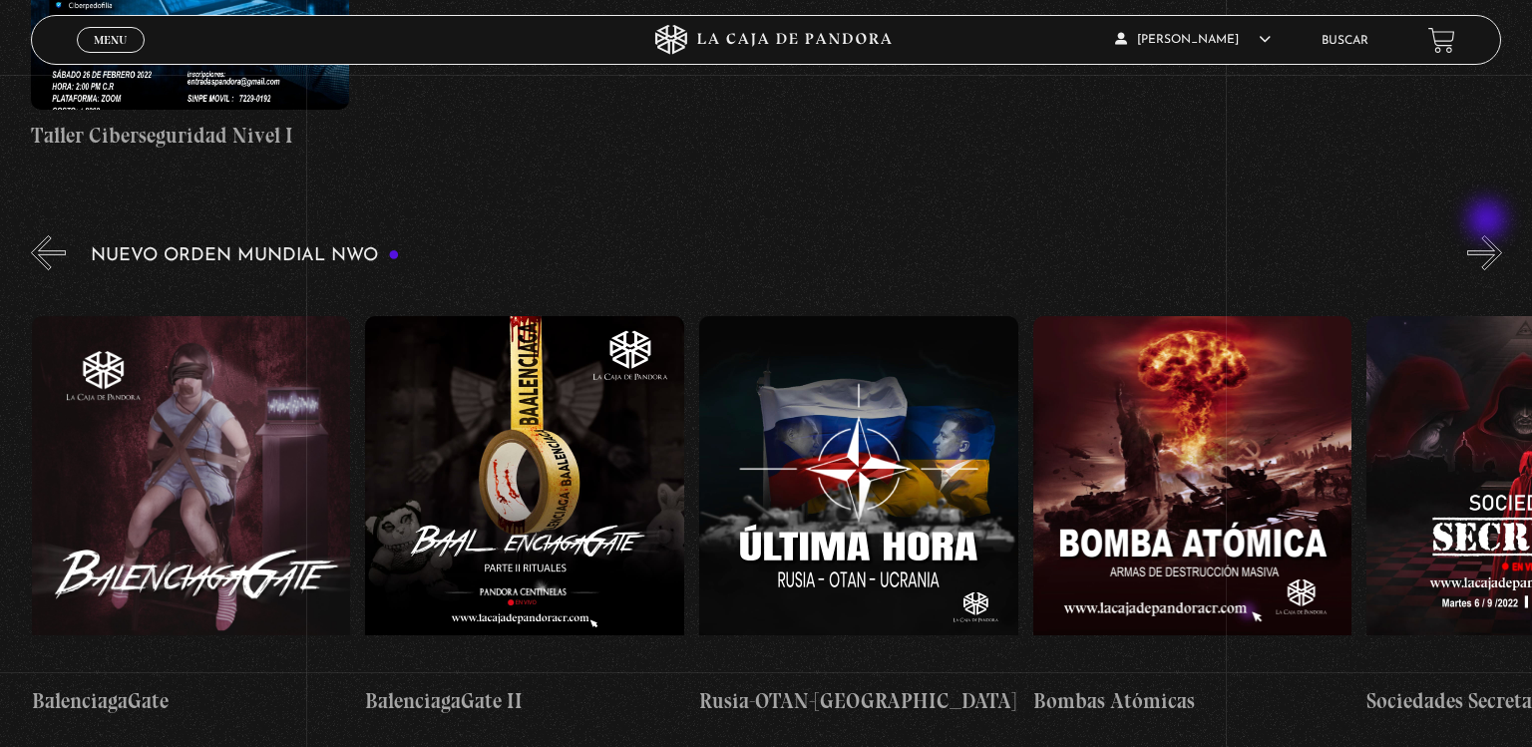
click at [1489, 235] on button "»" at bounding box center [1484, 252] width 35 height 35
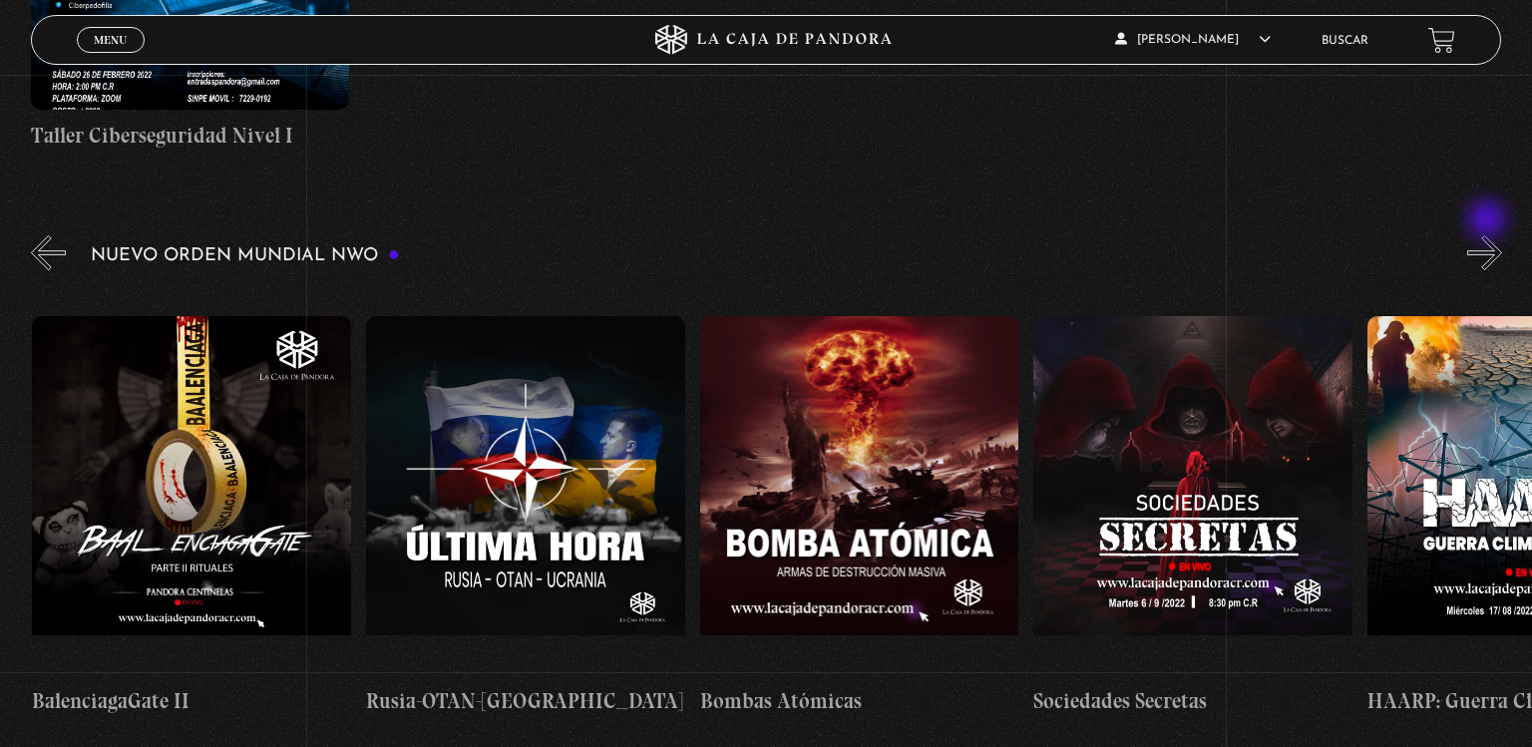
scroll to position [0, 14687]
click at [1489, 235] on button "»" at bounding box center [1484, 252] width 35 height 35
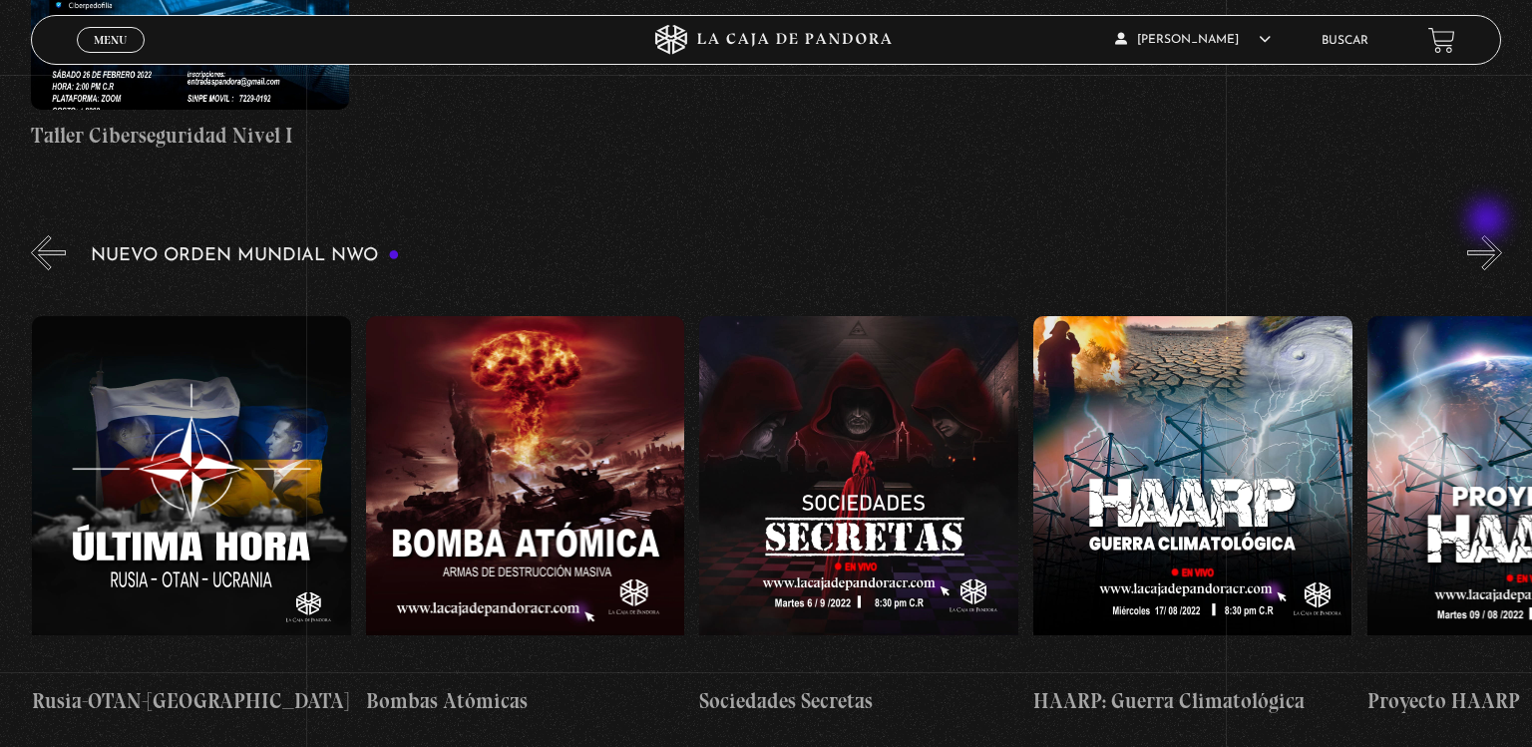
scroll to position [0, 15022]
click at [1489, 235] on button "»" at bounding box center [1484, 252] width 35 height 35
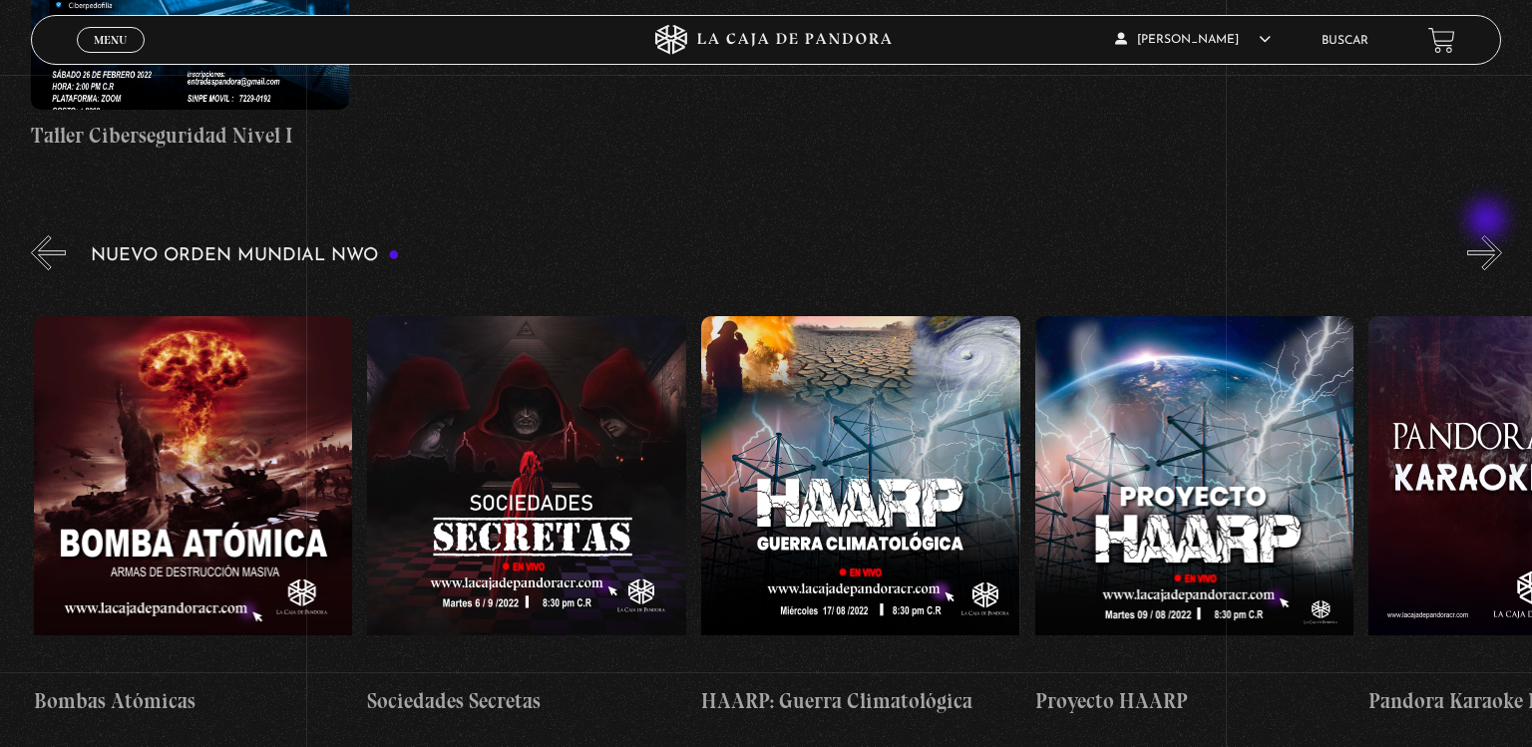
scroll to position [0, 15355]
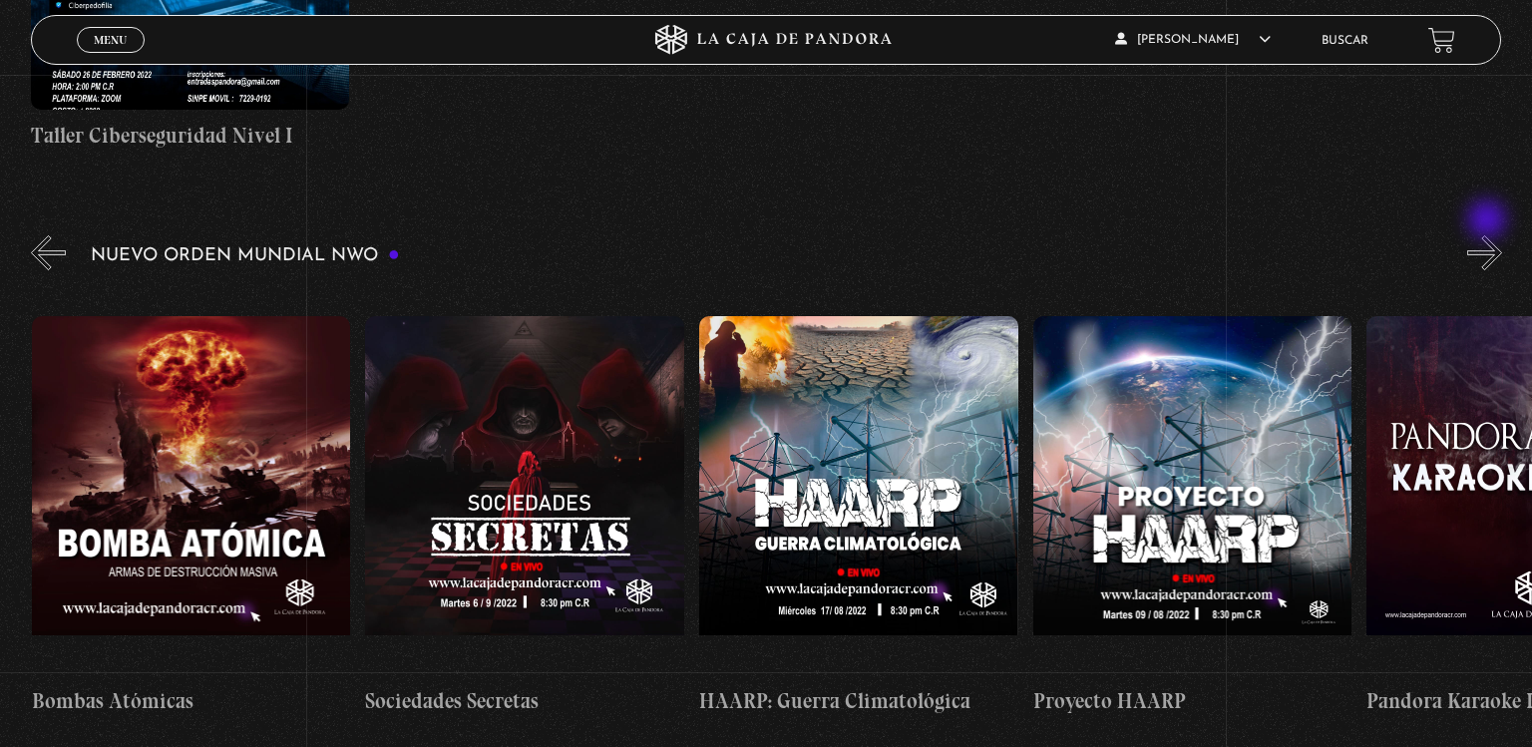
click at [1489, 235] on button "»" at bounding box center [1484, 252] width 35 height 35
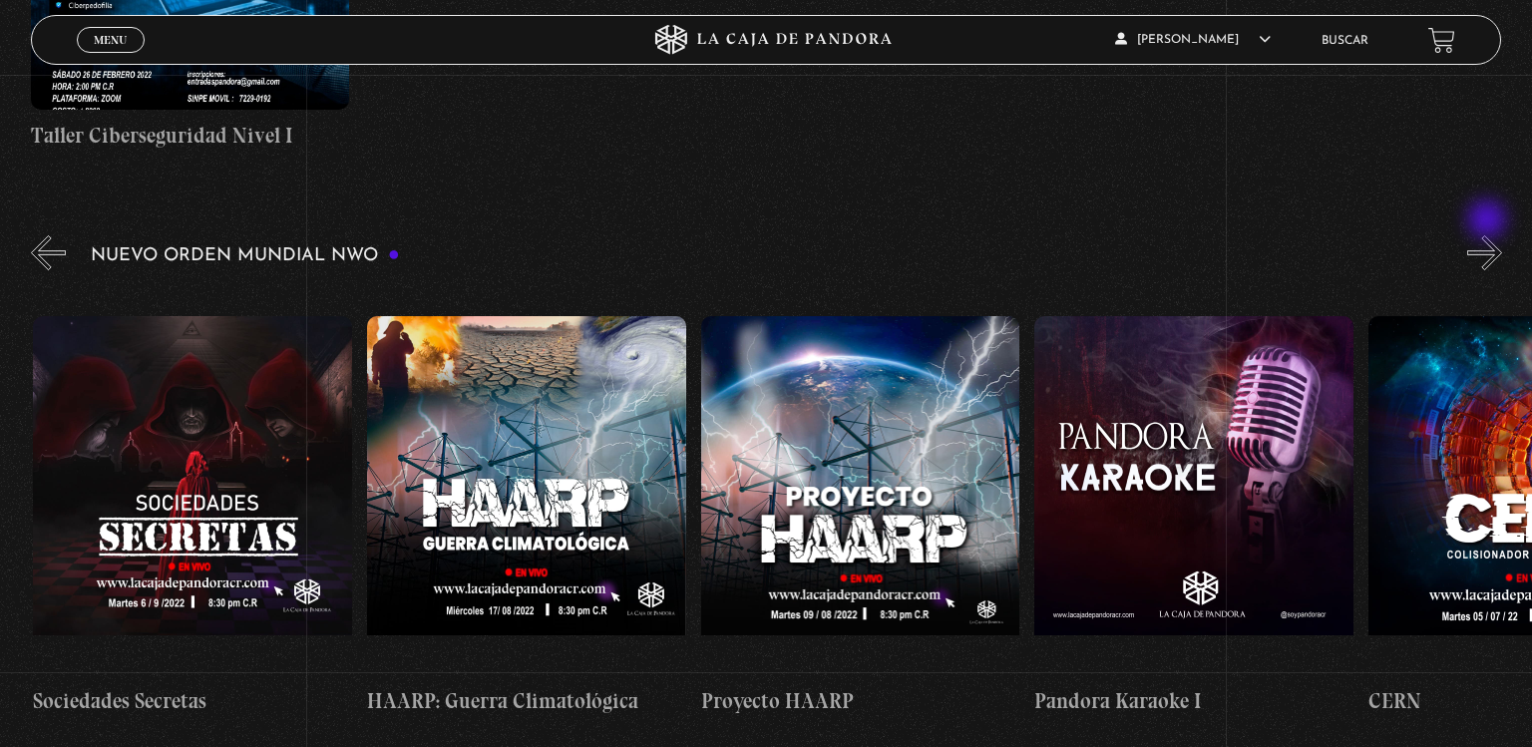
scroll to position [0, 15688]
click at [1489, 235] on button "»" at bounding box center [1484, 252] width 35 height 35
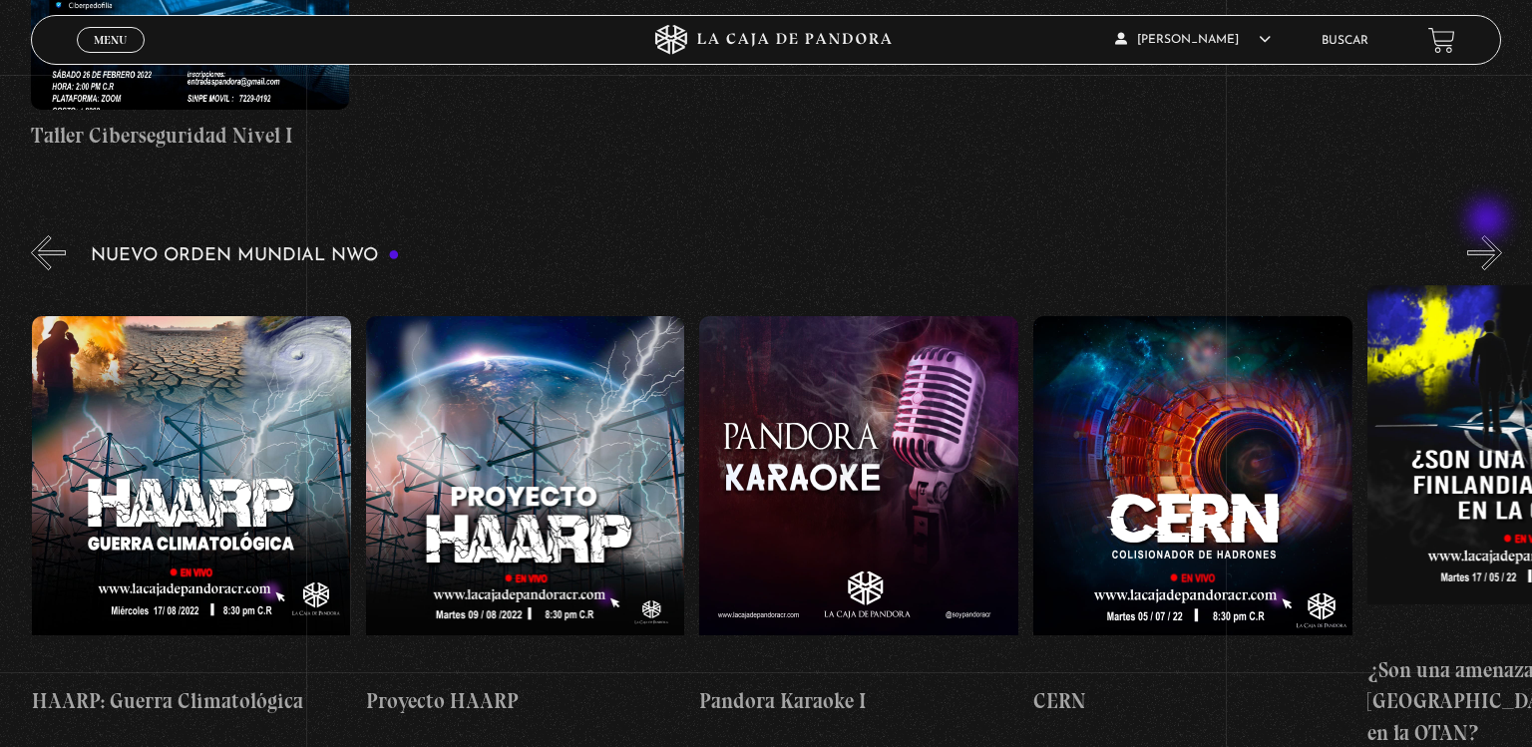
scroll to position [0, 16023]
click at [1489, 235] on button "»" at bounding box center [1484, 252] width 35 height 35
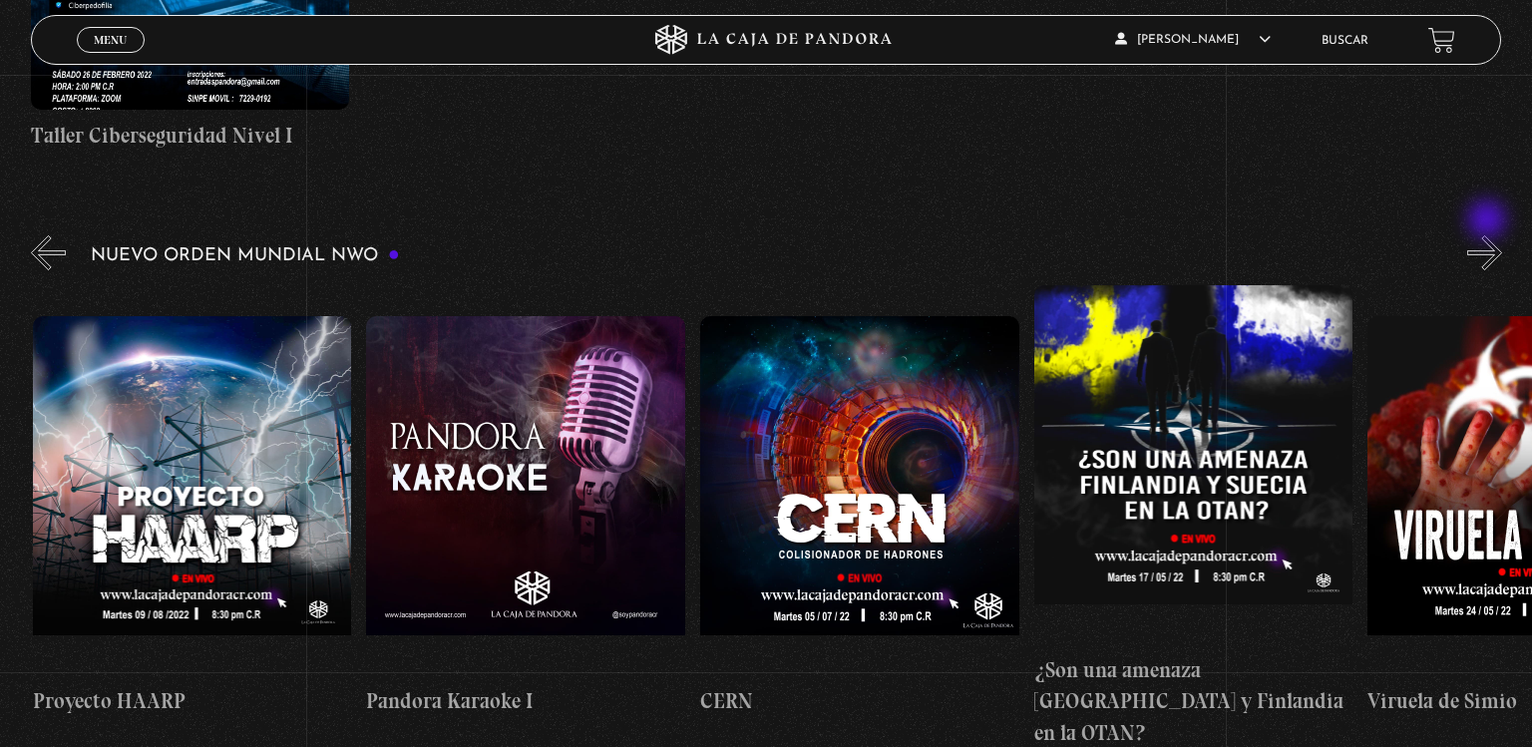
scroll to position [0, 16356]
click at [1489, 235] on button "»" at bounding box center [1484, 252] width 35 height 35
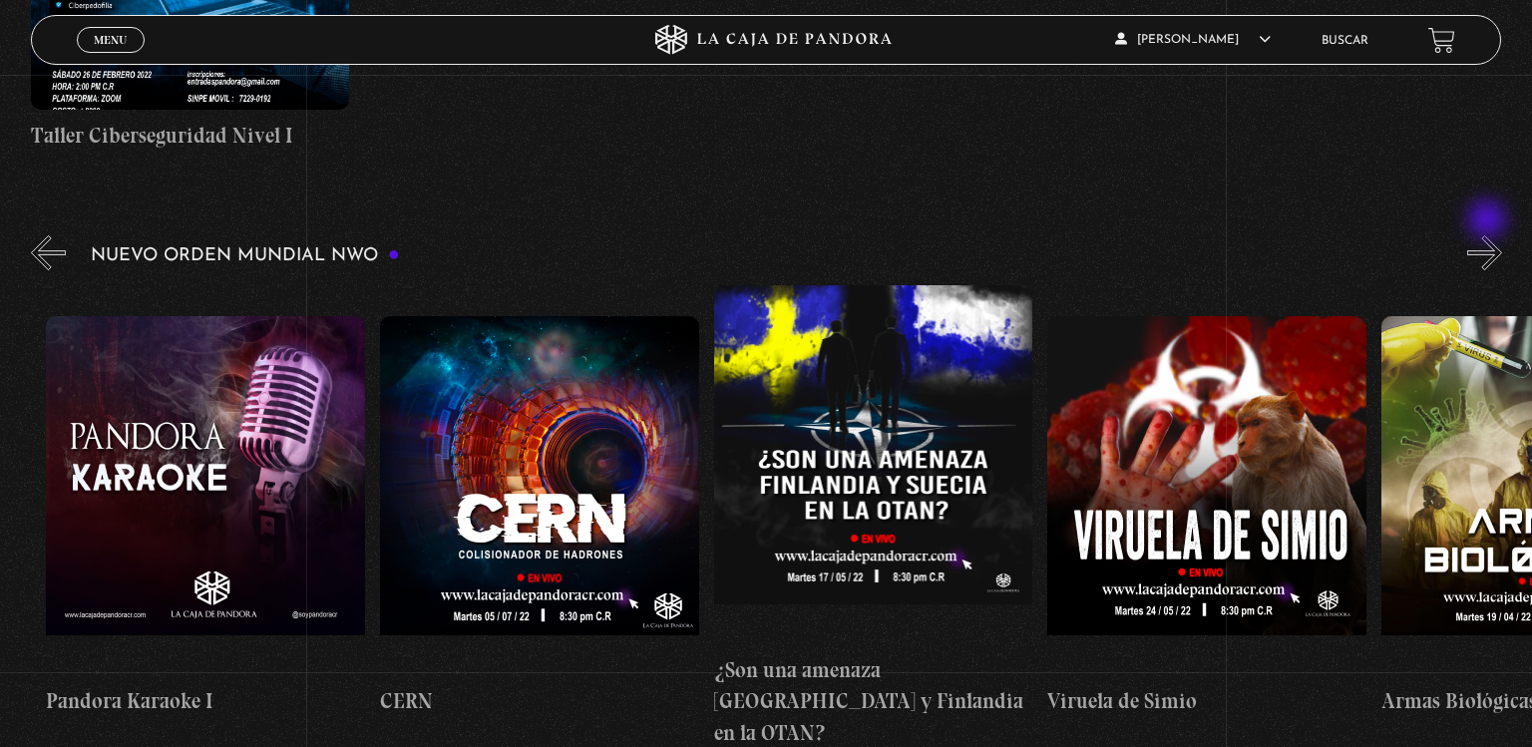
scroll to position [0, 16690]
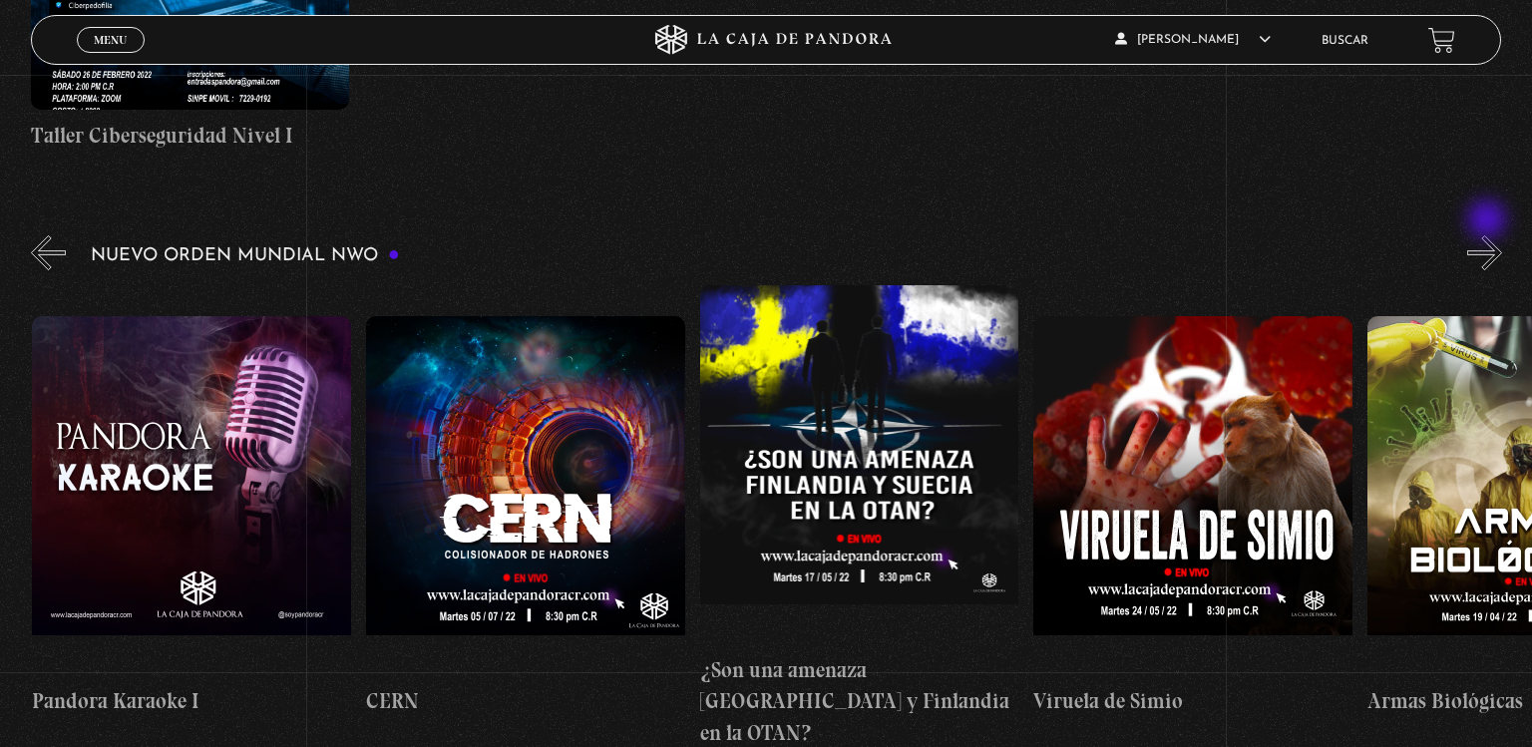
click at [1489, 235] on button "»" at bounding box center [1484, 252] width 35 height 35
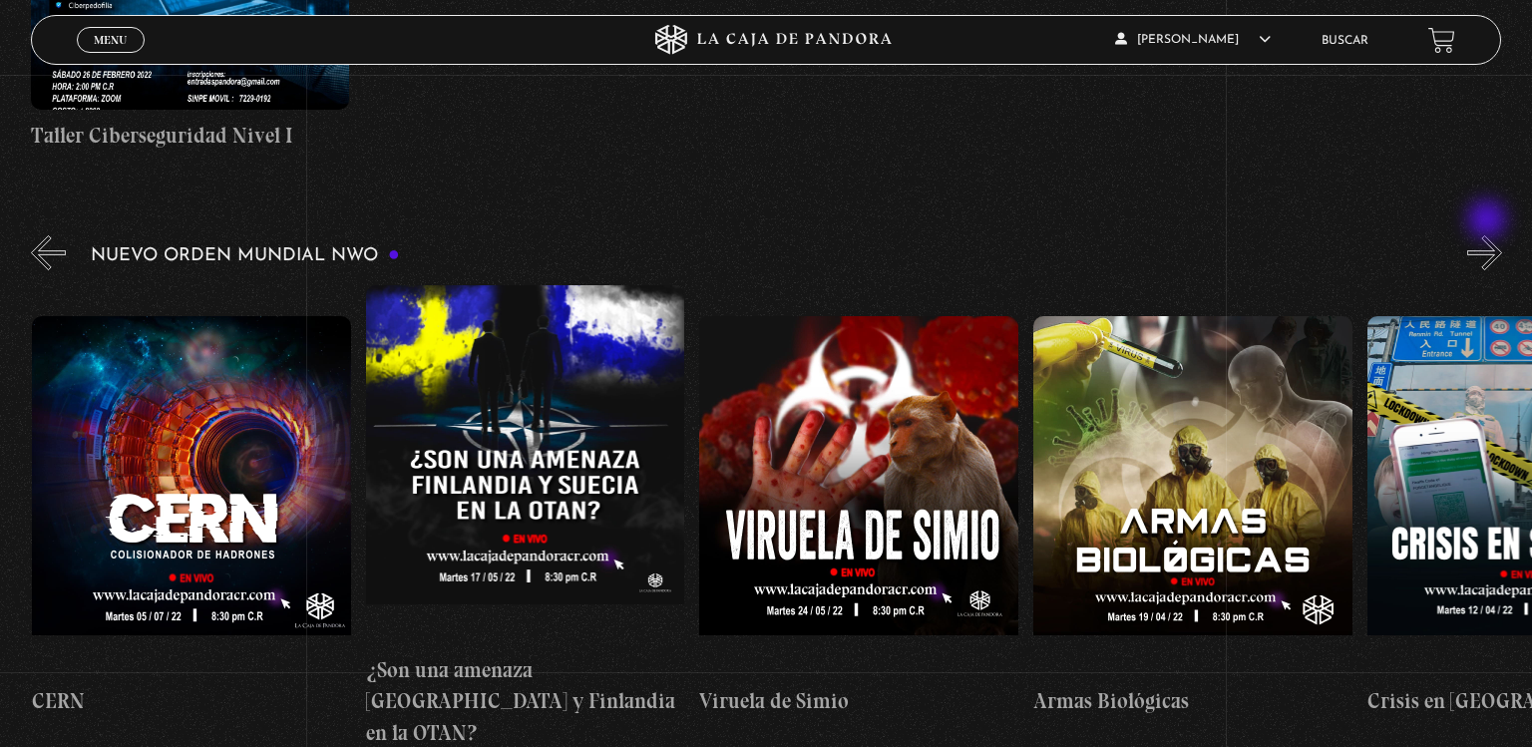
scroll to position [0, 17025]
click at [1489, 235] on button "»" at bounding box center [1484, 252] width 35 height 35
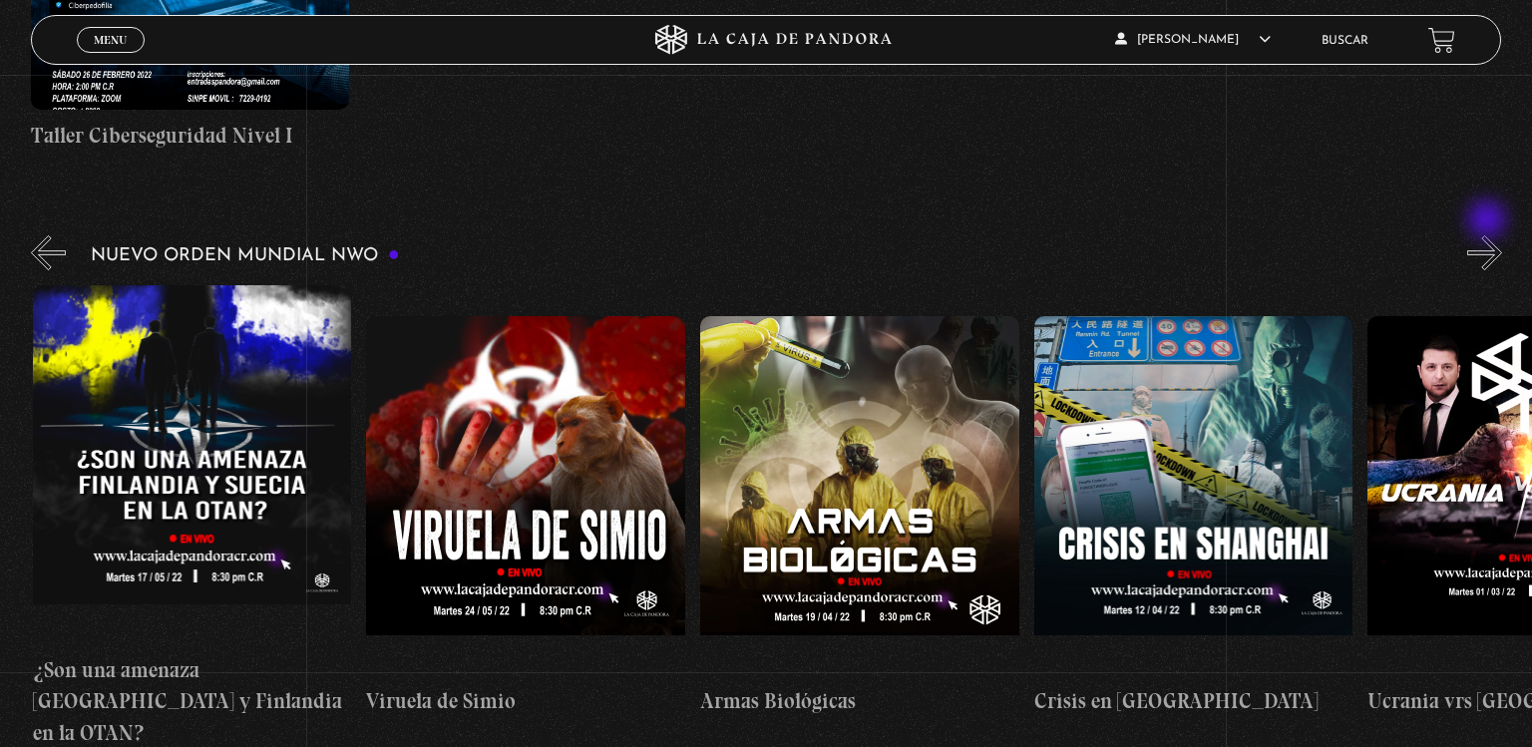
scroll to position [0, 17358]
click at [1489, 235] on button "»" at bounding box center [1484, 252] width 35 height 35
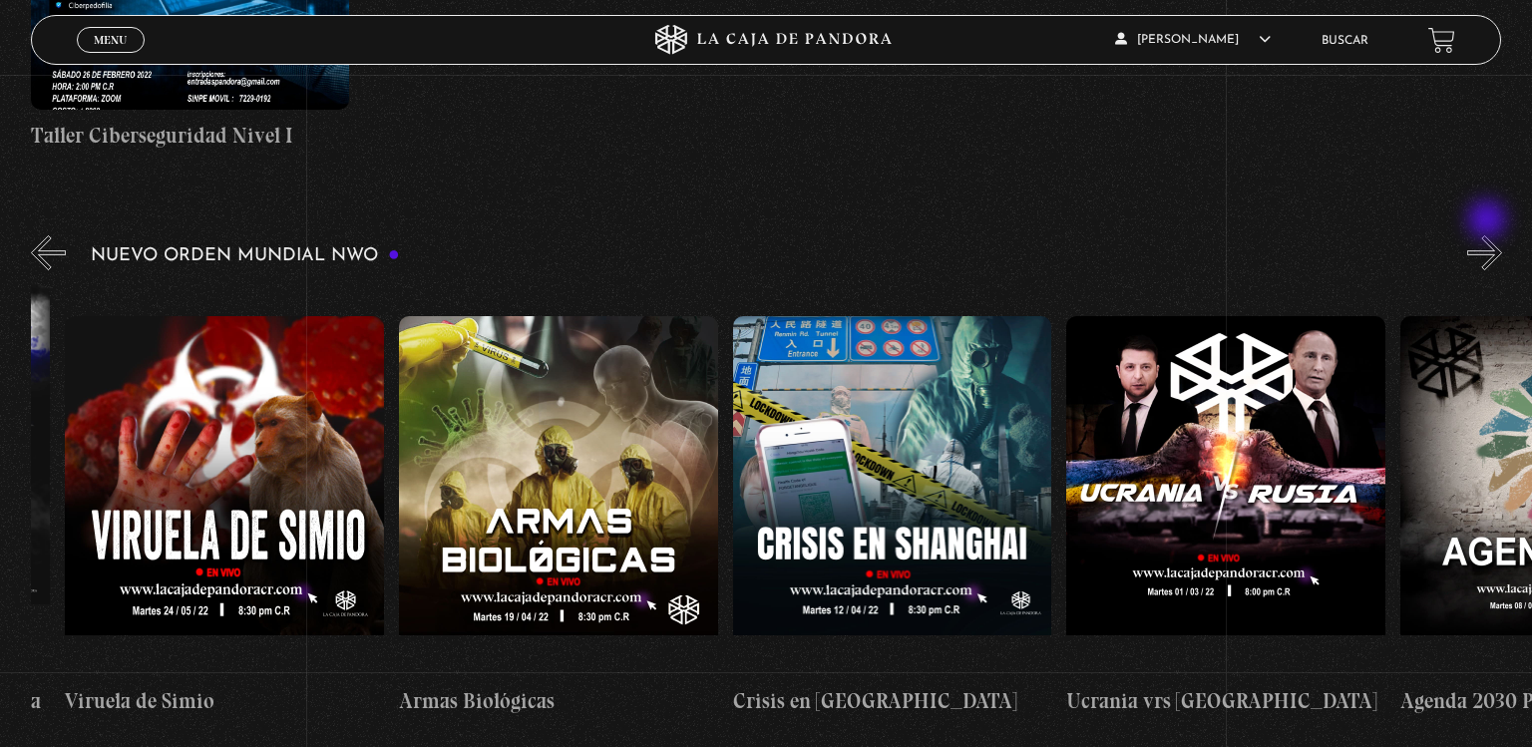
scroll to position [0, 17691]
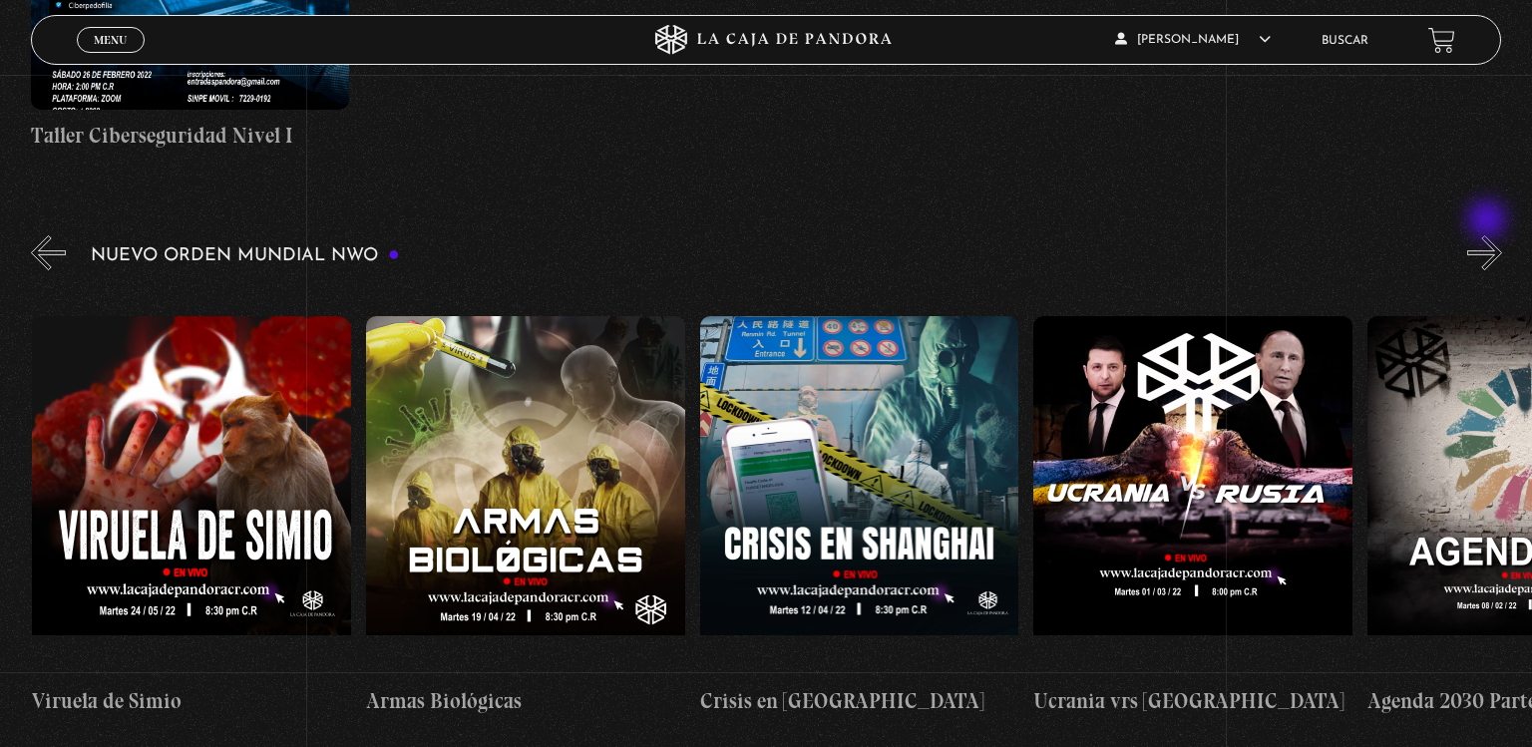
click at [1489, 235] on button "»" at bounding box center [1484, 252] width 35 height 35
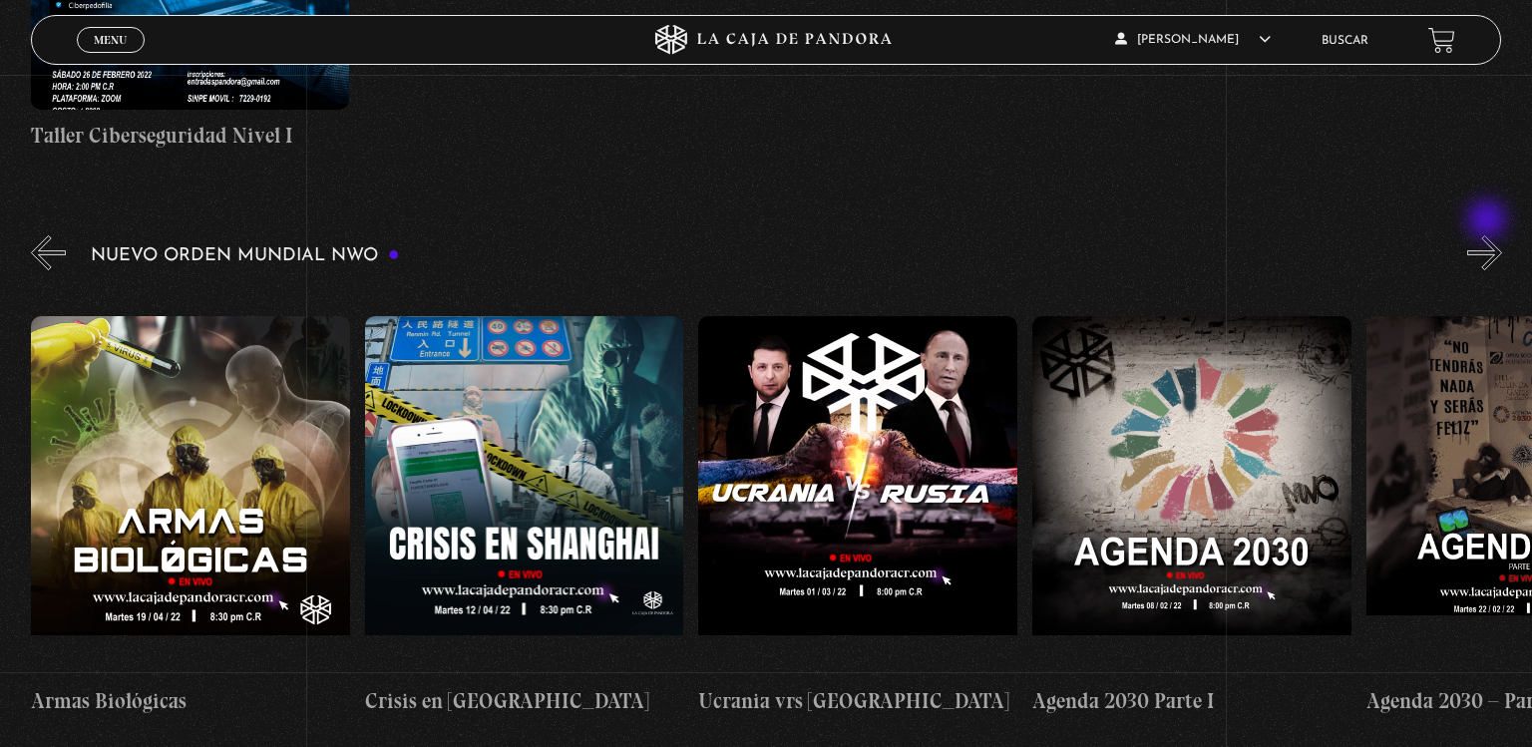
click at [1489, 235] on button "»" at bounding box center [1484, 252] width 35 height 35
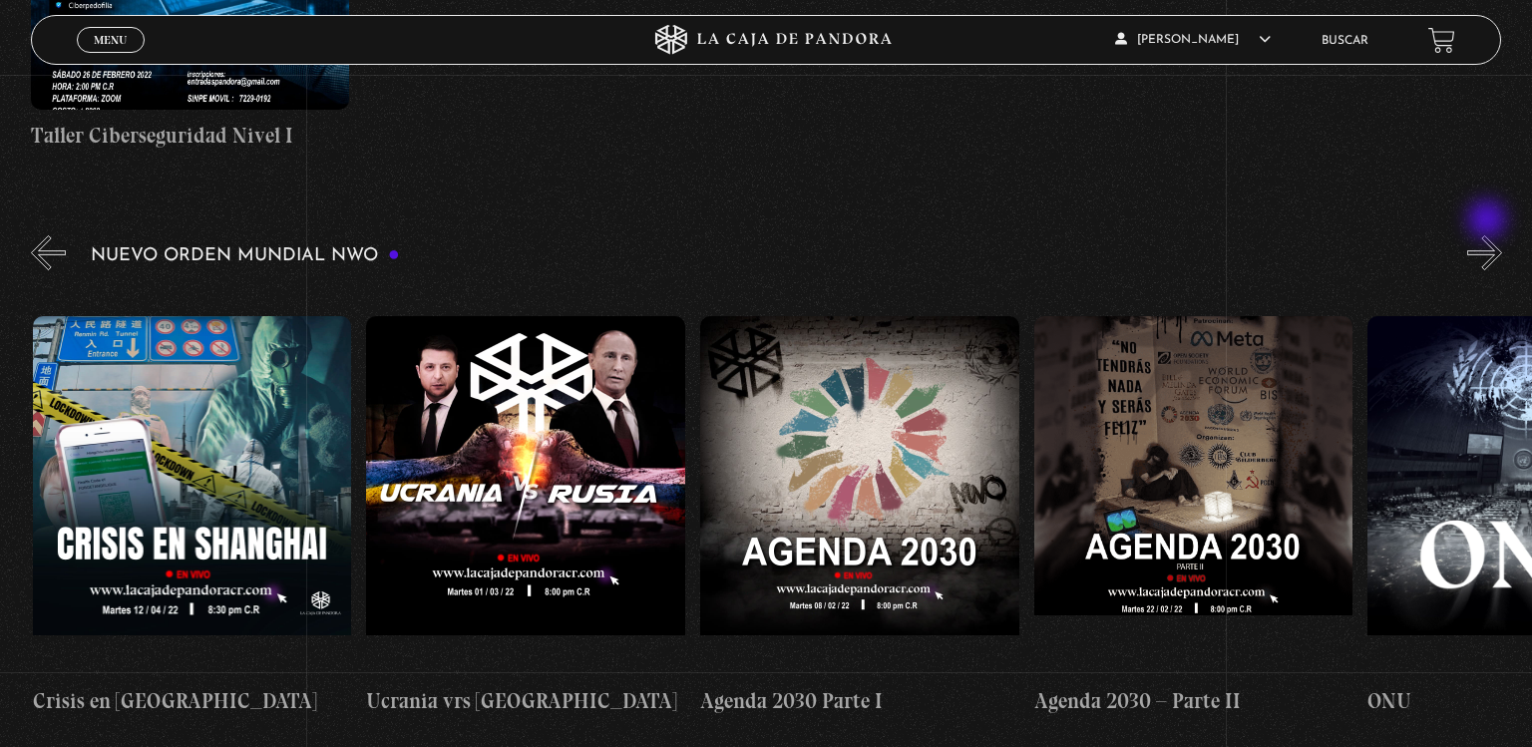
scroll to position [0, 18359]
click at [1489, 235] on button "»" at bounding box center [1484, 252] width 35 height 35
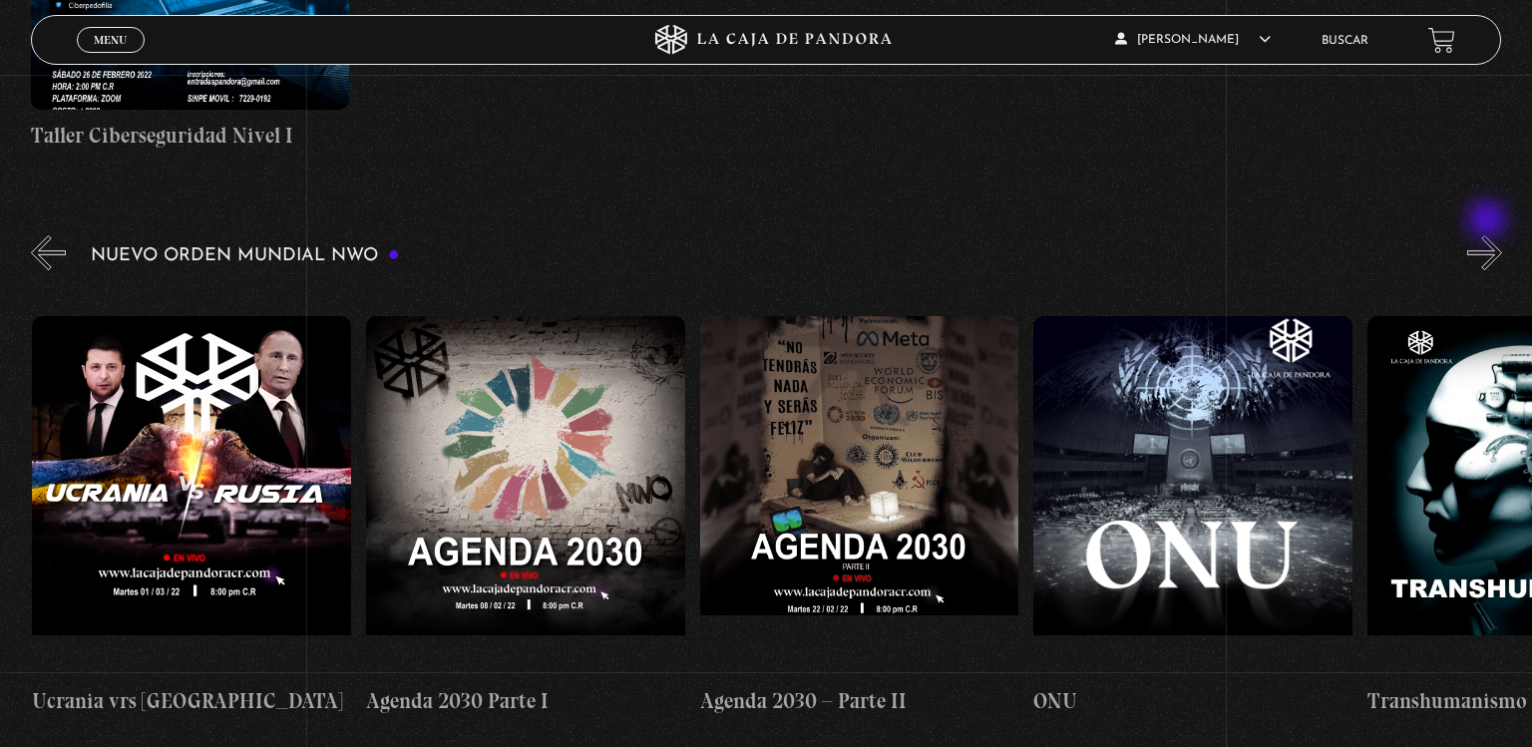
click at [1489, 235] on button "»" at bounding box center [1484, 252] width 35 height 35
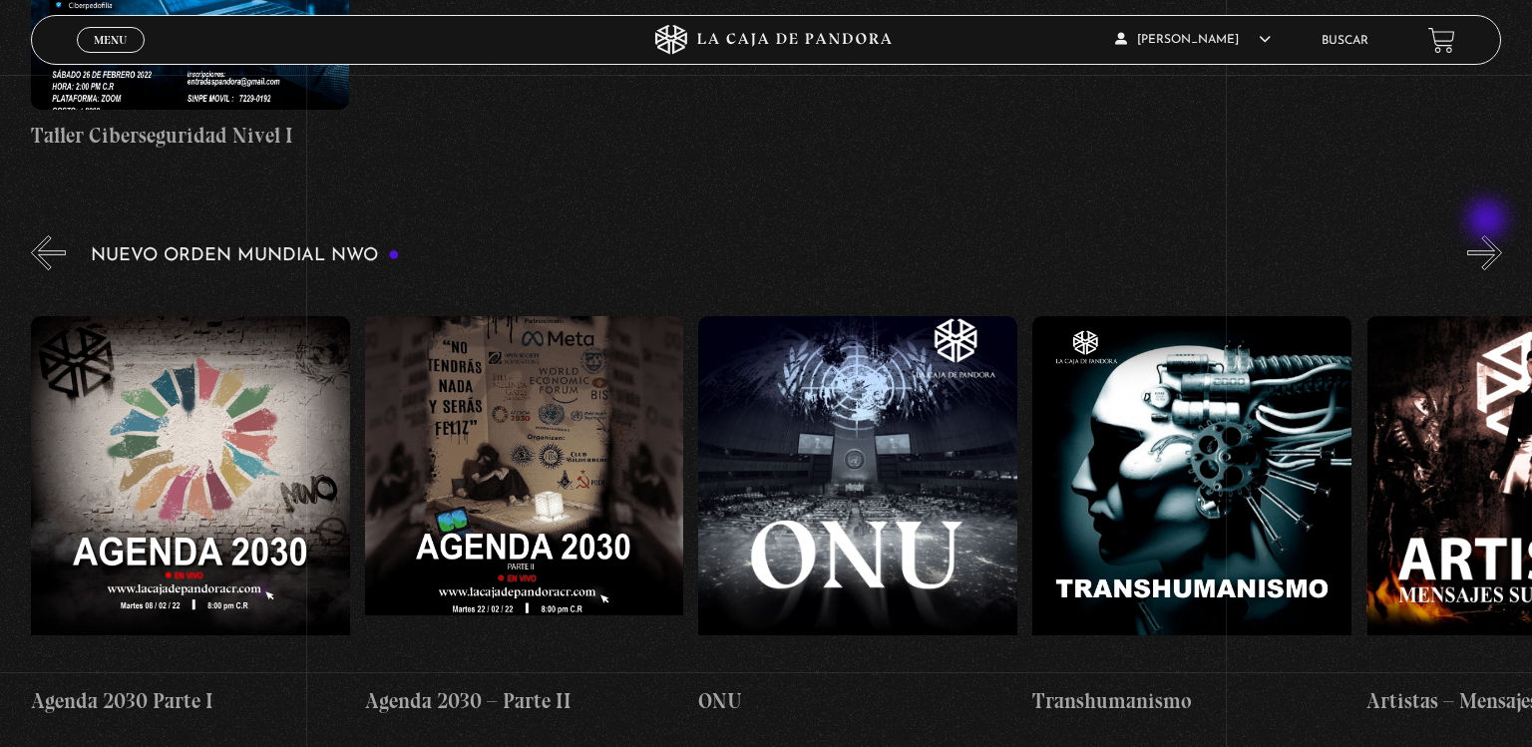
click at [1489, 235] on button "»" at bounding box center [1484, 252] width 35 height 35
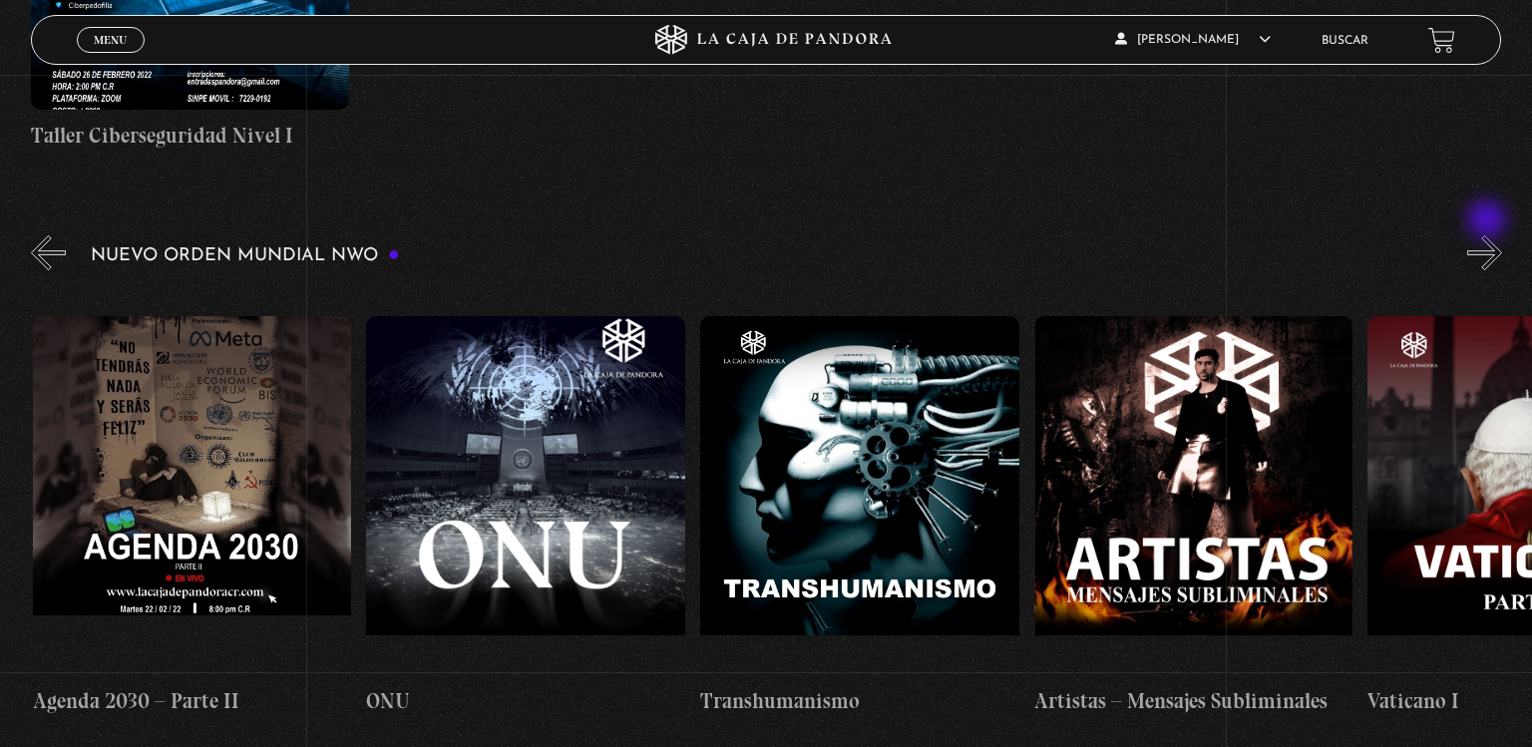
scroll to position [0, 19361]
click at [1489, 235] on button "»" at bounding box center [1484, 252] width 35 height 35
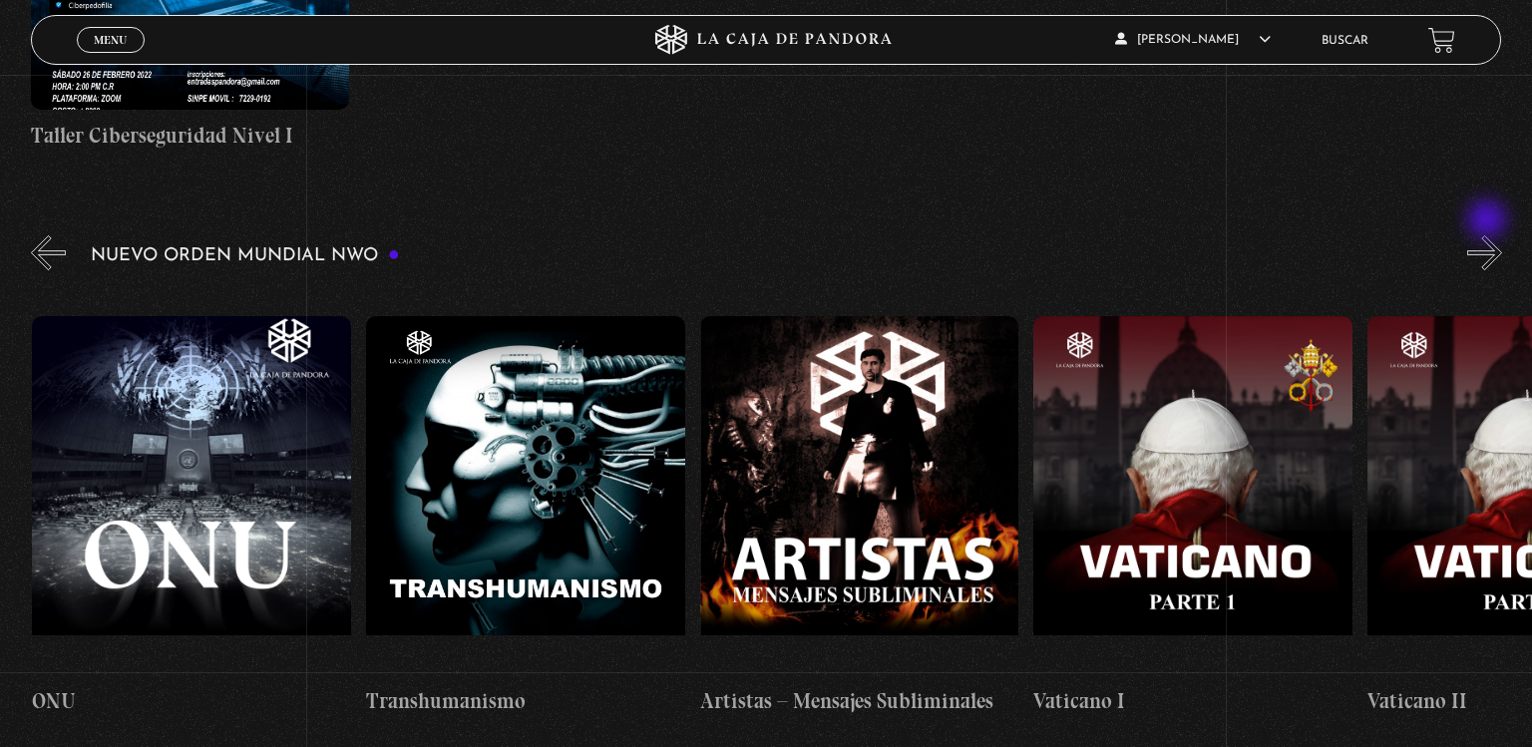
click at [1489, 235] on button "»" at bounding box center [1484, 252] width 35 height 35
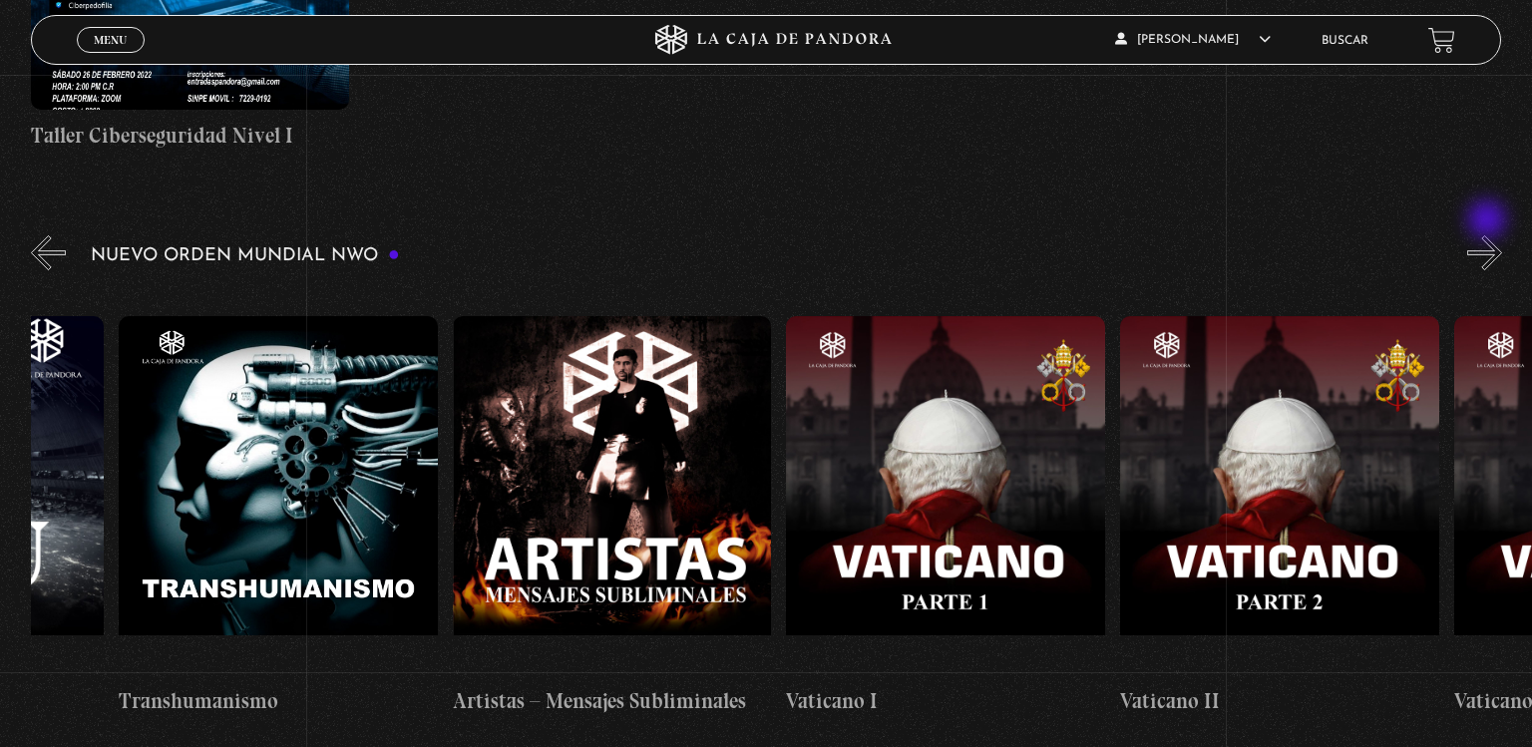
click at [1489, 235] on button "»" at bounding box center [1484, 252] width 35 height 35
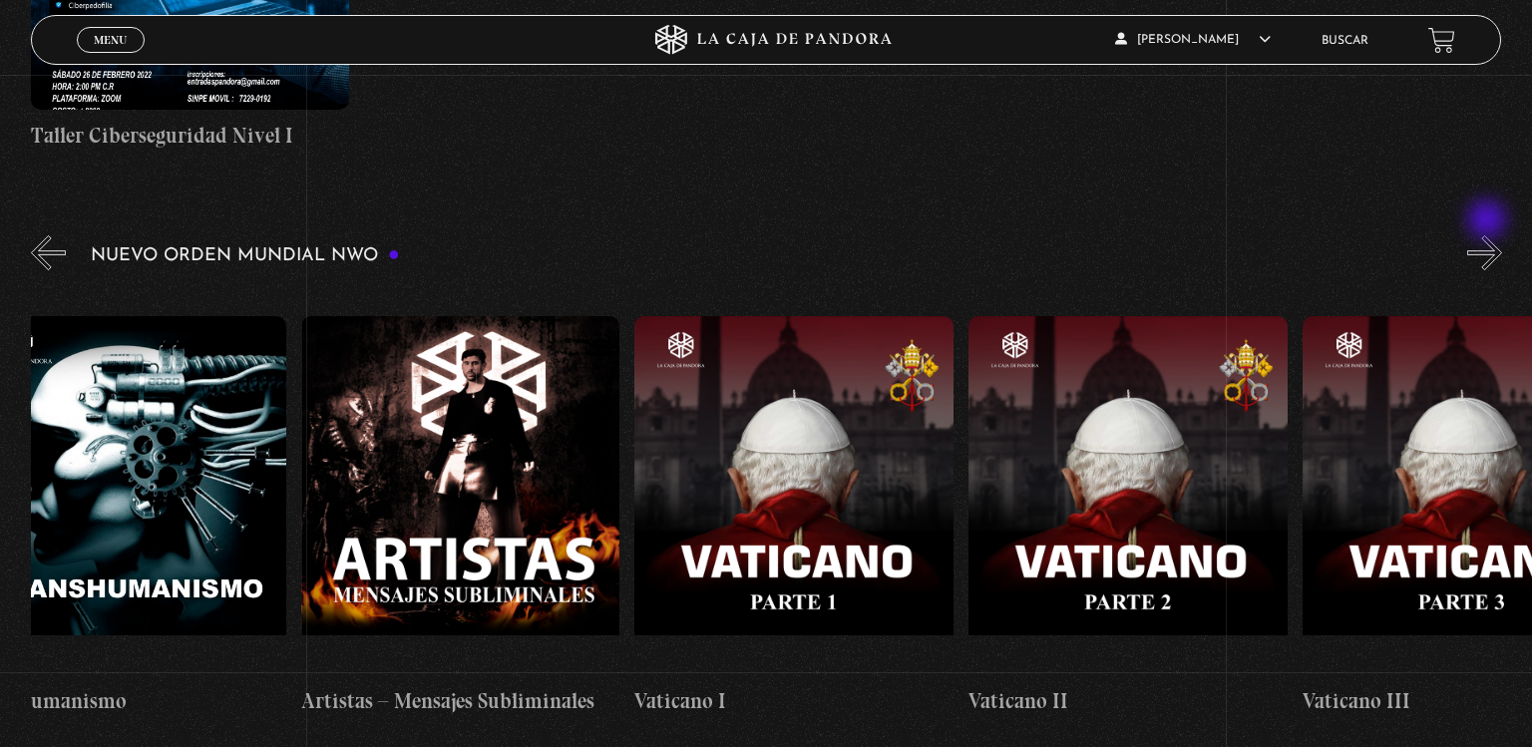
click at [1489, 235] on button "»" at bounding box center [1484, 252] width 35 height 35
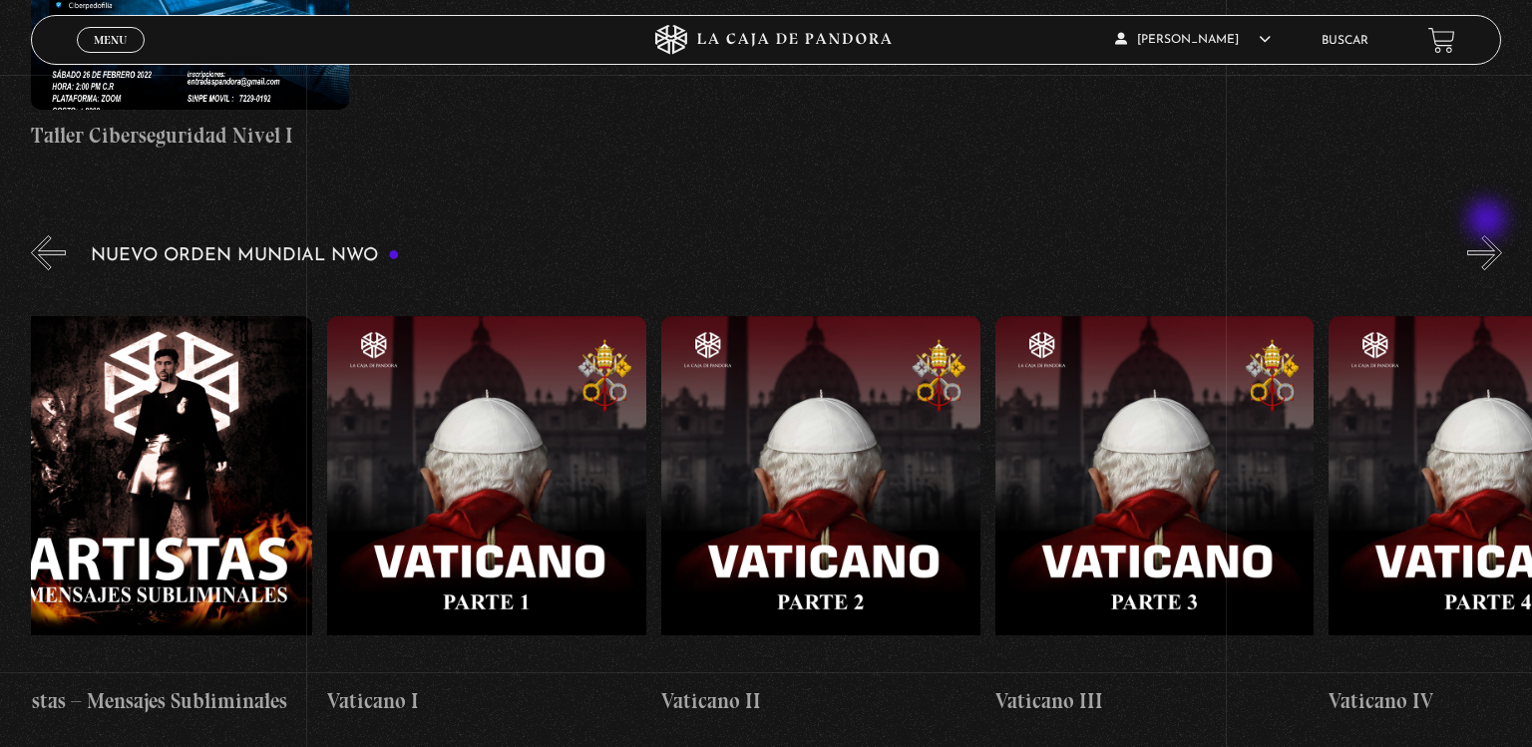
click at [1489, 235] on button "»" at bounding box center [1484, 252] width 35 height 35
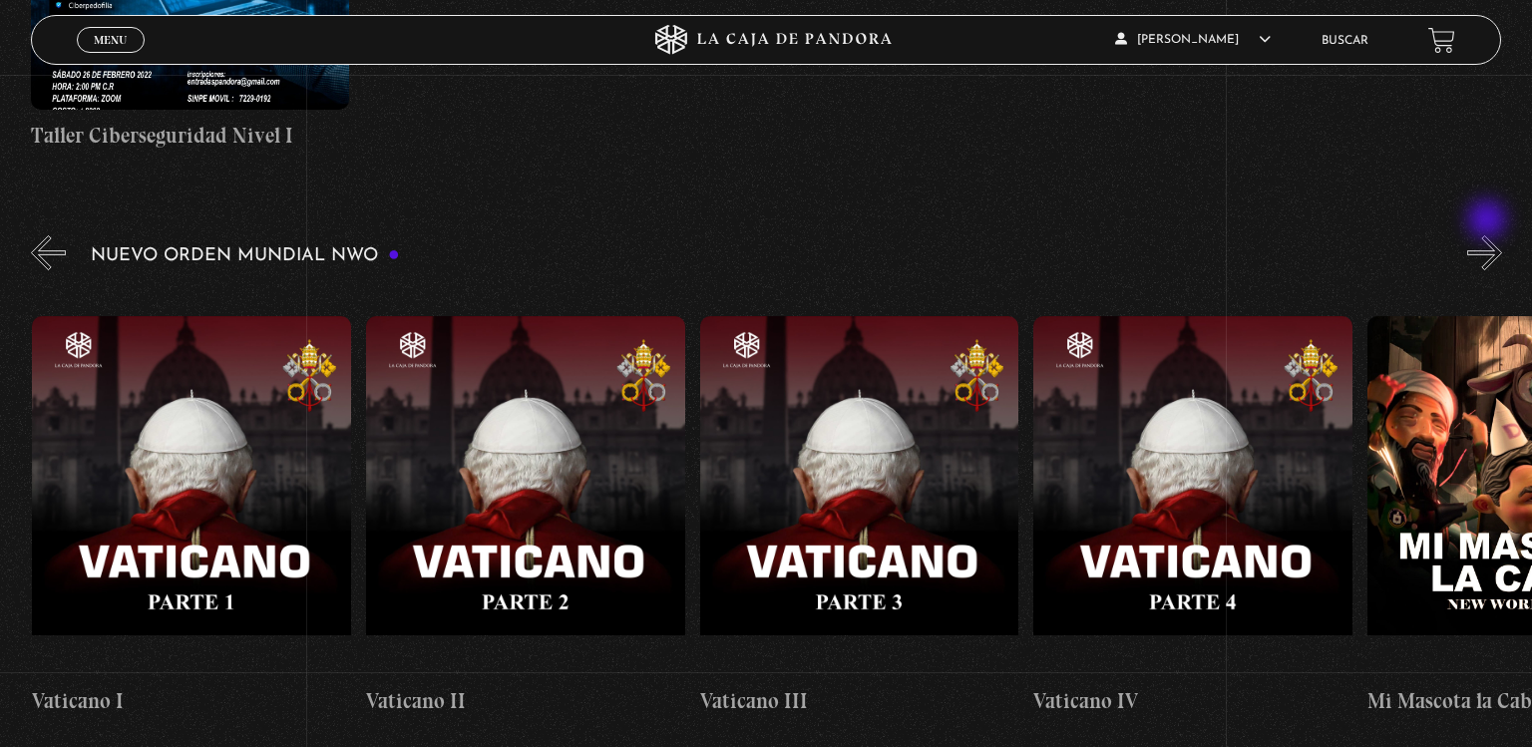
click at [1489, 235] on button "»" at bounding box center [1484, 252] width 35 height 35
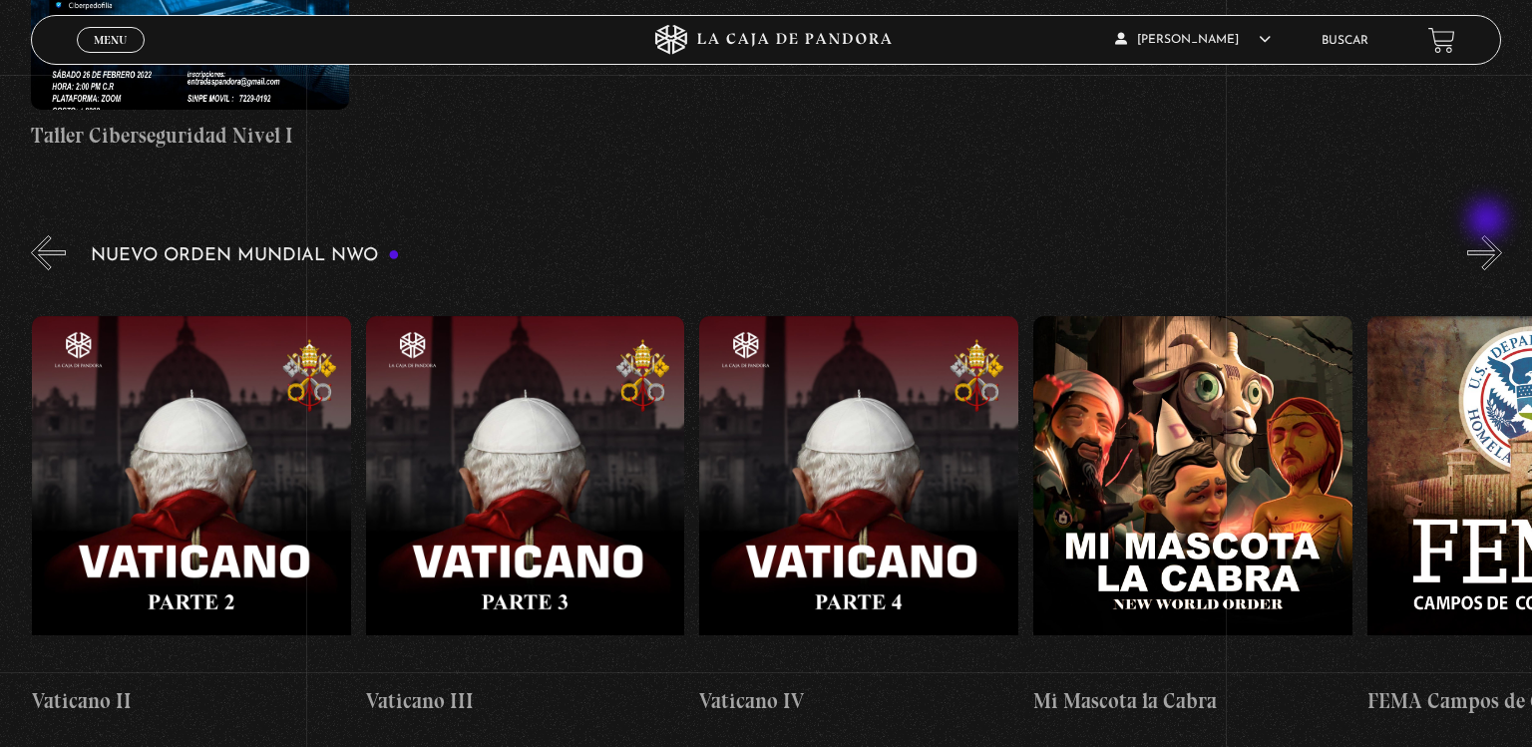
scroll to position [0, 21030]
click at [1489, 235] on button "»" at bounding box center [1484, 252] width 35 height 35
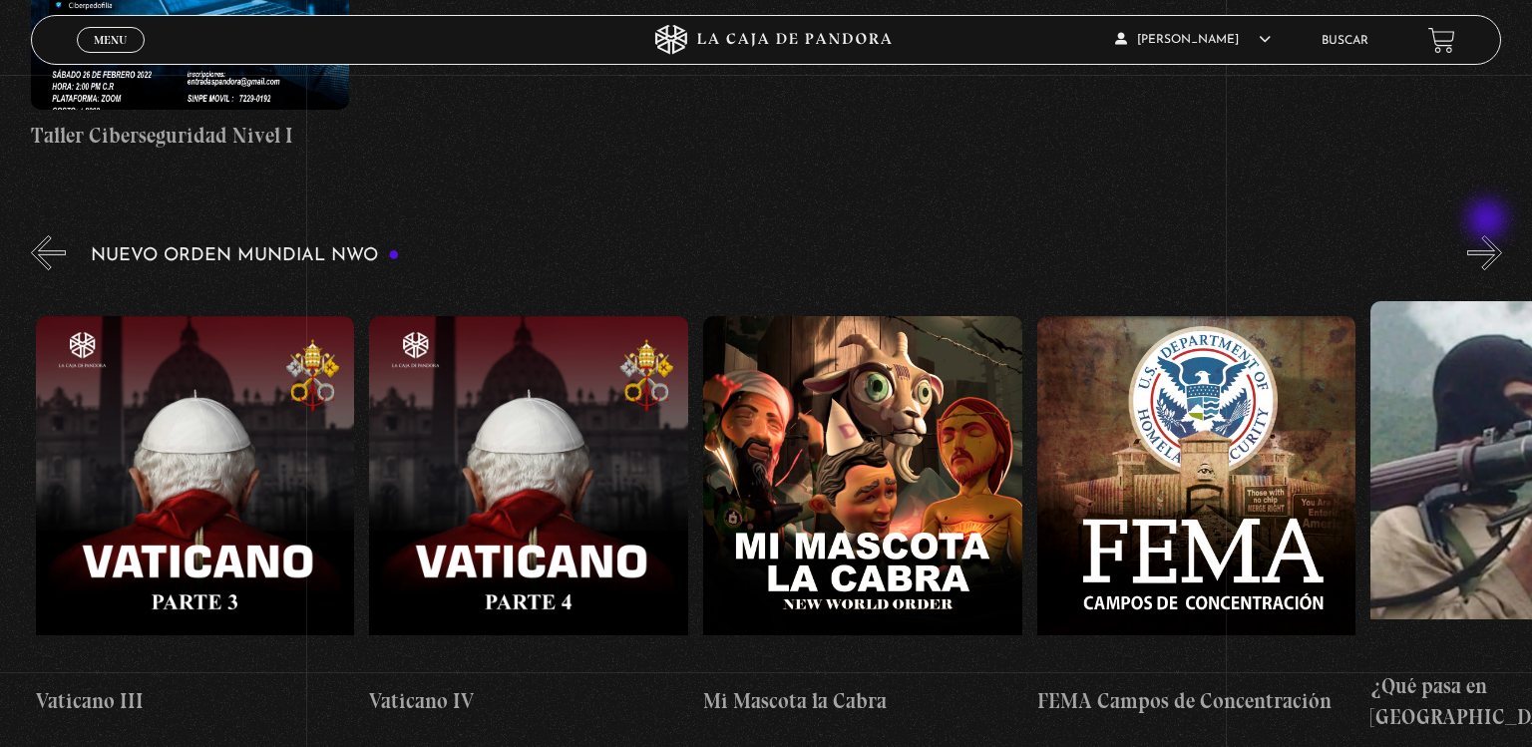
click at [1489, 235] on button "»" at bounding box center [1484, 252] width 35 height 35
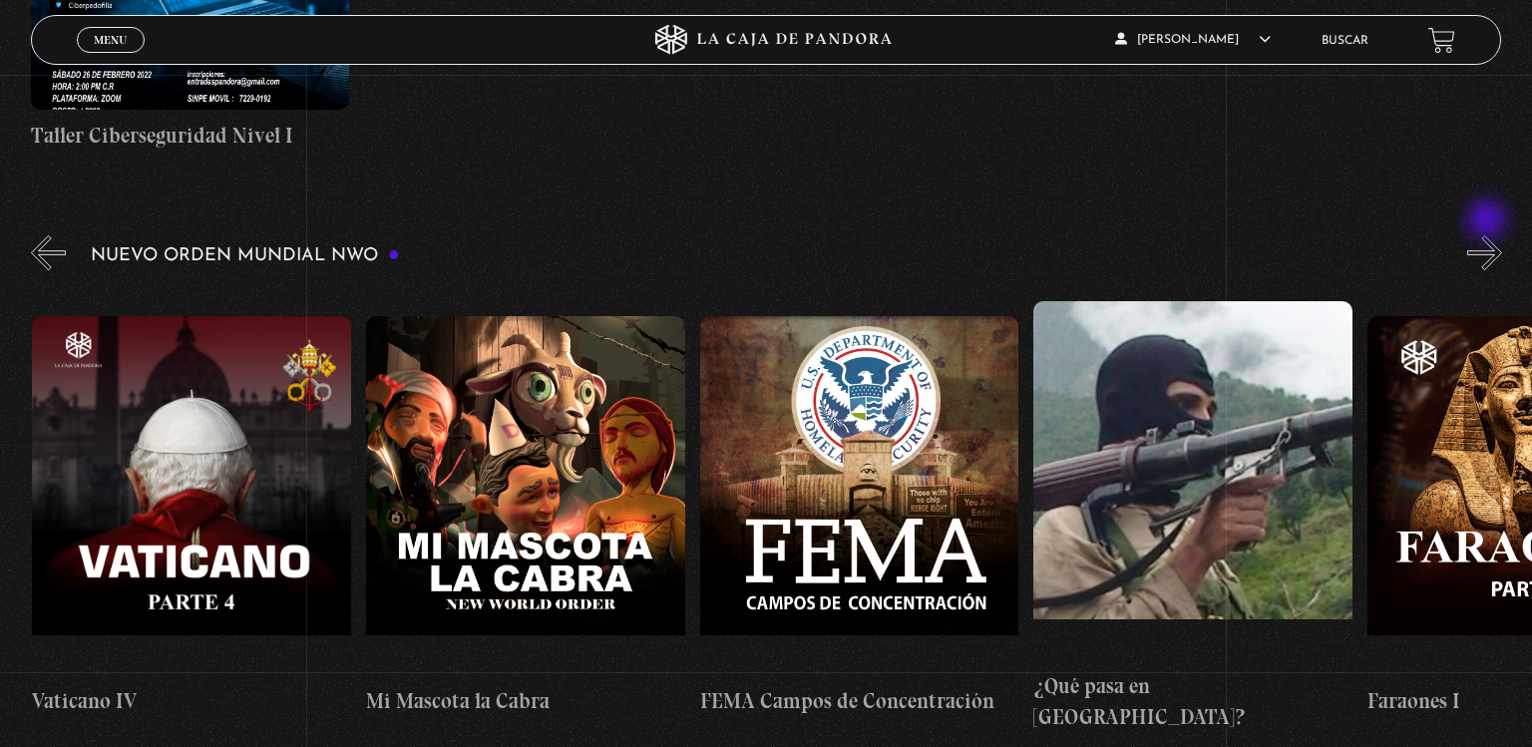
scroll to position [0, 21697]
click at [1489, 235] on button "»" at bounding box center [1484, 252] width 35 height 35
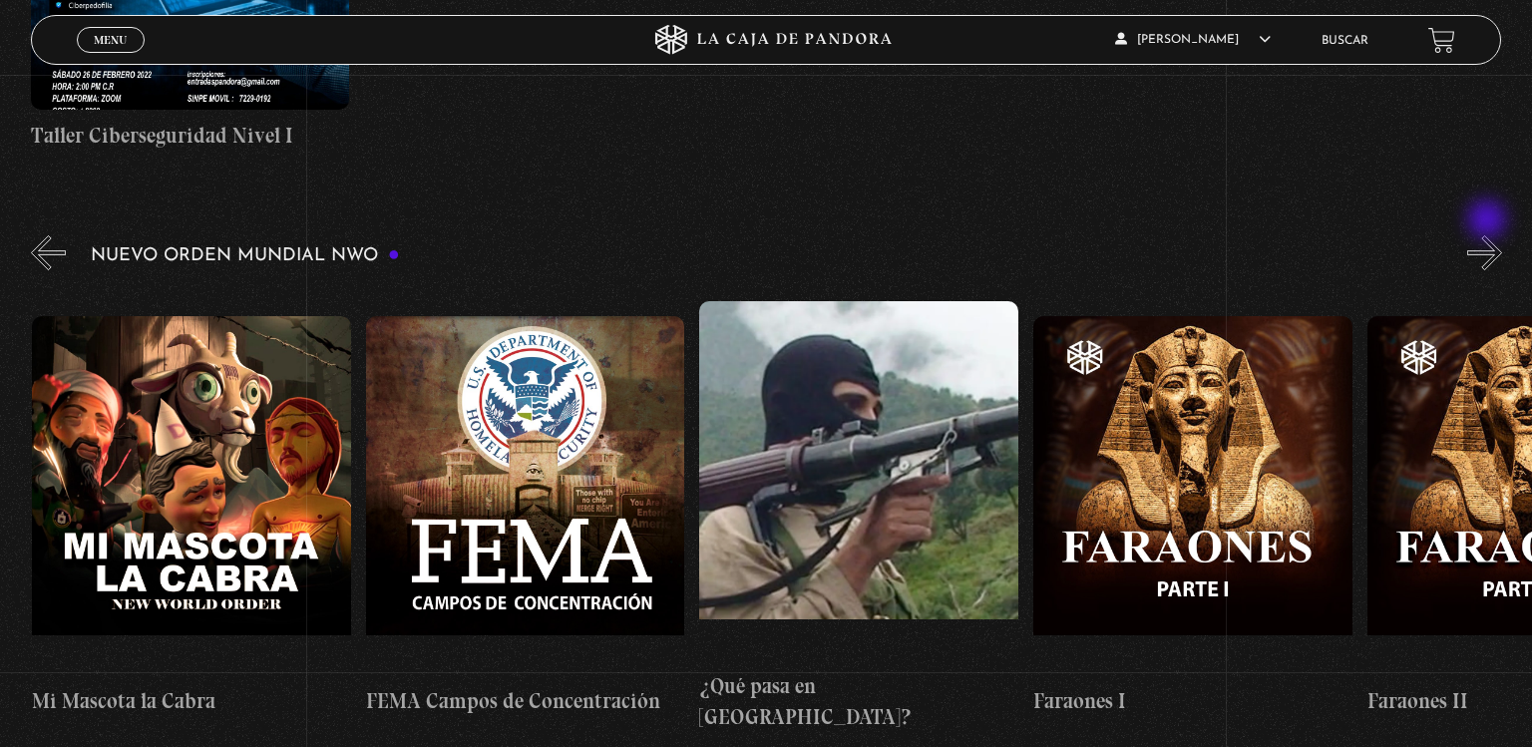
scroll to position [0, 22032]
click at [812, 370] on figure at bounding box center [857, 480] width 319 height 359
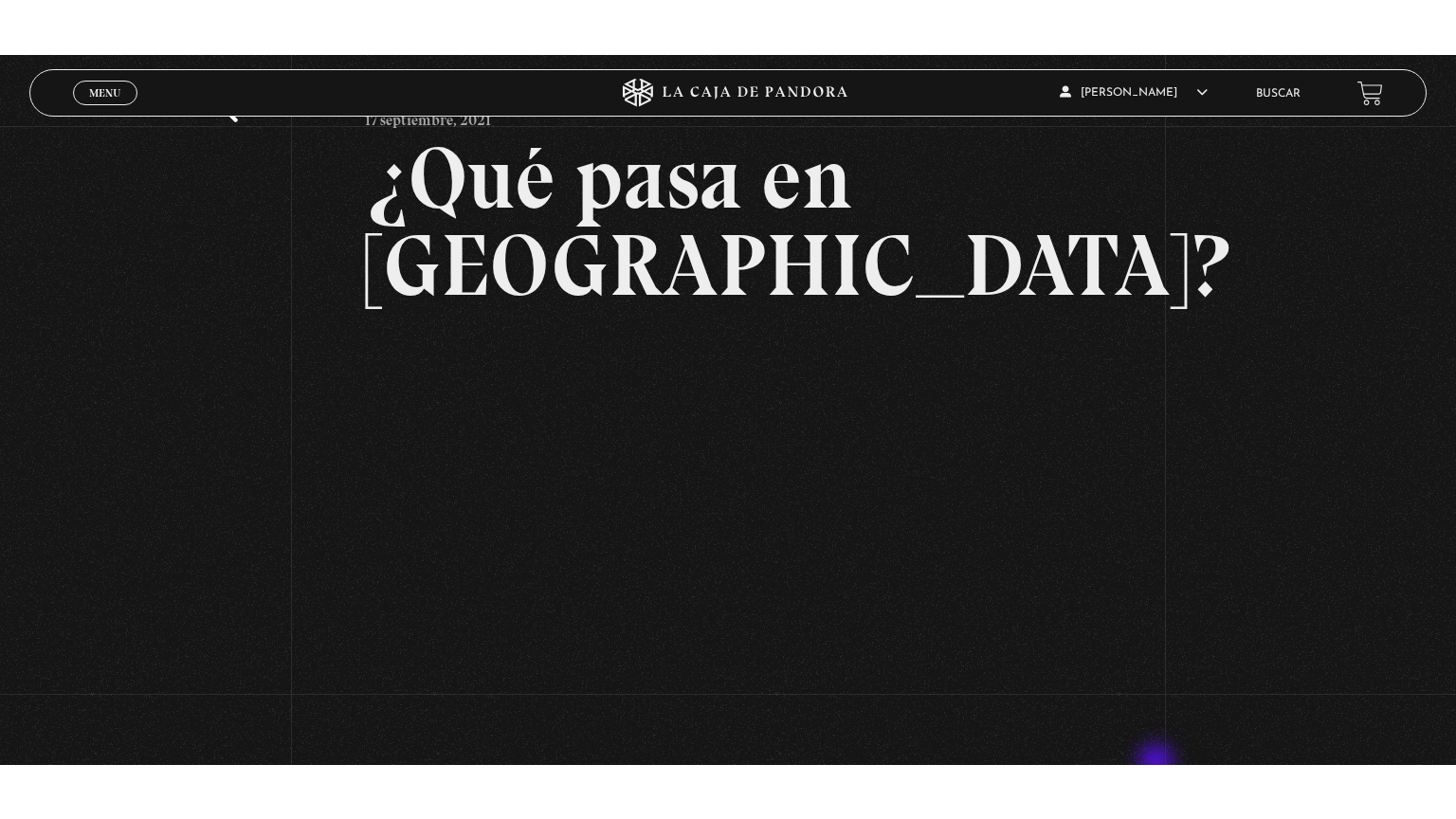
scroll to position [131, 0]
